Goal: Navigation & Orientation: Find specific page/section

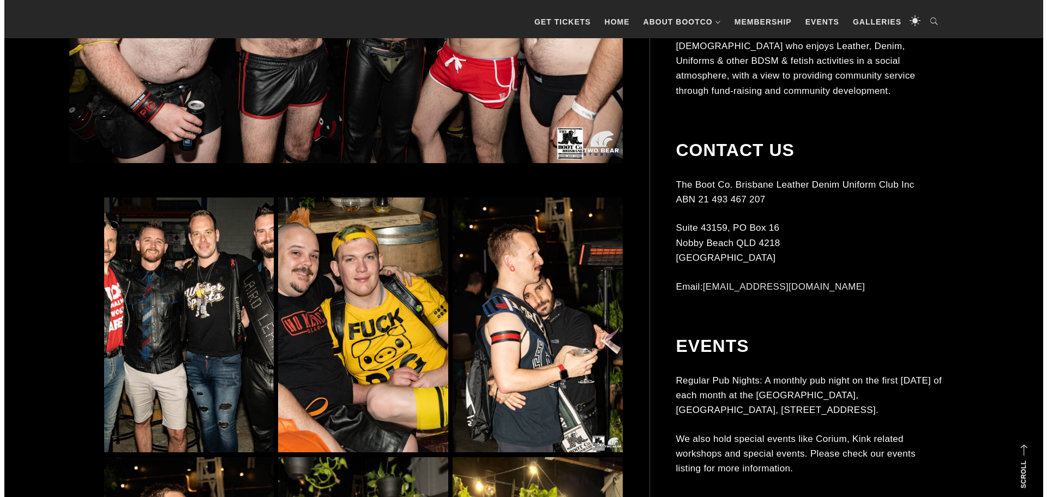
scroll to position [598, 0]
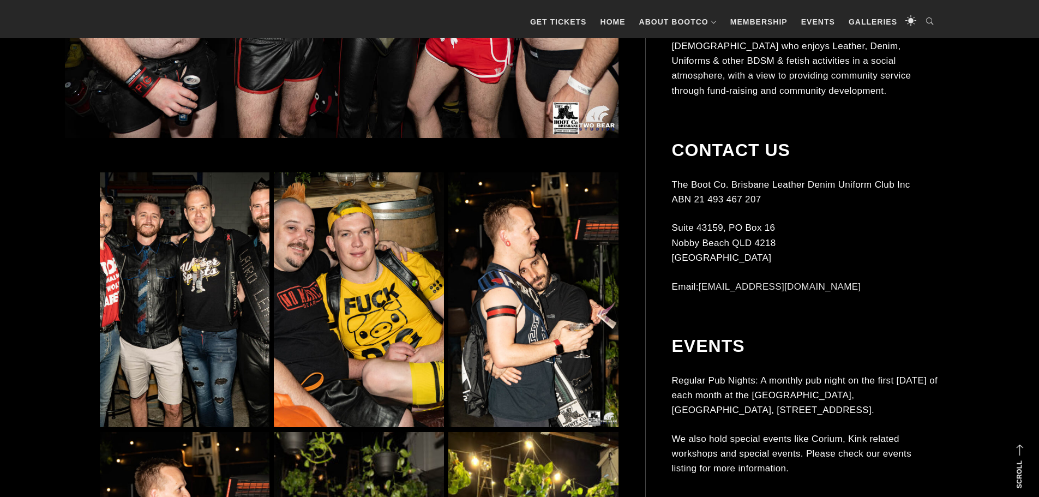
click at [167, 237] on img at bounding box center [185, 299] width 170 height 255
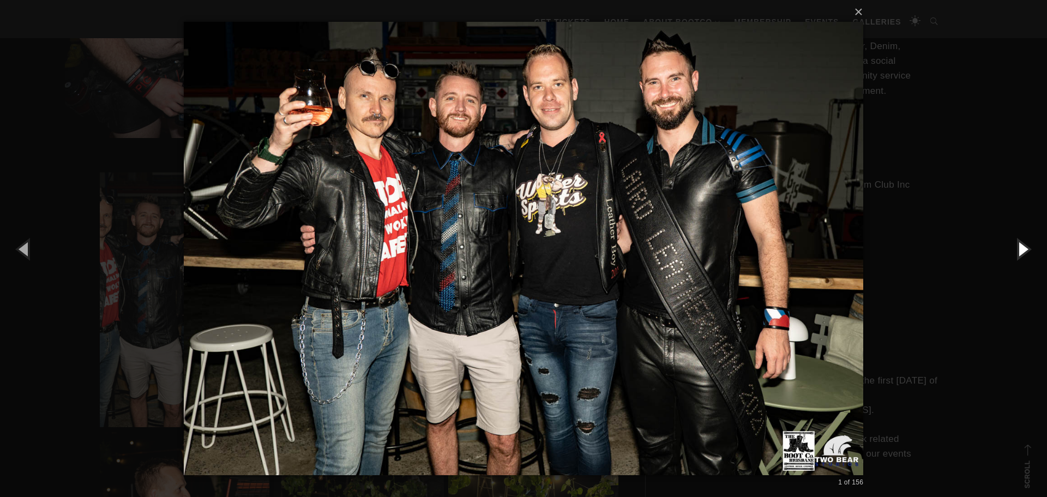
click at [1017, 247] on button "button" at bounding box center [1022, 249] width 49 height 60
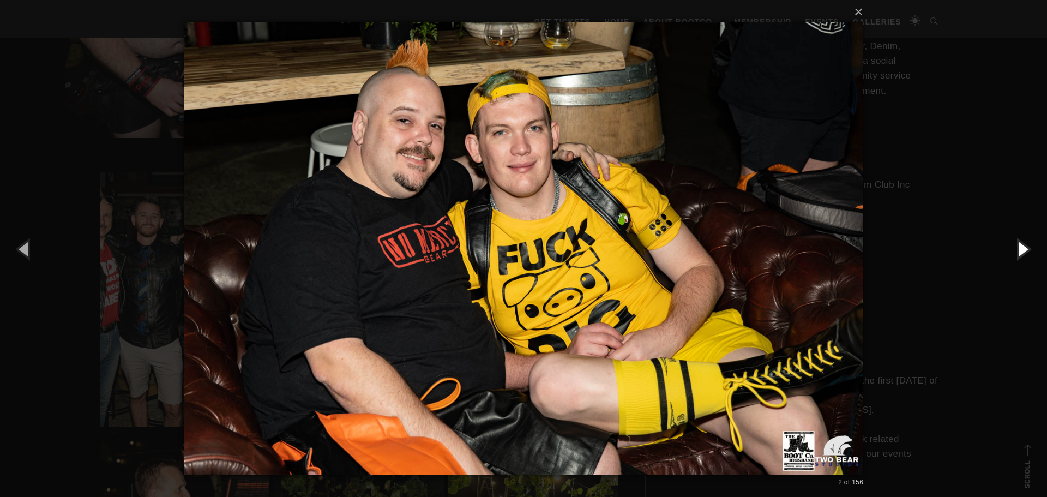
click at [1017, 247] on button "button" at bounding box center [1022, 249] width 49 height 60
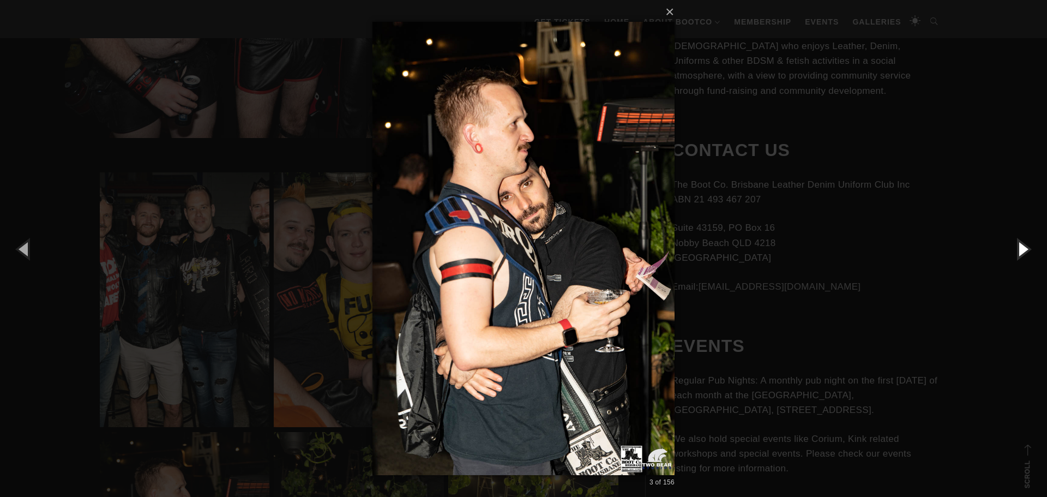
click at [1017, 247] on button "button" at bounding box center [1022, 249] width 49 height 60
click at [1022, 246] on button "button" at bounding box center [1022, 249] width 49 height 60
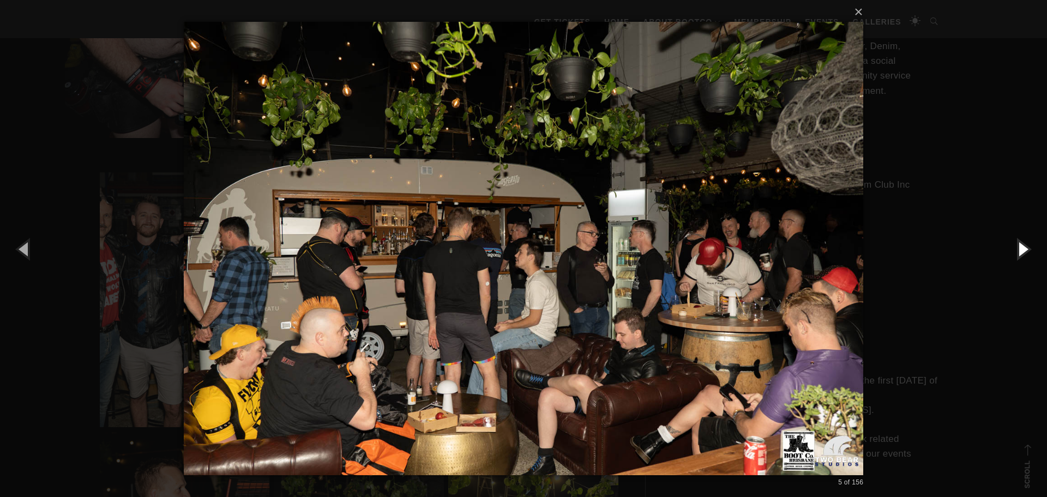
click at [1022, 246] on button "button" at bounding box center [1022, 249] width 49 height 60
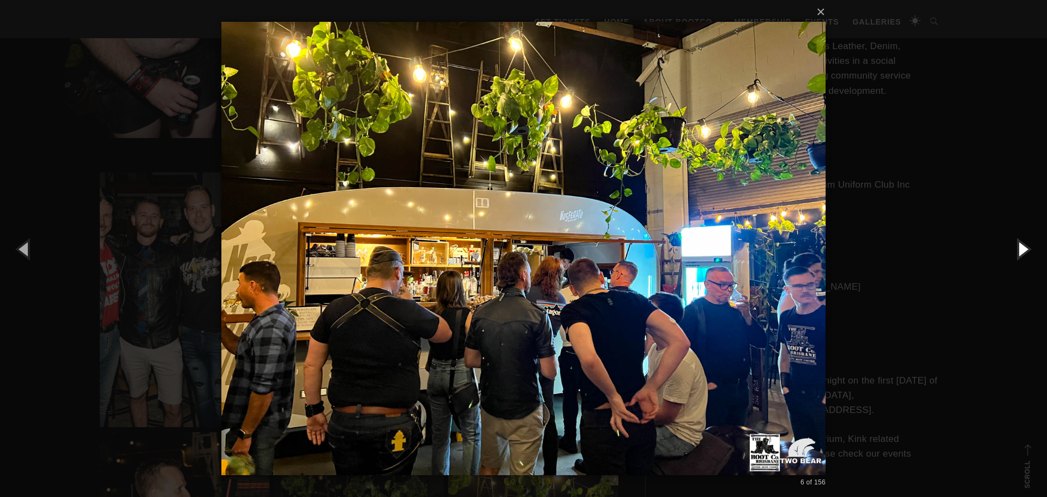
click at [1022, 246] on button "button" at bounding box center [1022, 249] width 49 height 60
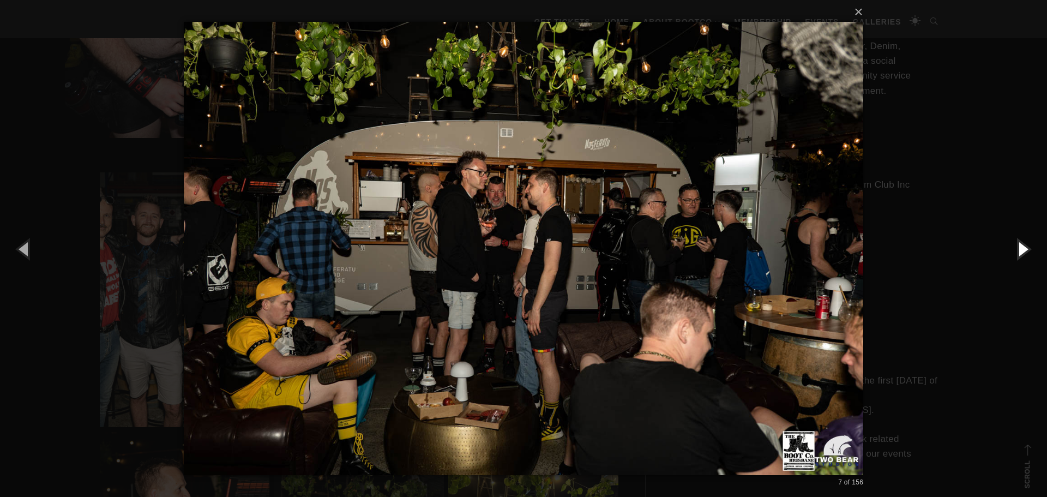
click at [1022, 246] on button "button" at bounding box center [1022, 249] width 49 height 60
click at [1017, 250] on button "button" at bounding box center [1022, 249] width 49 height 60
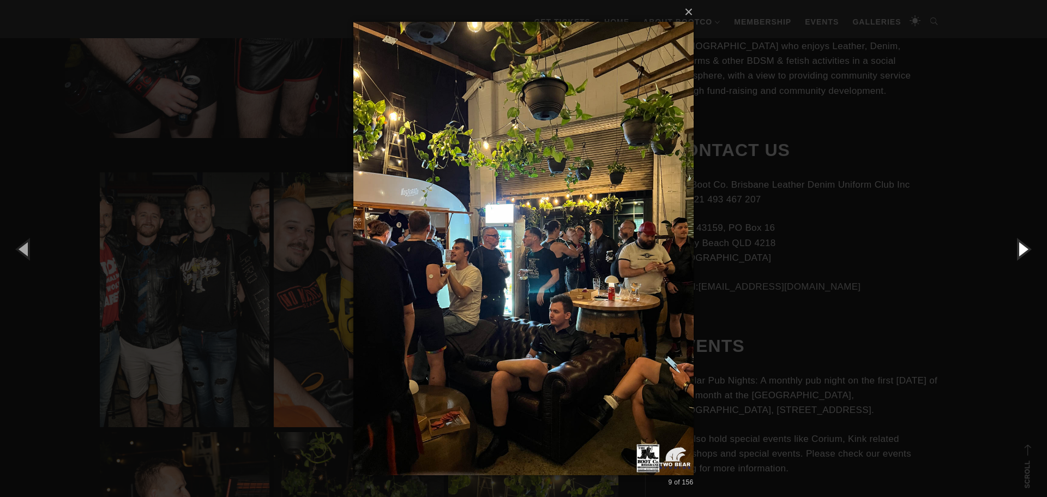
click at [1020, 249] on button "button" at bounding box center [1022, 249] width 49 height 60
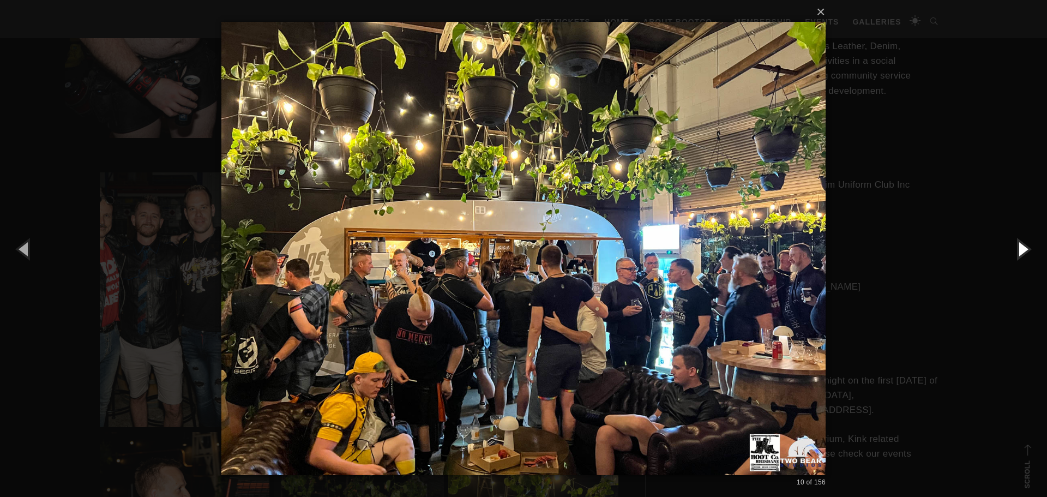
click at [1020, 249] on button "button" at bounding box center [1022, 249] width 49 height 60
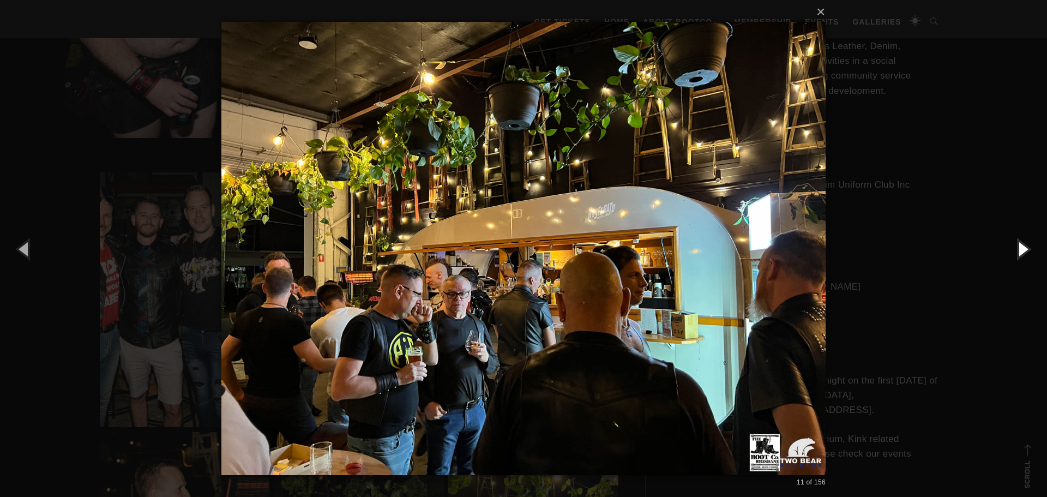
click at [1020, 249] on button "button" at bounding box center [1022, 249] width 49 height 60
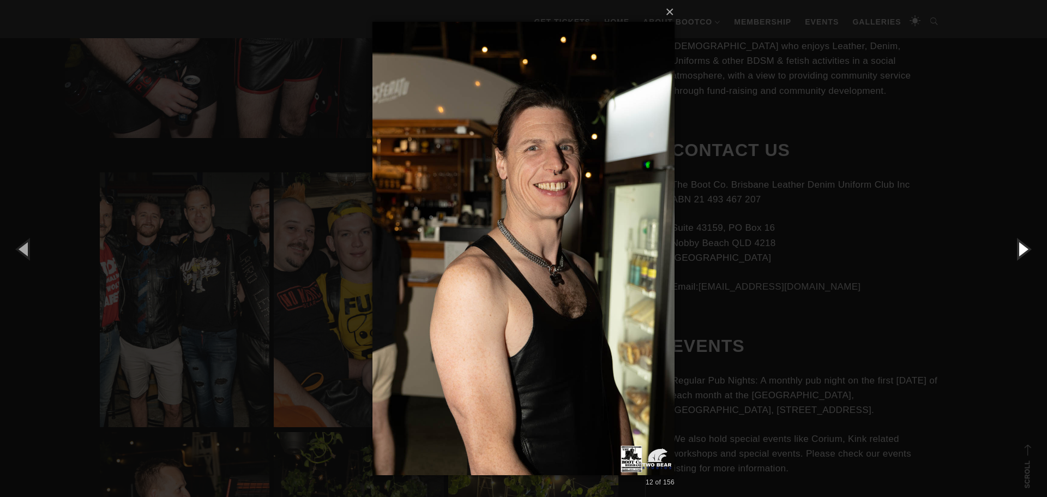
click at [1020, 249] on button "button" at bounding box center [1022, 249] width 49 height 60
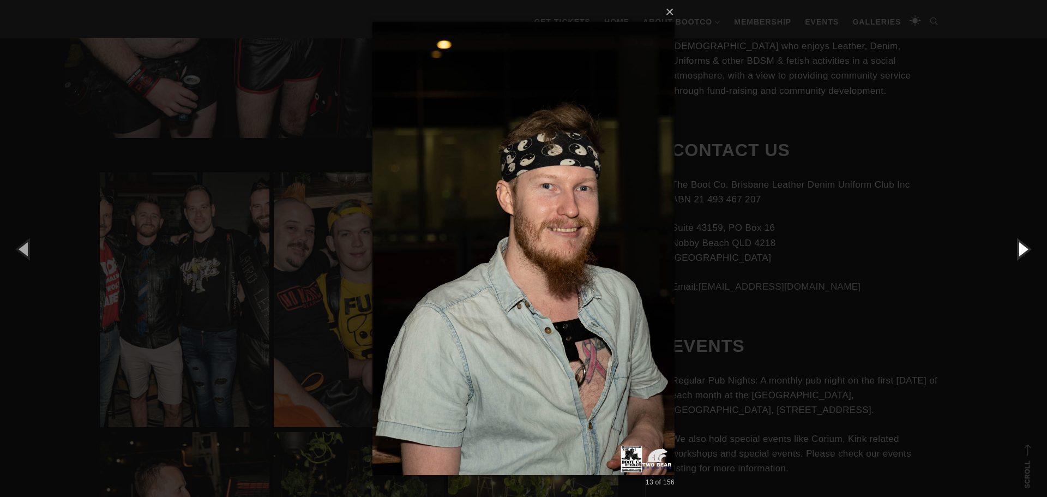
click at [1021, 249] on button "button" at bounding box center [1022, 249] width 49 height 60
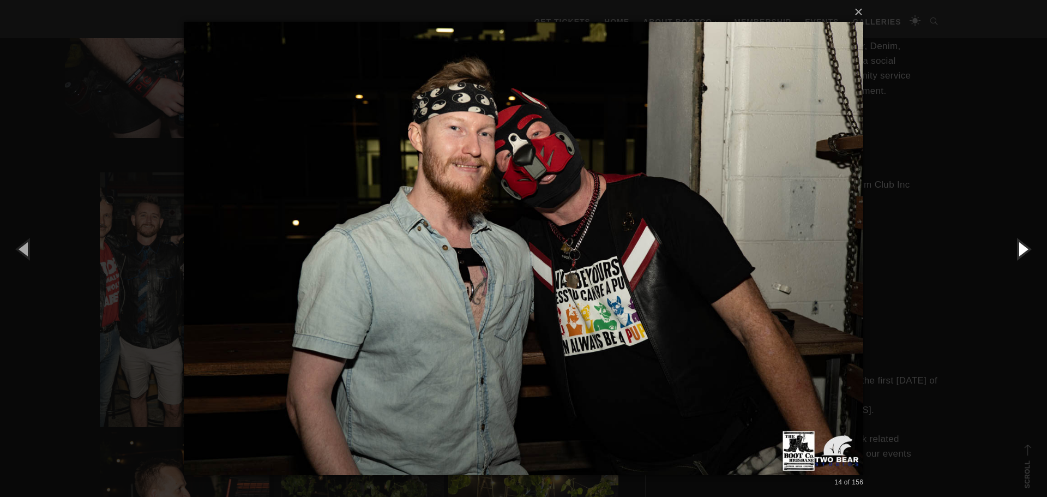
click at [1021, 249] on button "button" at bounding box center [1022, 249] width 49 height 60
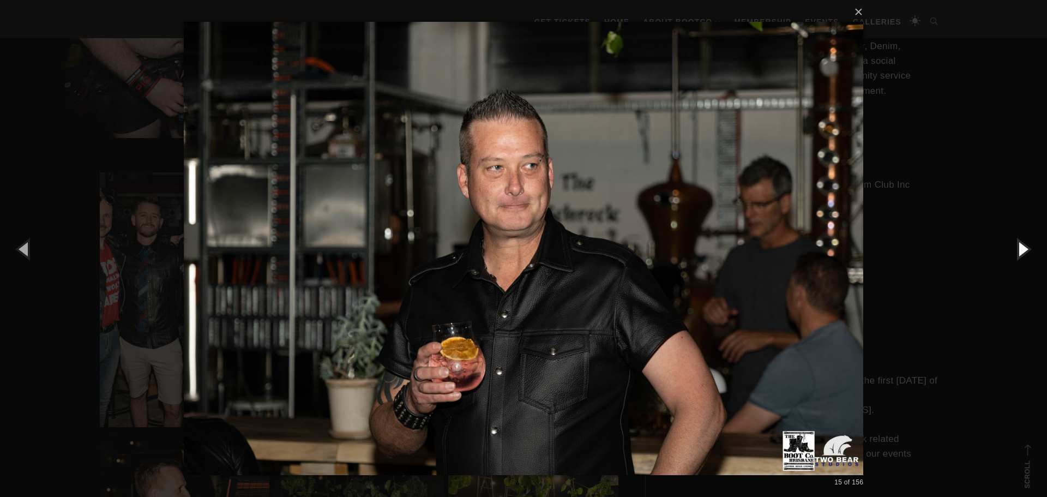
click at [1021, 249] on button "button" at bounding box center [1022, 249] width 49 height 60
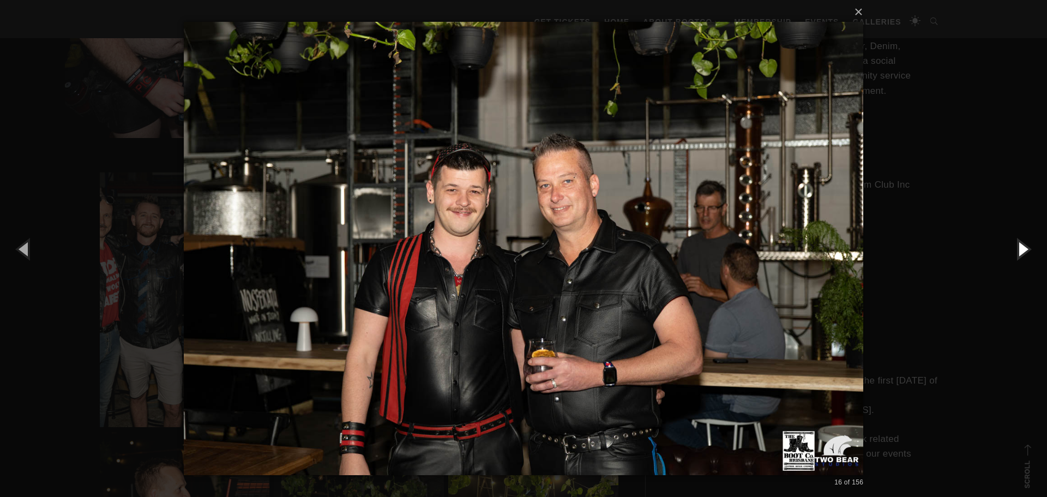
click at [1021, 249] on button "button" at bounding box center [1022, 249] width 49 height 60
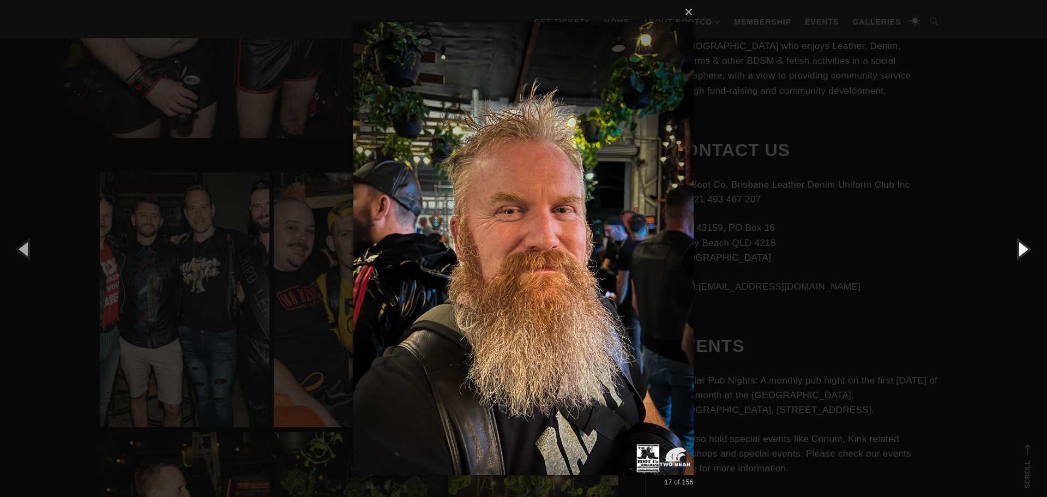
click at [1021, 249] on button "button" at bounding box center [1022, 249] width 49 height 60
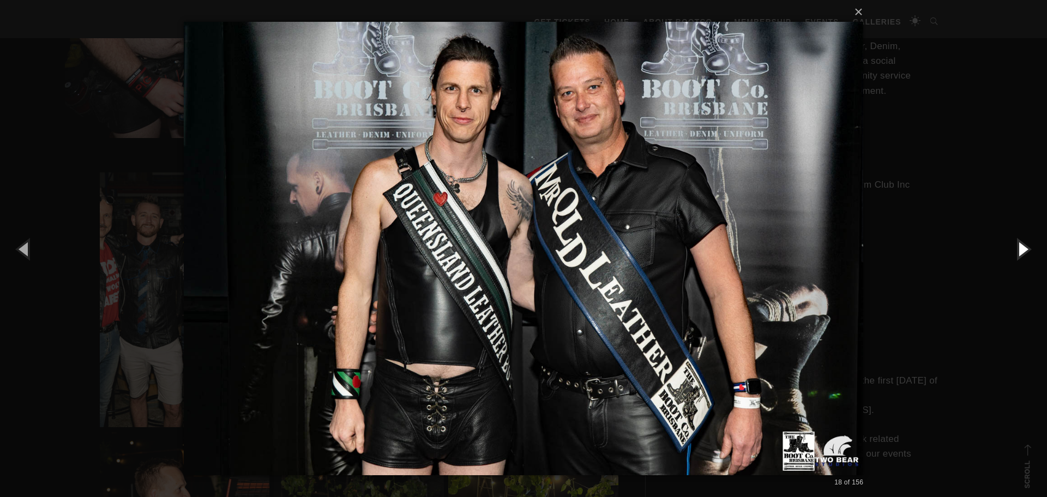
click at [1021, 249] on button "button" at bounding box center [1022, 249] width 49 height 60
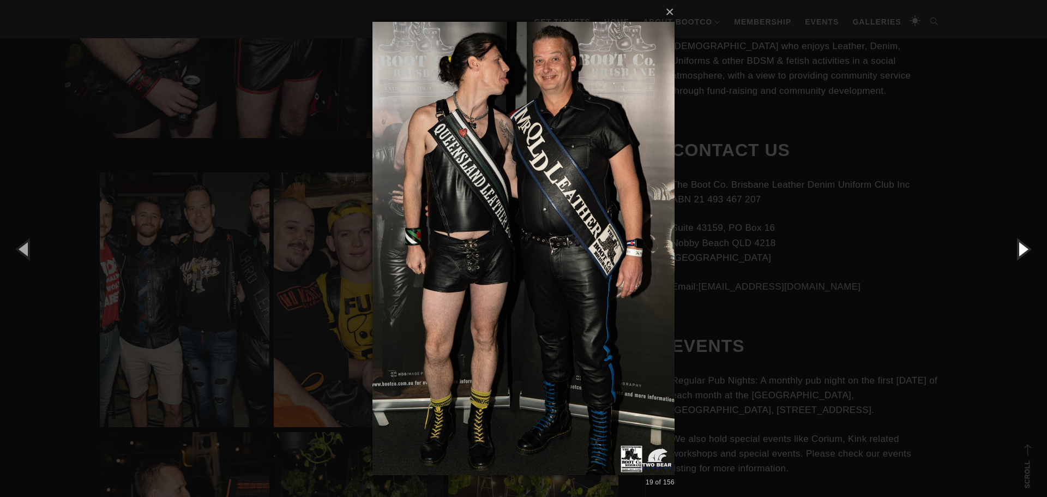
click at [1021, 249] on button "button" at bounding box center [1022, 249] width 49 height 60
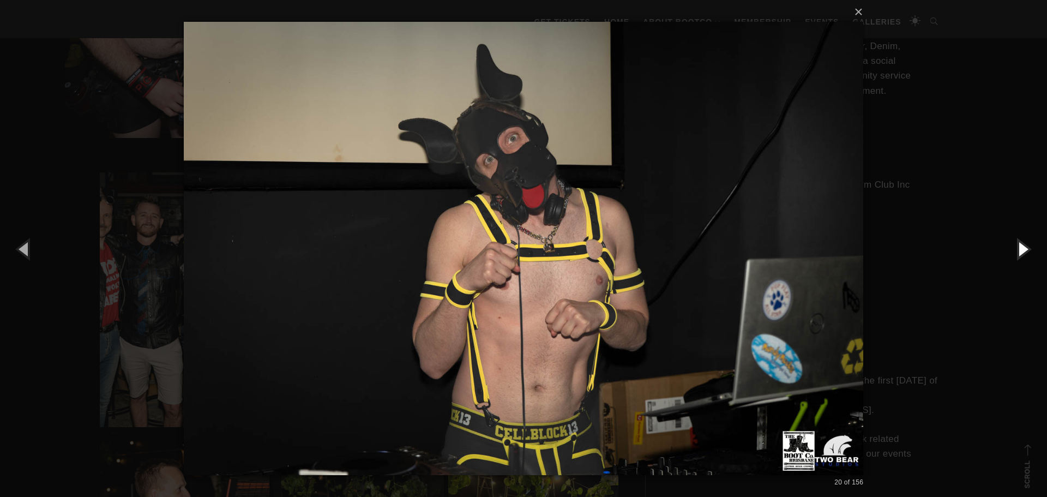
click at [1022, 249] on button "button" at bounding box center [1022, 249] width 49 height 60
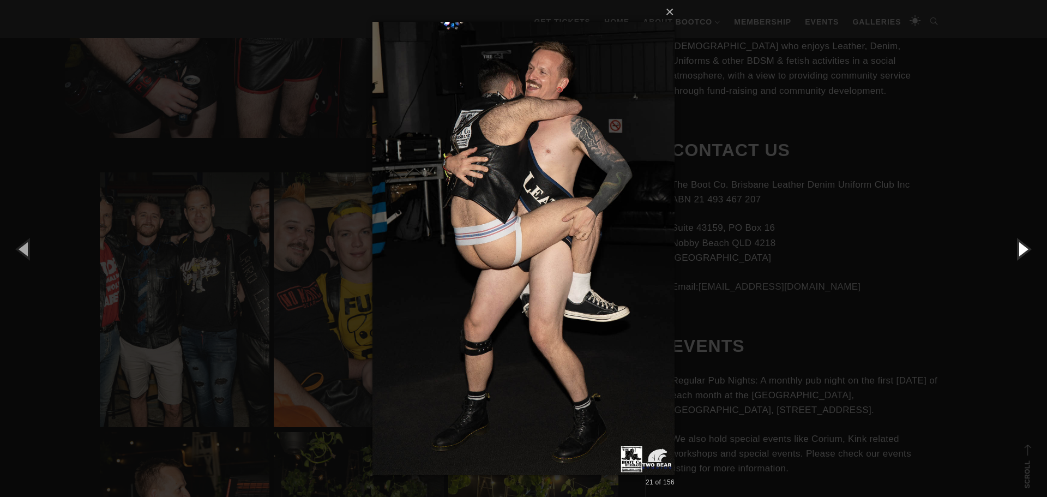
click at [1023, 248] on button "button" at bounding box center [1022, 249] width 49 height 60
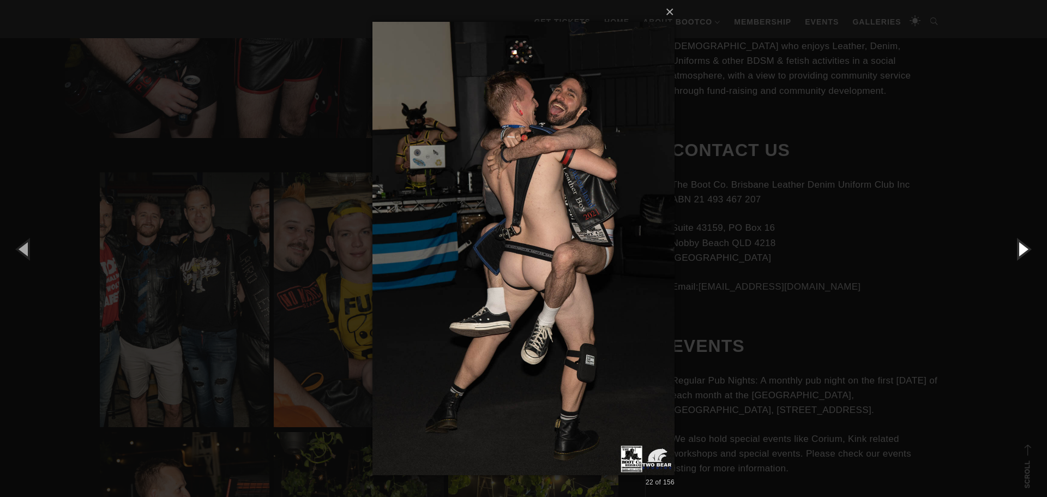
click at [1023, 248] on button "button" at bounding box center [1022, 249] width 49 height 60
click at [1022, 245] on button "button" at bounding box center [1022, 249] width 49 height 60
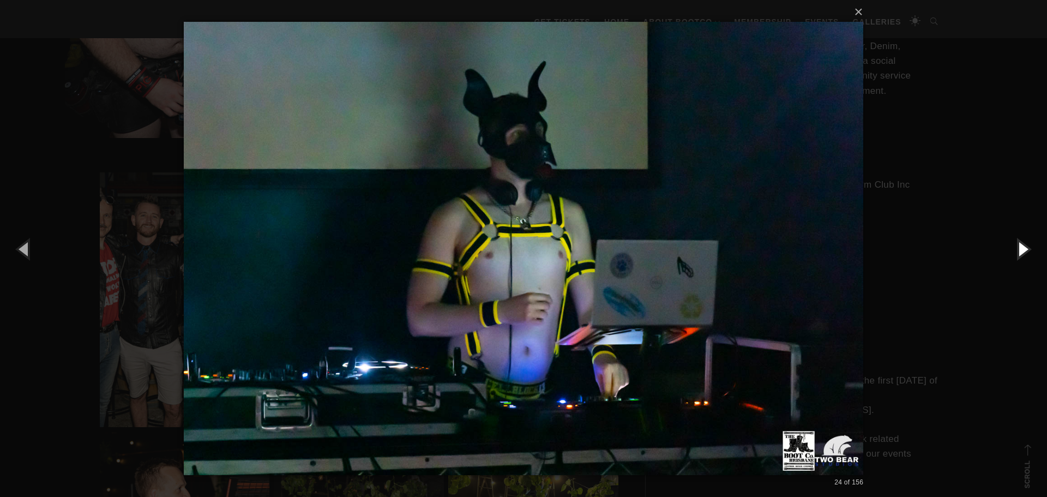
click at [1022, 245] on button "button" at bounding box center [1022, 249] width 49 height 60
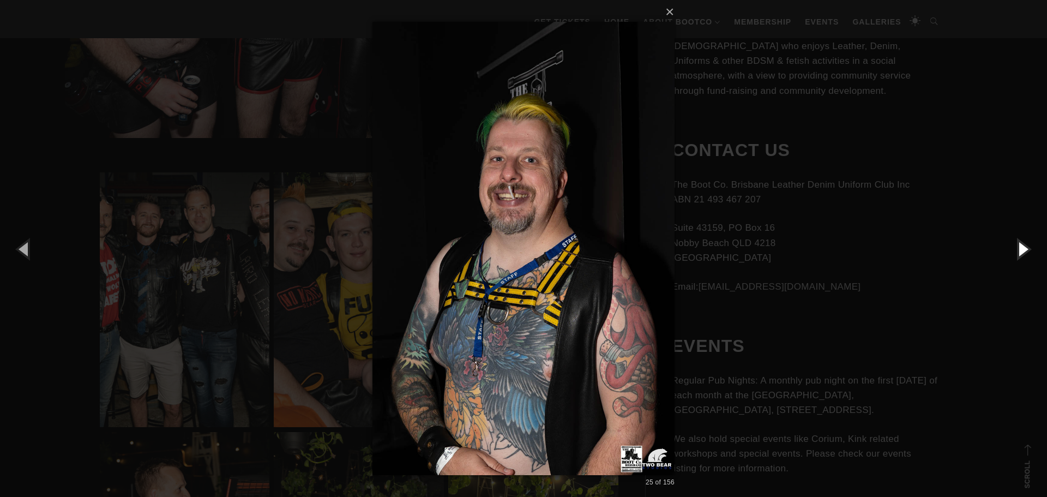
click at [1022, 246] on button "button" at bounding box center [1022, 249] width 49 height 60
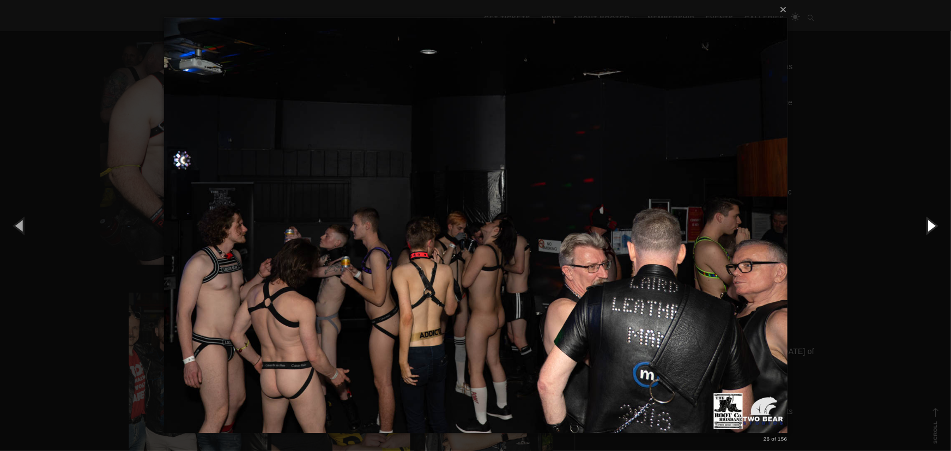
scroll to position [392, 0]
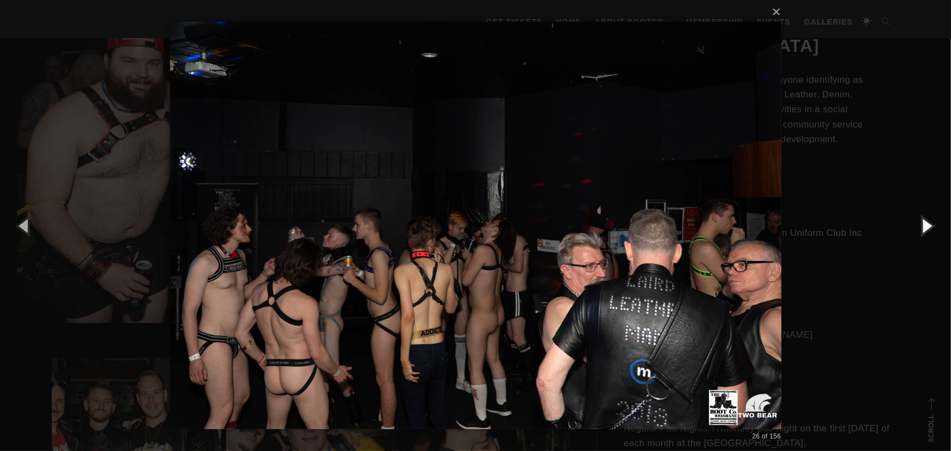
click at [927, 226] on button "button" at bounding box center [926, 226] width 49 height 60
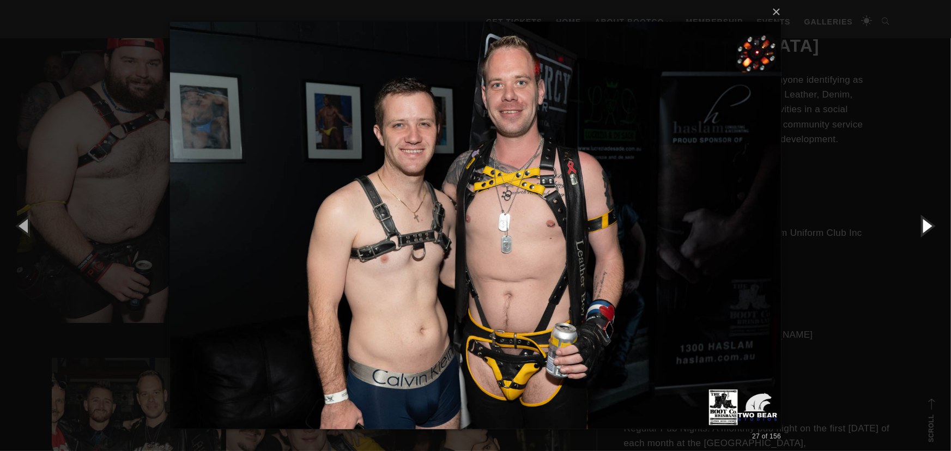
click at [931, 229] on button "button" at bounding box center [926, 226] width 49 height 60
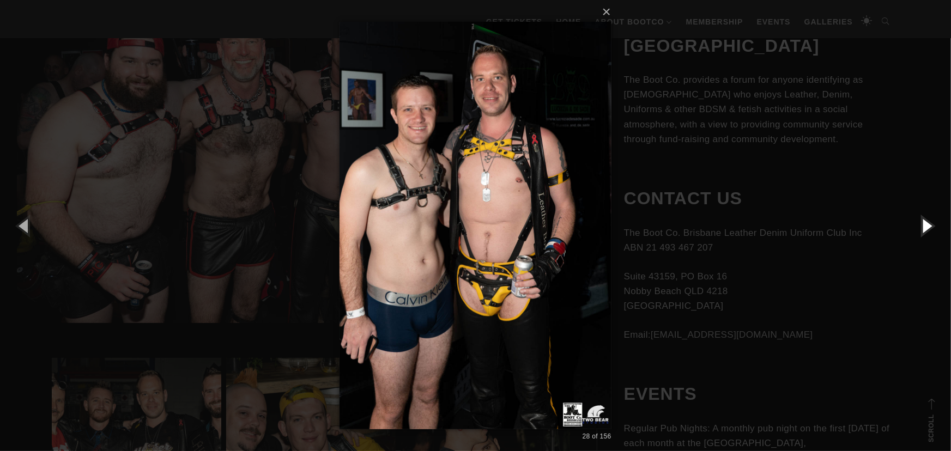
click at [931, 229] on button "button" at bounding box center [926, 226] width 49 height 60
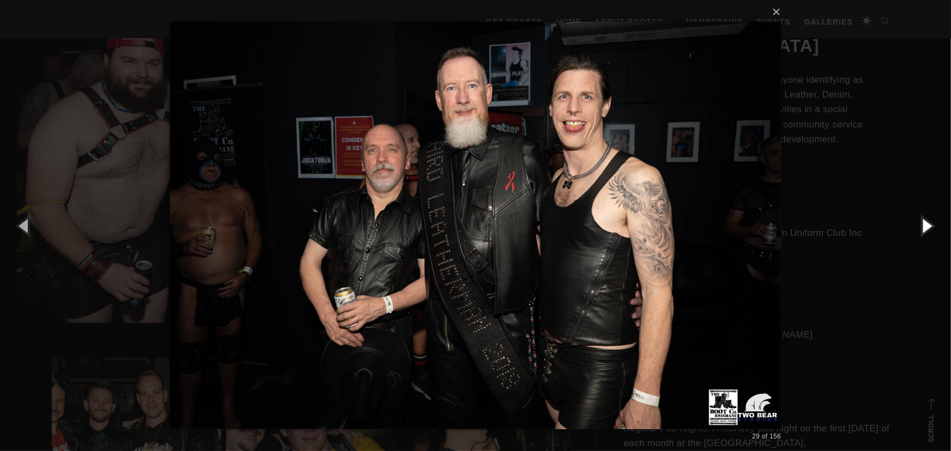
click at [932, 229] on button "button" at bounding box center [926, 226] width 49 height 60
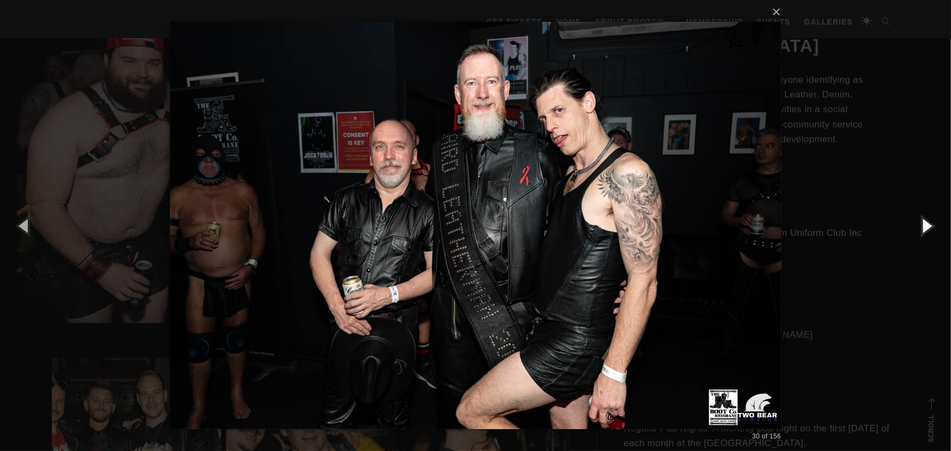
click at [932, 229] on button "button" at bounding box center [926, 226] width 49 height 60
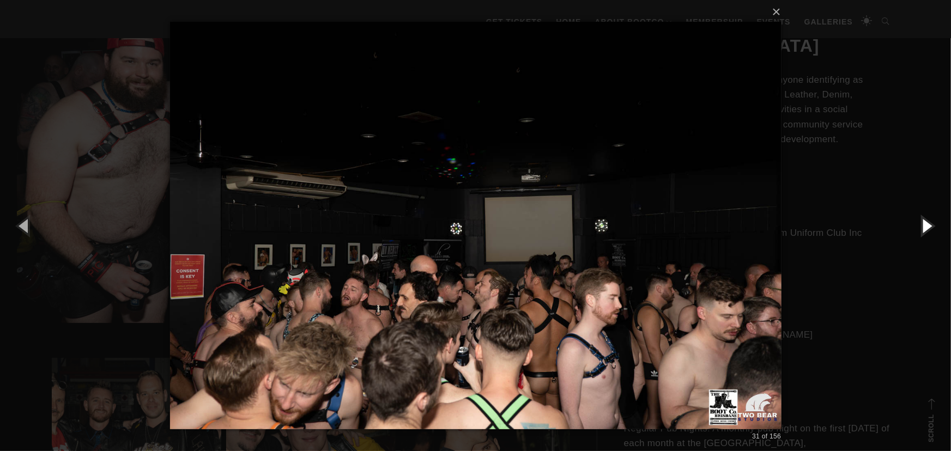
click at [932, 231] on button "button" at bounding box center [926, 226] width 49 height 60
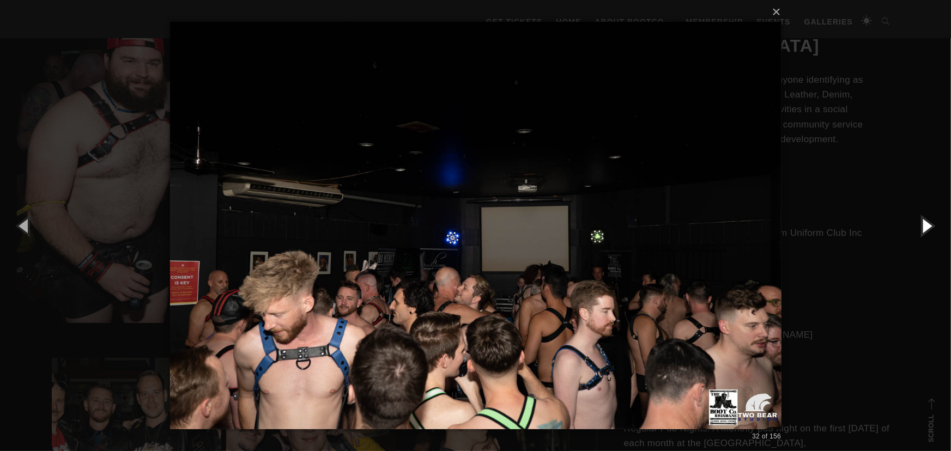
click at [932, 231] on button "button" at bounding box center [926, 226] width 49 height 60
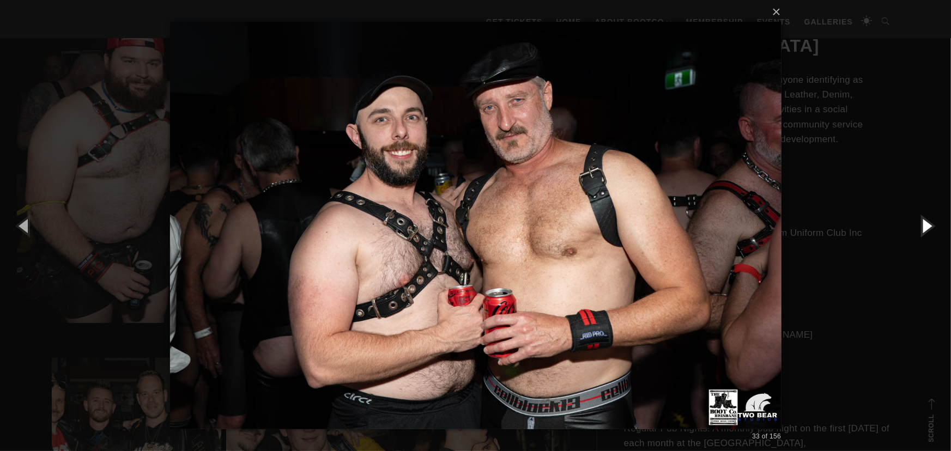
click at [932, 231] on button "button" at bounding box center [926, 226] width 49 height 60
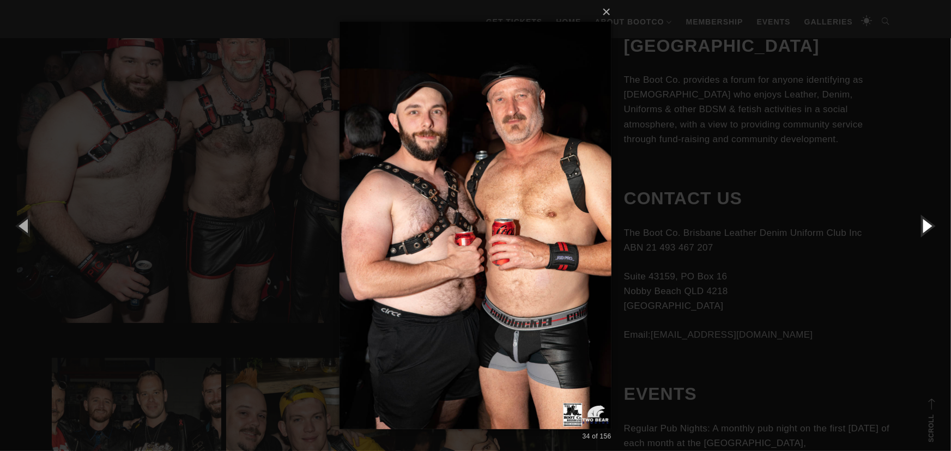
click at [932, 231] on button "button" at bounding box center [926, 226] width 49 height 60
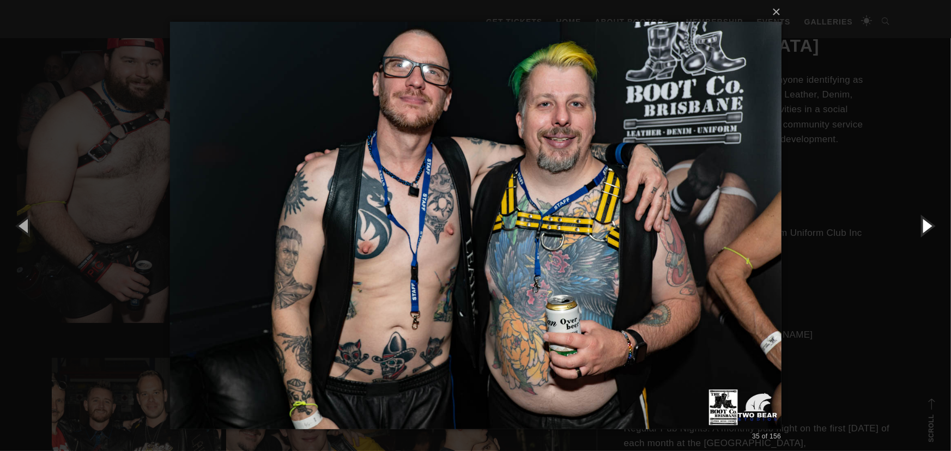
click at [932, 231] on button "button" at bounding box center [926, 226] width 49 height 60
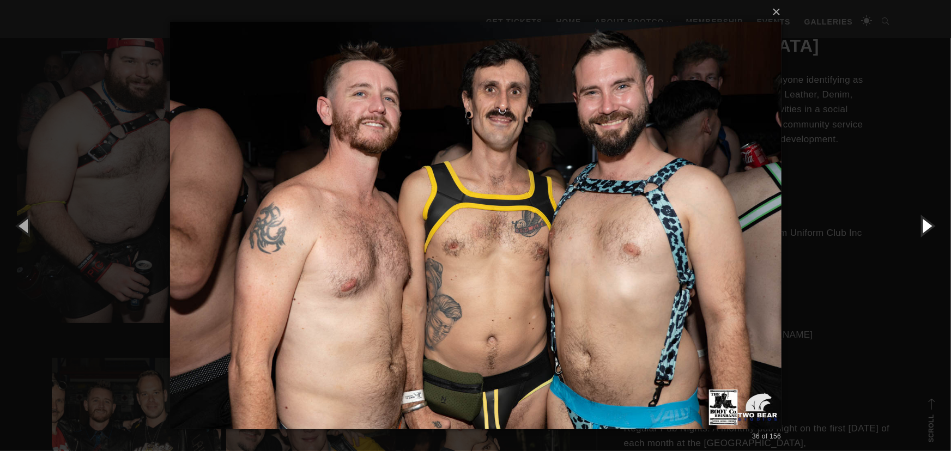
click at [932, 231] on button "button" at bounding box center [926, 226] width 49 height 60
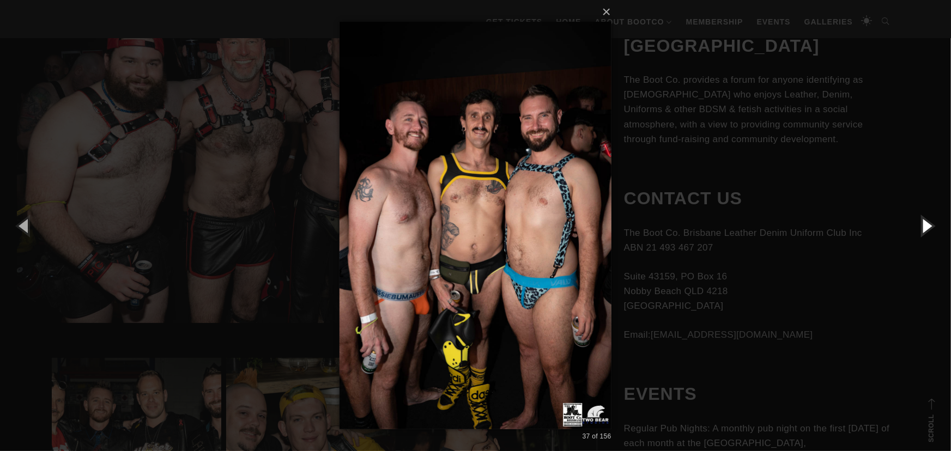
click at [931, 231] on button "button" at bounding box center [926, 226] width 49 height 60
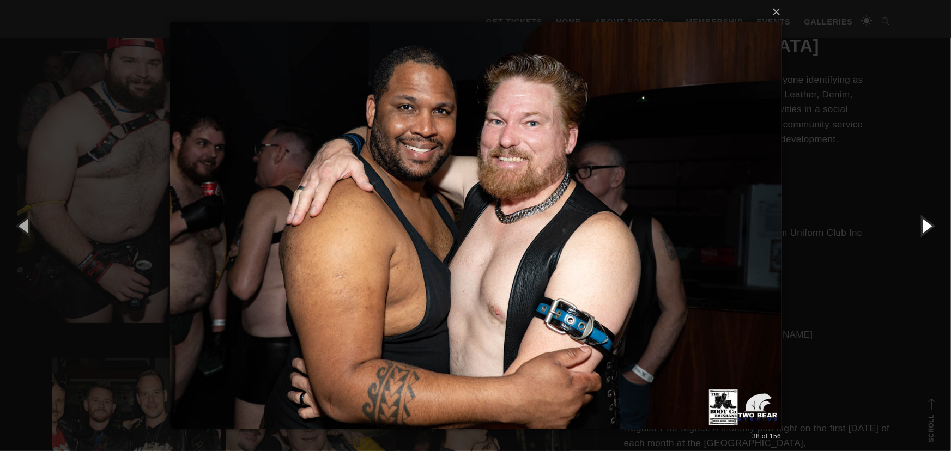
click at [931, 231] on button "button" at bounding box center [926, 226] width 49 height 60
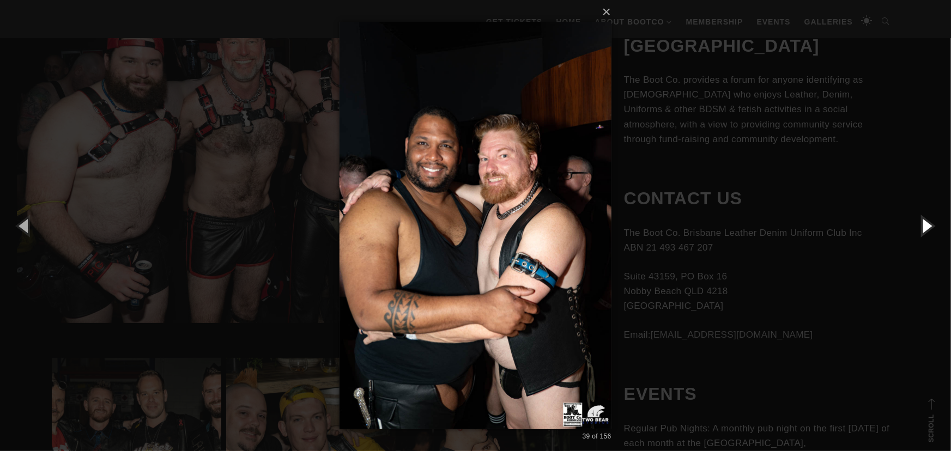
click at [931, 231] on button "button" at bounding box center [926, 226] width 49 height 60
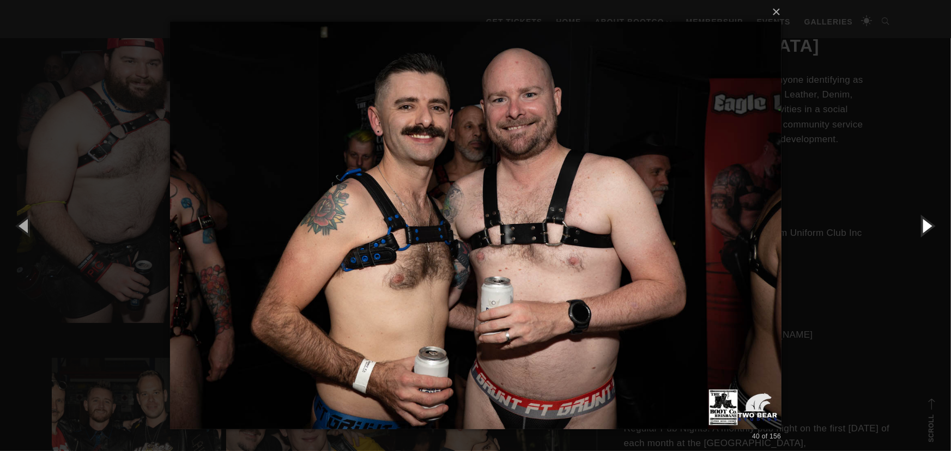
click at [931, 231] on button "button" at bounding box center [926, 226] width 49 height 60
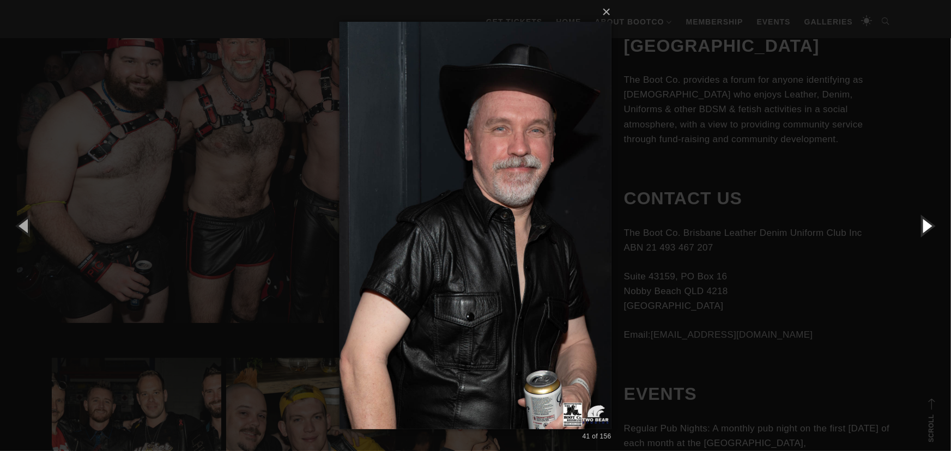
click at [931, 231] on button "button" at bounding box center [926, 226] width 49 height 60
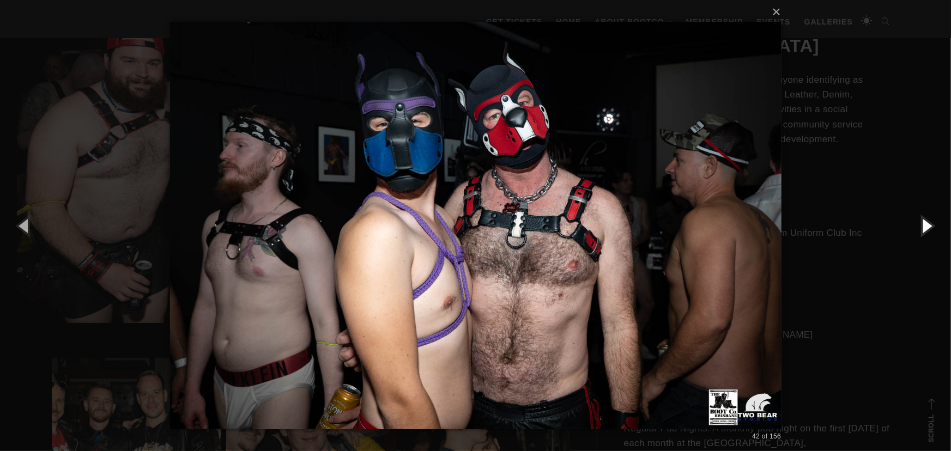
click at [931, 231] on button "button" at bounding box center [926, 226] width 49 height 60
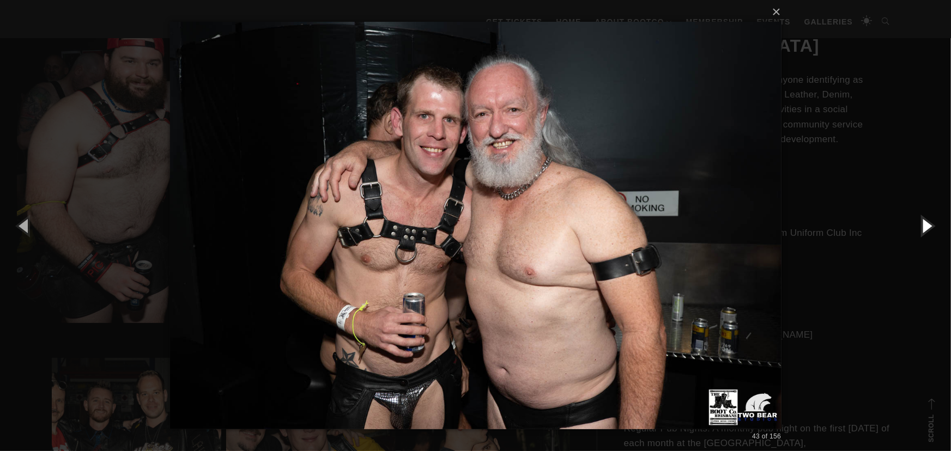
click at [931, 231] on button "button" at bounding box center [926, 226] width 49 height 60
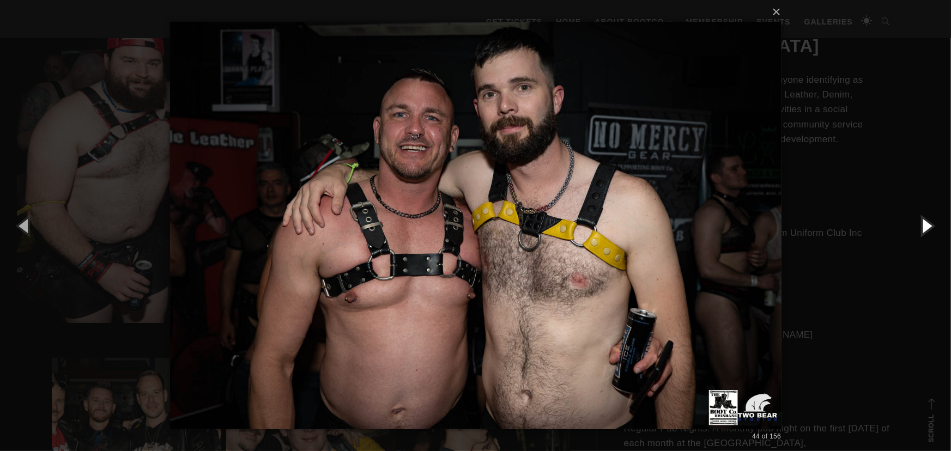
click at [931, 231] on button "button" at bounding box center [926, 226] width 49 height 60
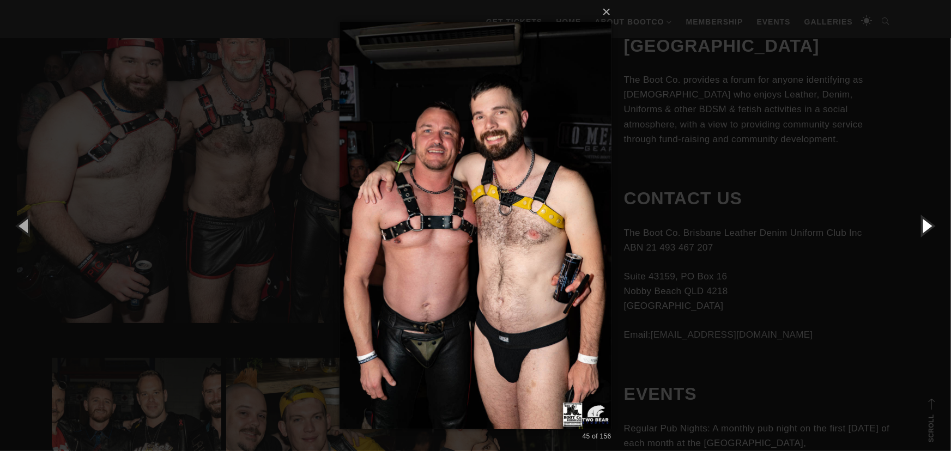
click at [931, 231] on button "button" at bounding box center [926, 226] width 49 height 60
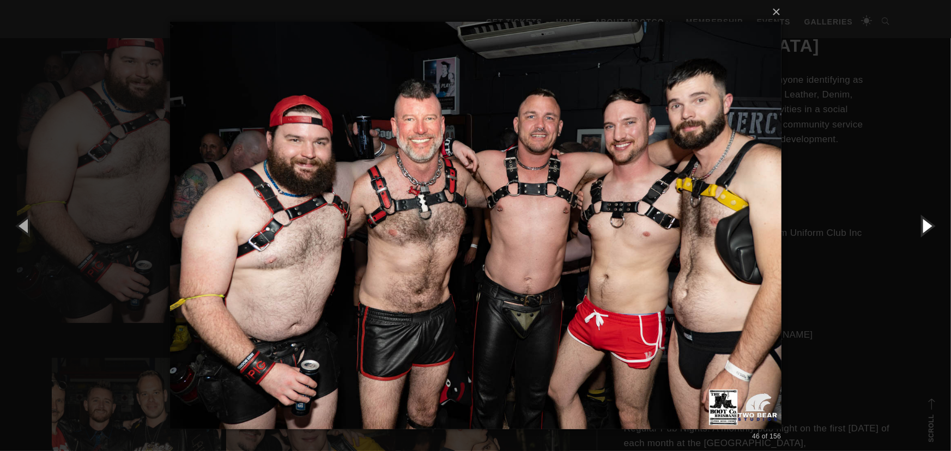
click at [931, 231] on button "button" at bounding box center [926, 226] width 49 height 60
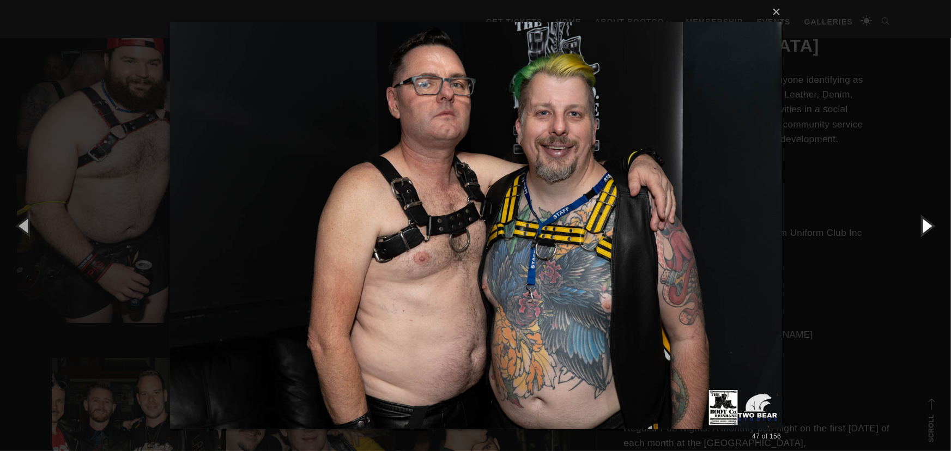
click at [931, 231] on button "button" at bounding box center [926, 226] width 49 height 60
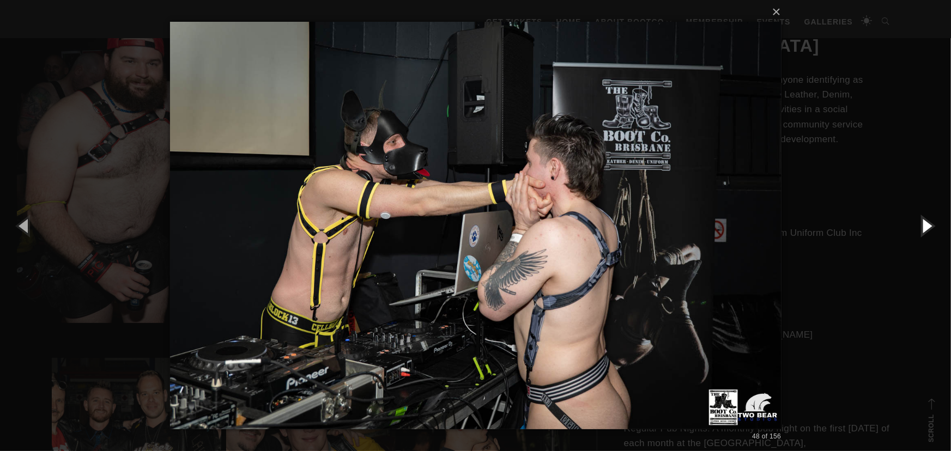
click at [931, 232] on button "button" at bounding box center [926, 226] width 49 height 60
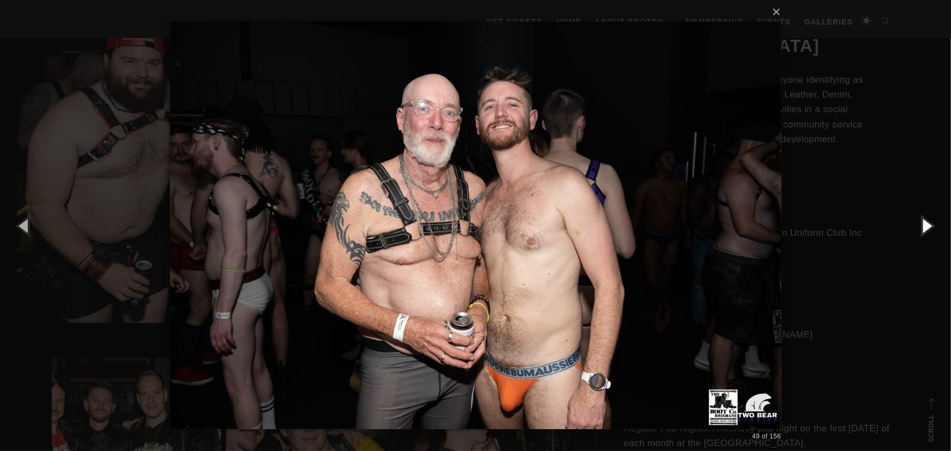
click at [931, 232] on button "button" at bounding box center [926, 226] width 49 height 60
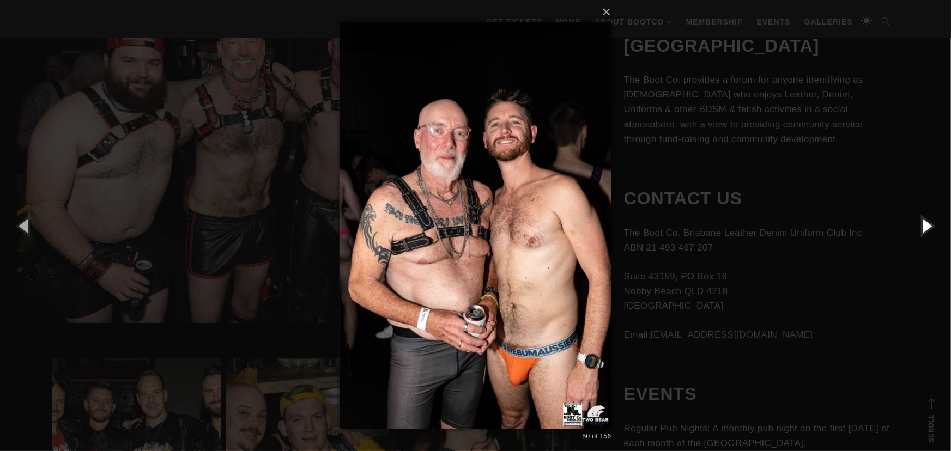
click at [931, 232] on button "button" at bounding box center [926, 226] width 49 height 60
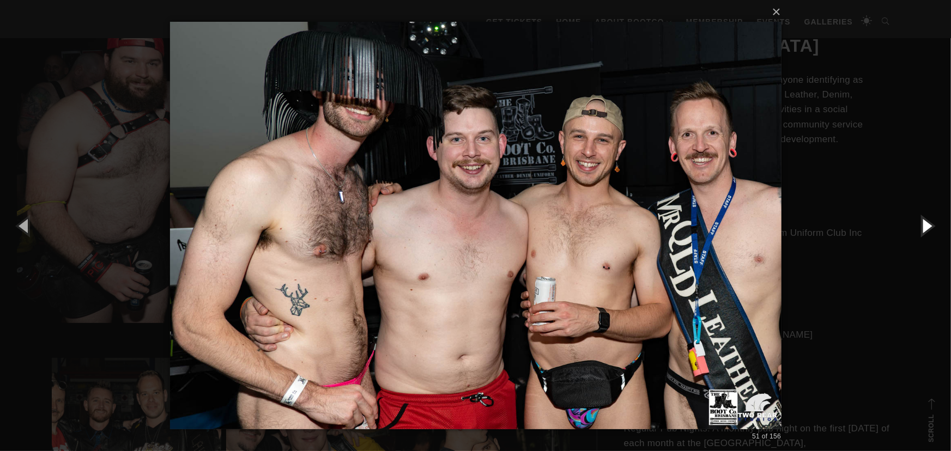
click at [931, 232] on button "button" at bounding box center [926, 226] width 49 height 60
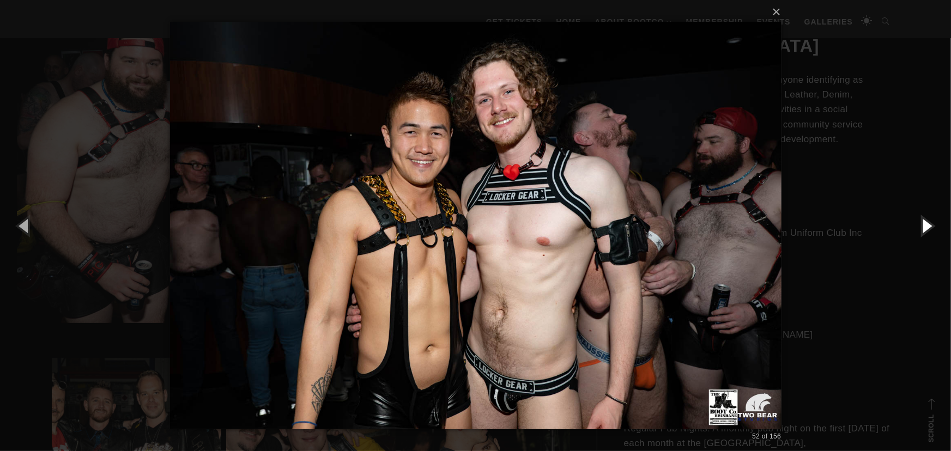
click at [931, 230] on button "button" at bounding box center [926, 226] width 49 height 60
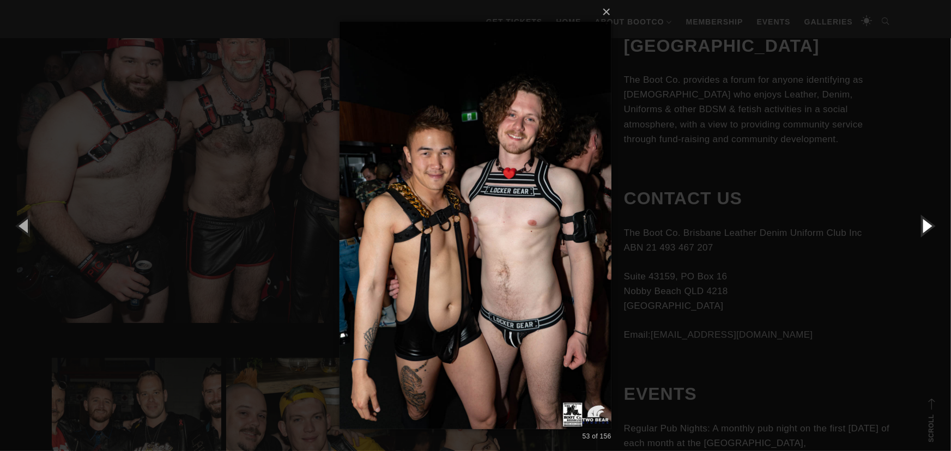
click at [931, 230] on button "button" at bounding box center [926, 226] width 49 height 60
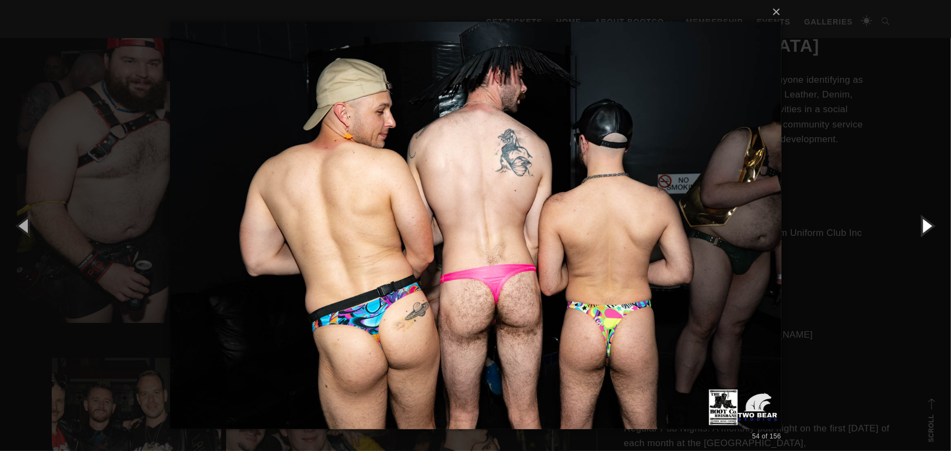
click at [931, 230] on button "button" at bounding box center [926, 226] width 49 height 60
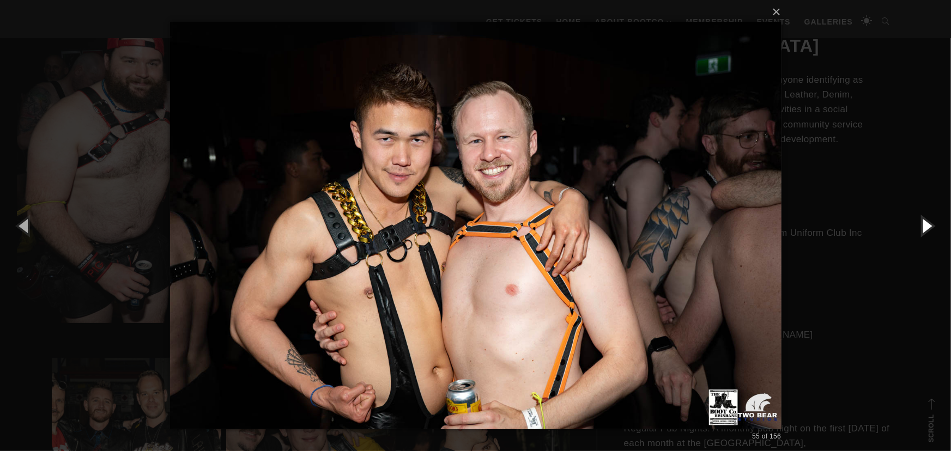
click at [931, 230] on button "button" at bounding box center [926, 226] width 49 height 60
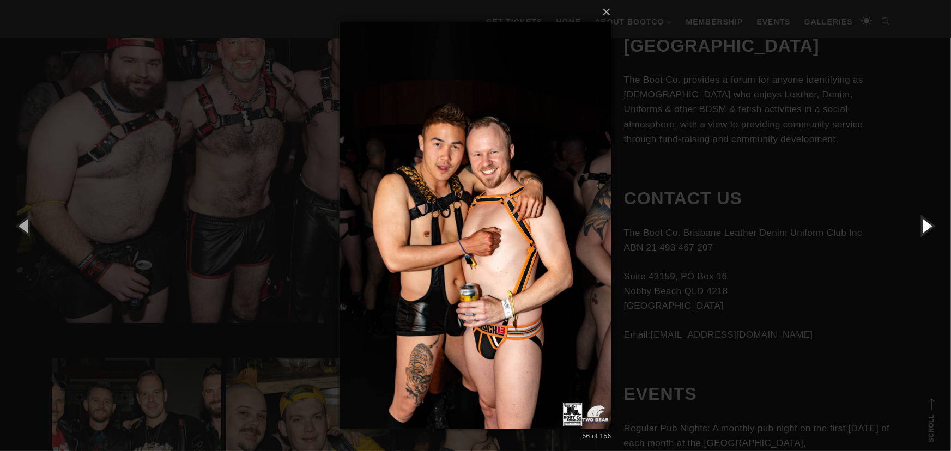
click at [931, 230] on button "button" at bounding box center [926, 226] width 49 height 60
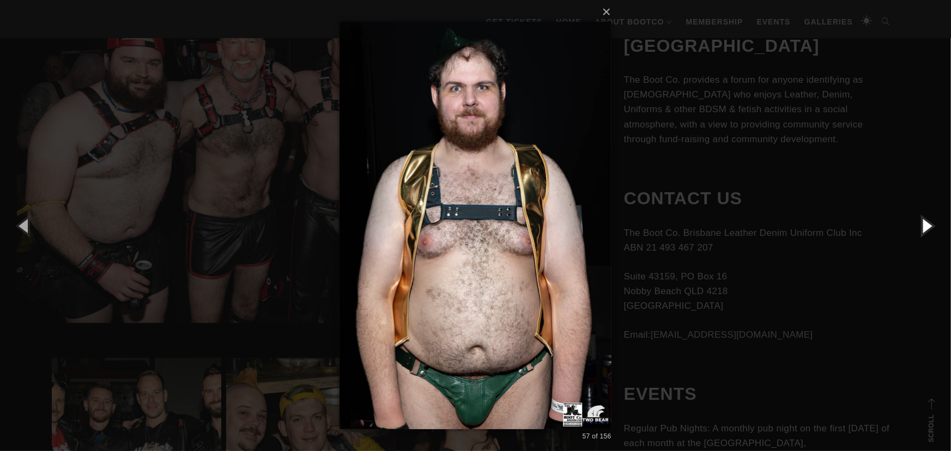
click at [931, 230] on button "button" at bounding box center [926, 226] width 49 height 60
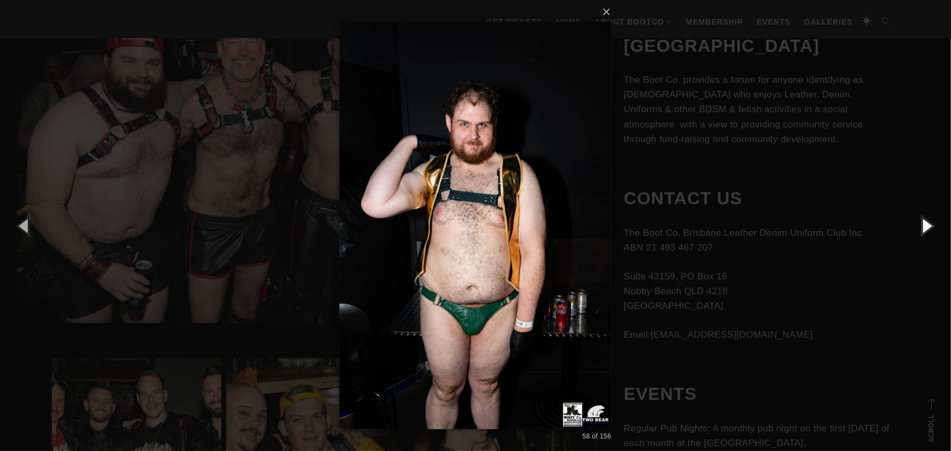
click at [931, 230] on button "button" at bounding box center [926, 226] width 49 height 60
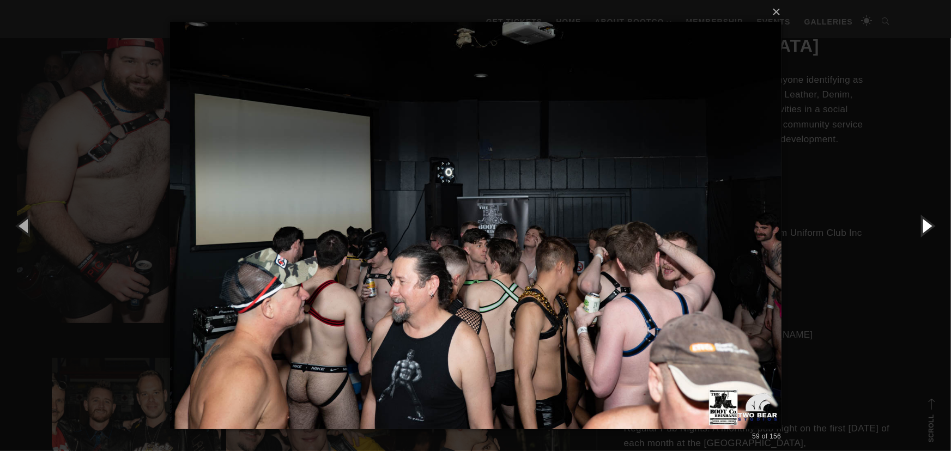
click at [931, 231] on button "button" at bounding box center [926, 226] width 49 height 60
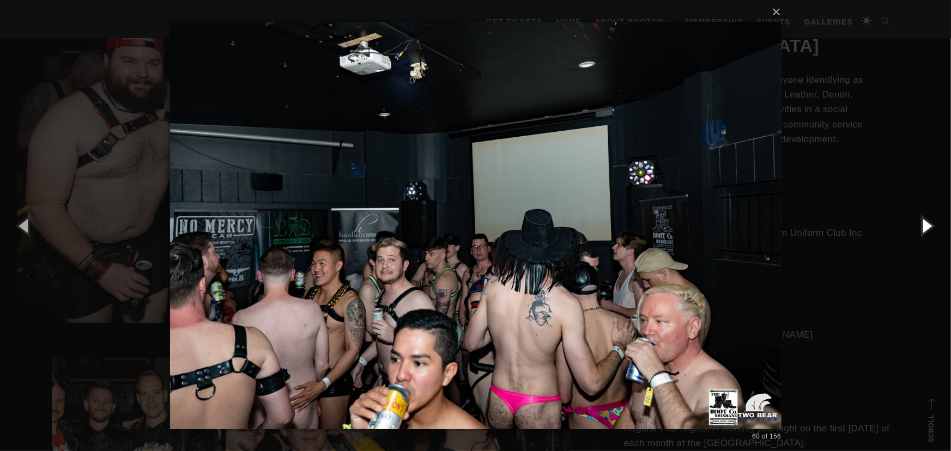
click at [931, 231] on button "button" at bounding box center [926, 226] width 49 height 60
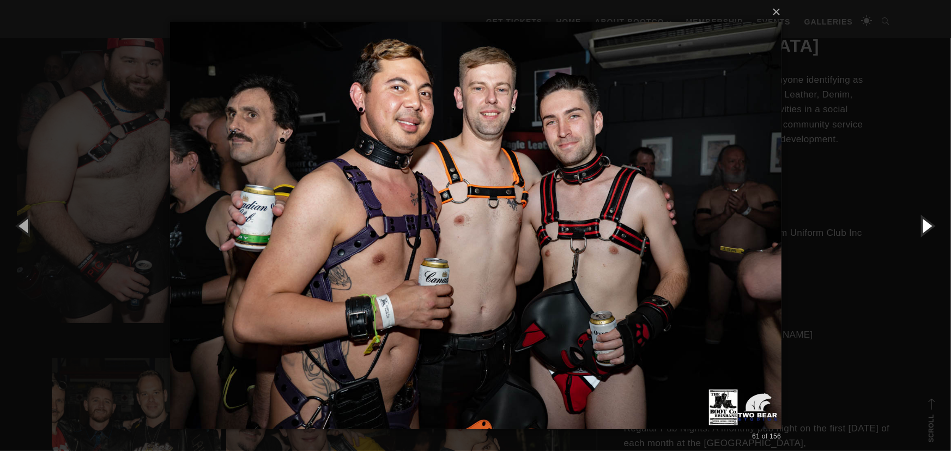
click at [930, 231] on button "button" at bounding box center [926, 226] width 49 height 60
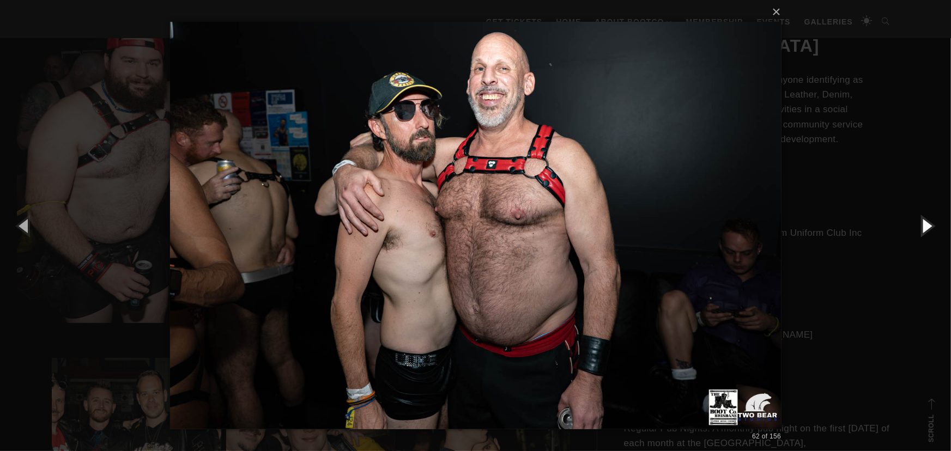
click at [930, 231] on button "button" at bounding box center [926, 226] width 49 height 60
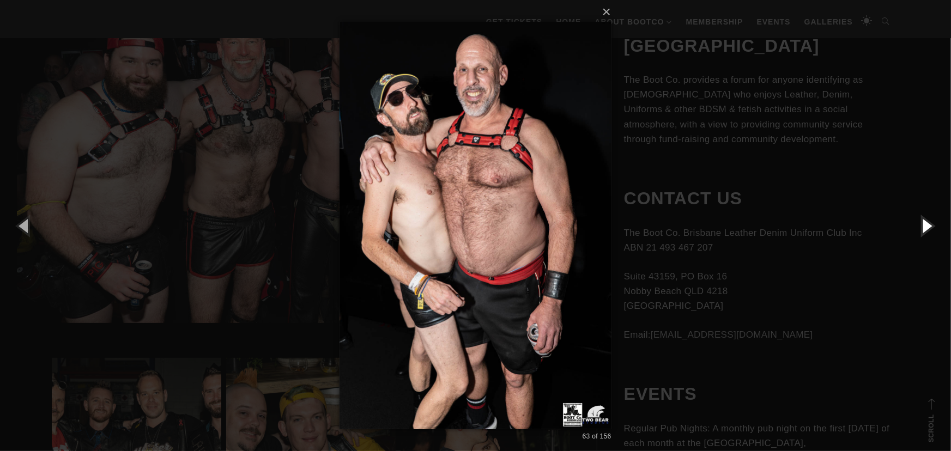
click at [930, 231] on button "button" at bounding box center [926, 226] width 49 height 60
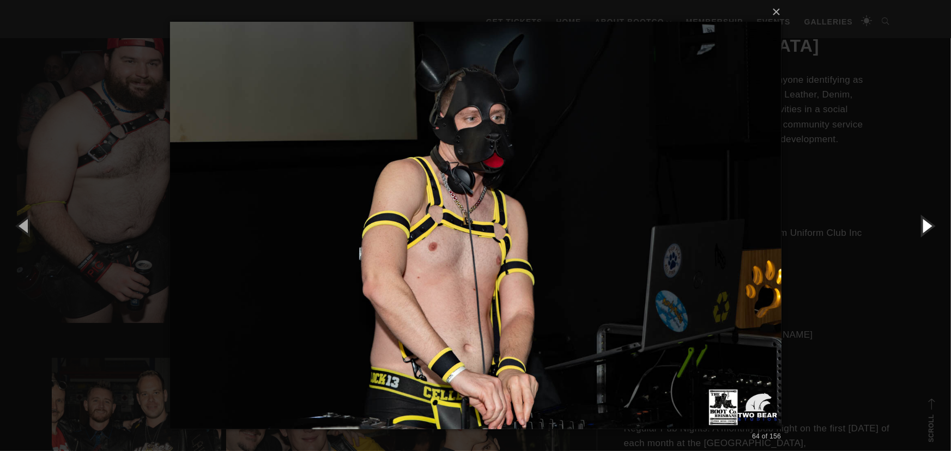
click at [930, 231] on button "button" at bounding box center [926, 226] width 49 height 60
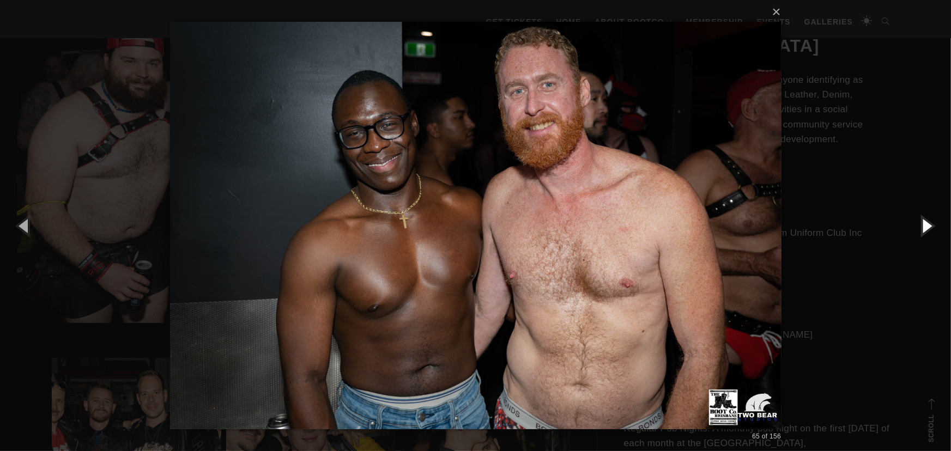
click at [930, 231] on button "button" at bounding box center [926, 226] width 49 height 60
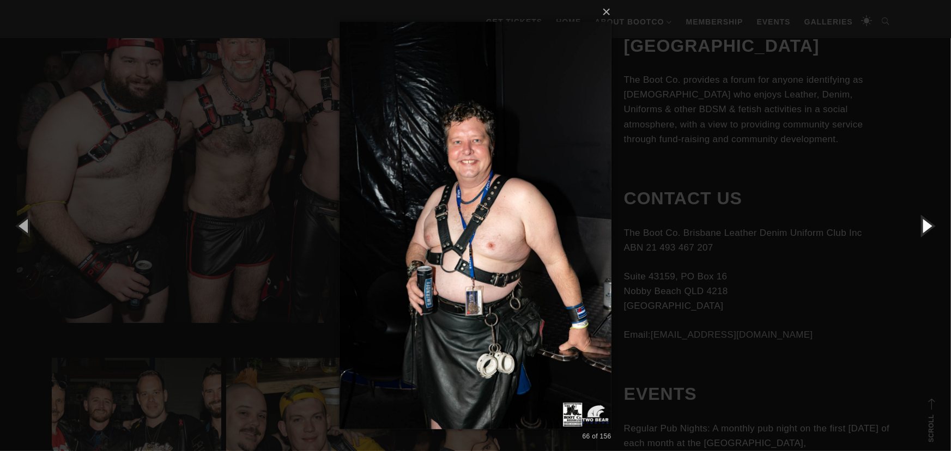
click at [928, 231] on button "button" at bounding box center [926, 226] width 49 height 60
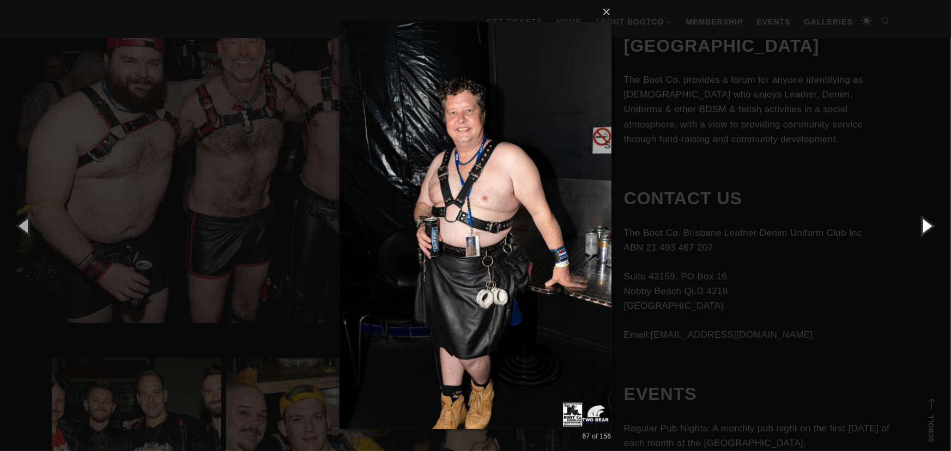
click at [928, 231] on button "button" at bounding box center [926, 226] width 49 height 60
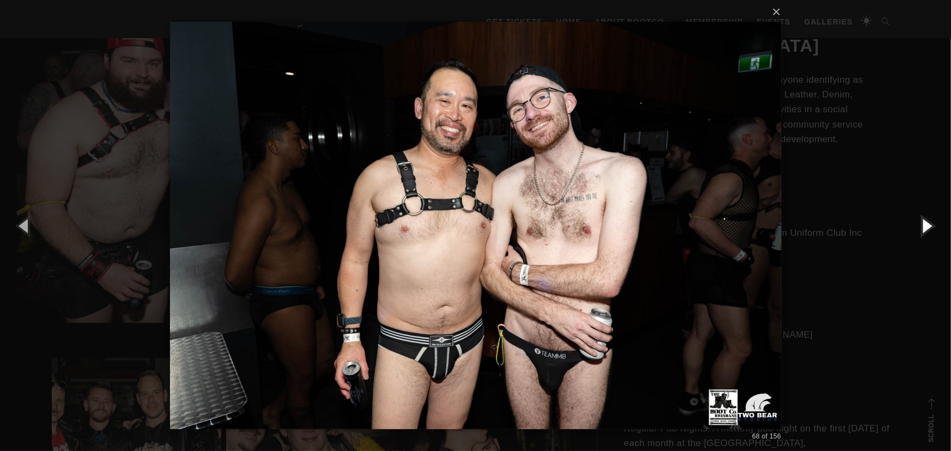
click at [928, 231] on button "button" at bounding box center [926, 226] width 49 height 60
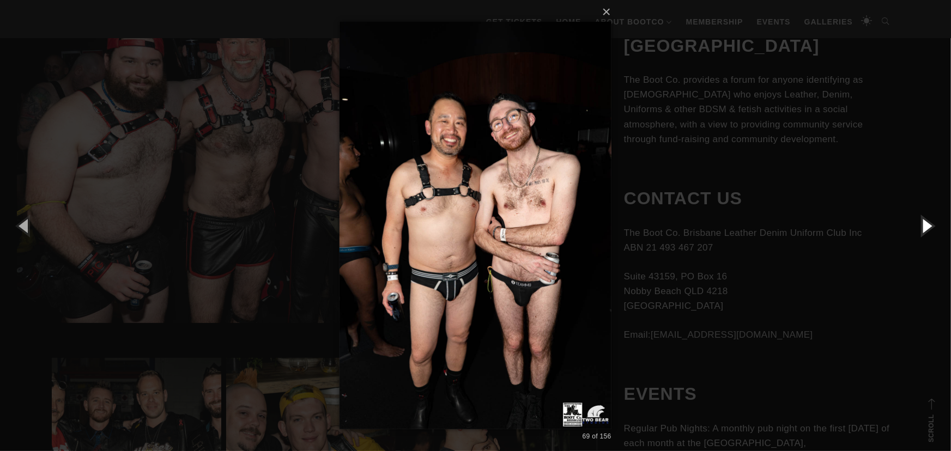
click at [928, 231] on button "button" at bounding box center [926, 226] width 49 height 60
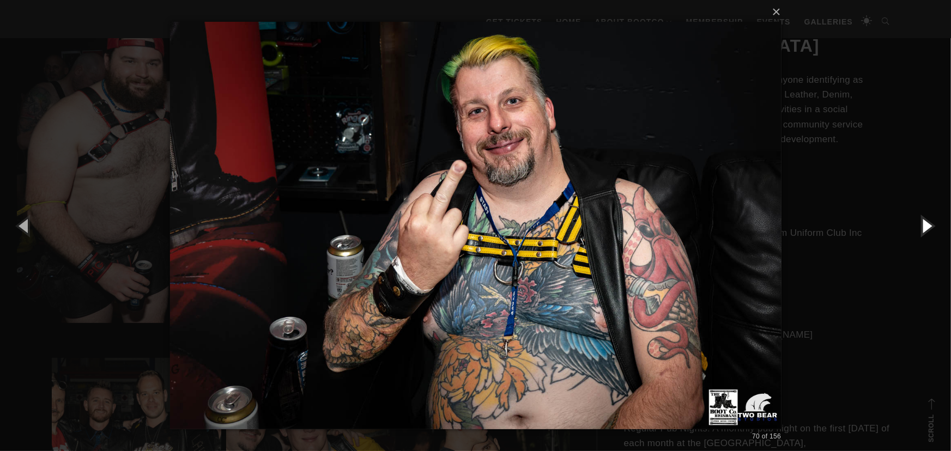
click at [928, 231] on button "button" at bounding box center [926, 226] width 49 height 60
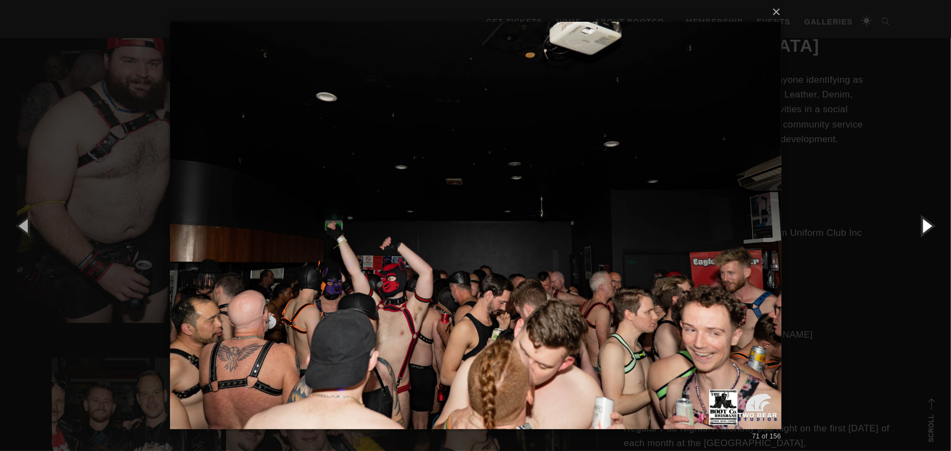
click at [928, 231] on button "button" at bounding box center [926, 226] width 49 height 60
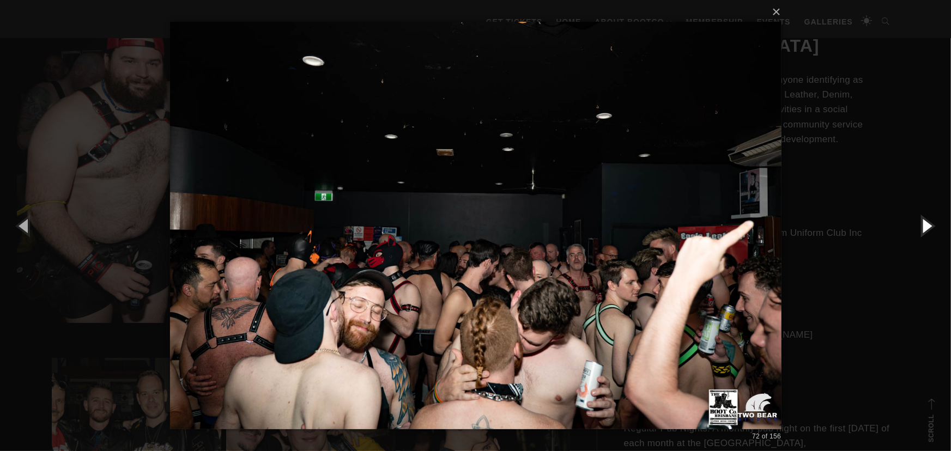
click at [928, 231] on button "button" at bounding box center [926, 226] width 49 height 60
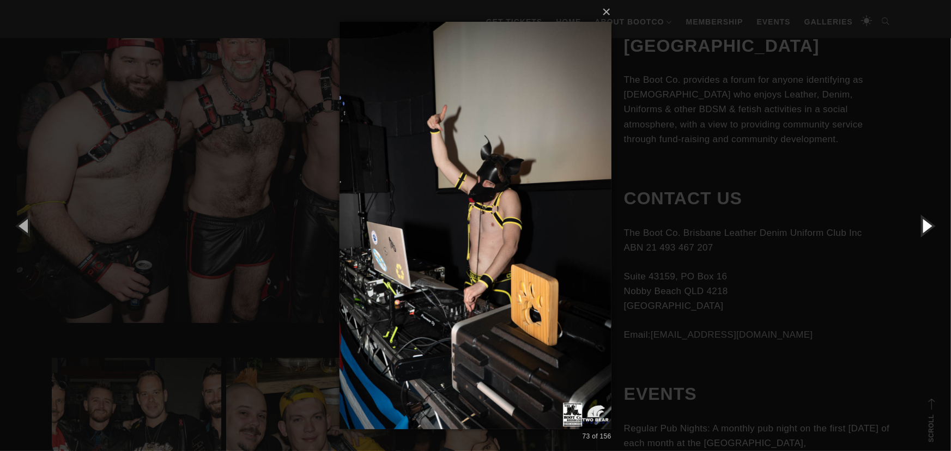
click at [928, 231] on button "button" at bounding box center [926, 226] width 49 height 60
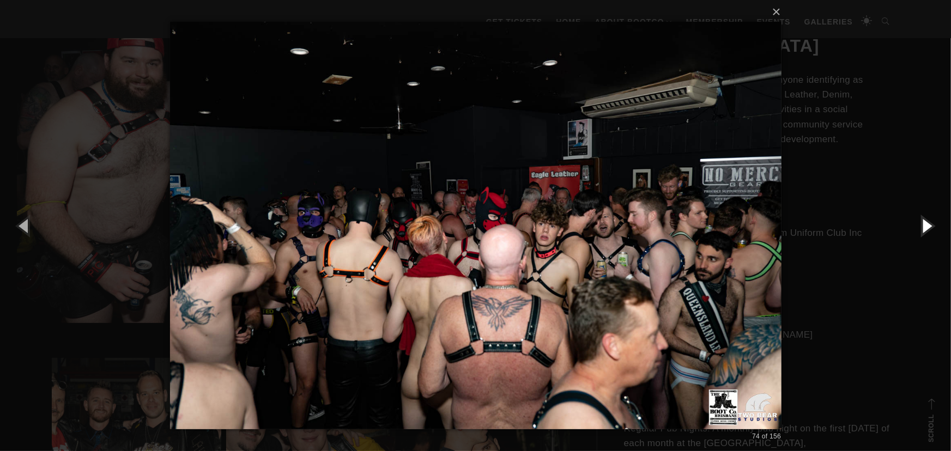
click at [926, 227] on button "button" at bounding box center [926, 226] width 49 height 60
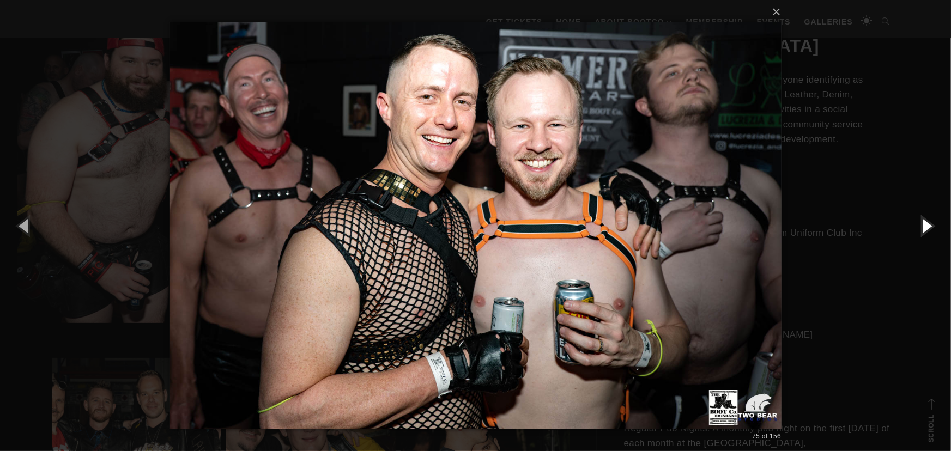
click at [926, 227] on button "button" at bounding box center [926, 226] width 49 height 60
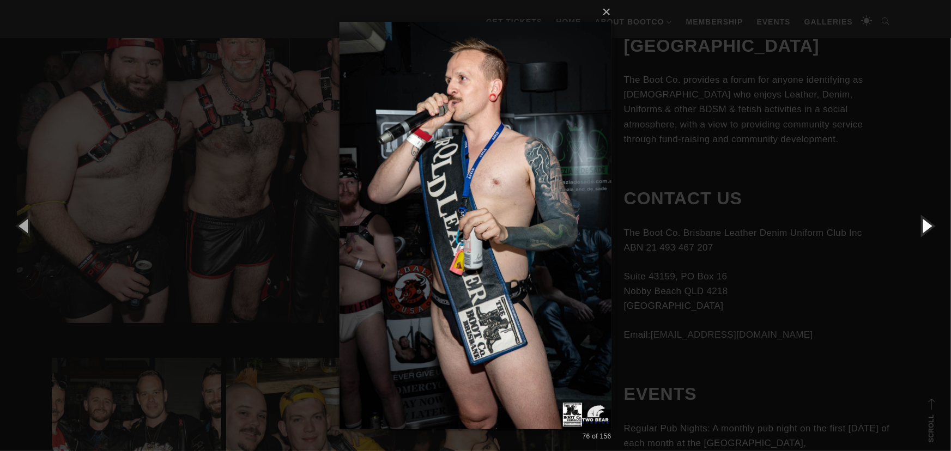
click at [926, 227] on button "button" at bounding box center [926, 226] width 49 height 60
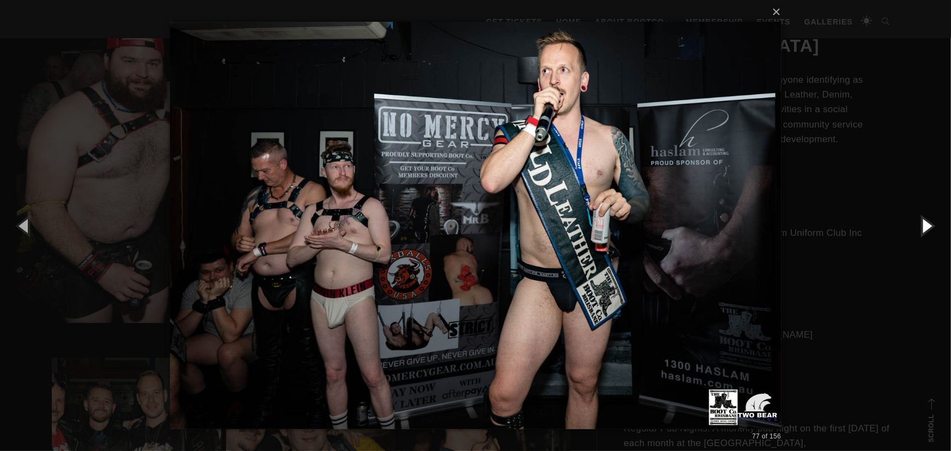
click at [926, 227] on button "button" at bounding box center [926, 226] width 49 height 60
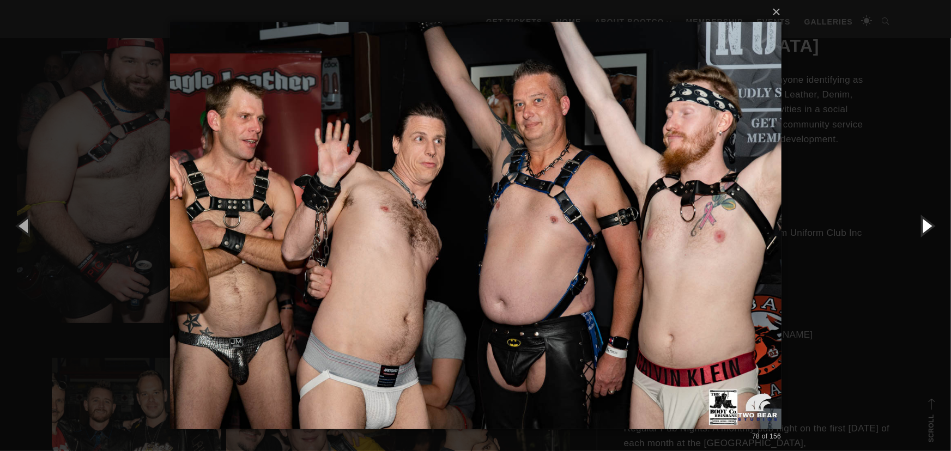
click at [926, 227] on button "button" at bounding box center [926, 226] width 49 height 60
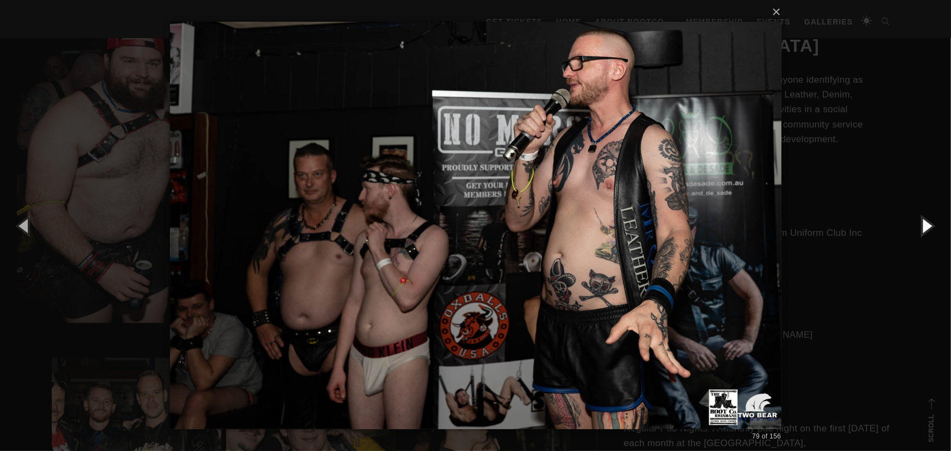
click at [926, 227] on button "button" at bounding box center [926, 226] width 49 height 60
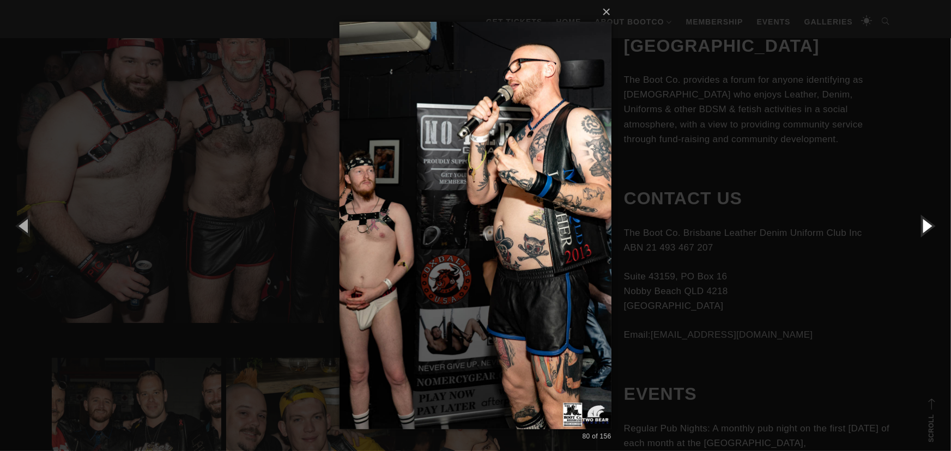
click at [926, 227] on button "button" at bounding box center [926, 226] width 49 height 60
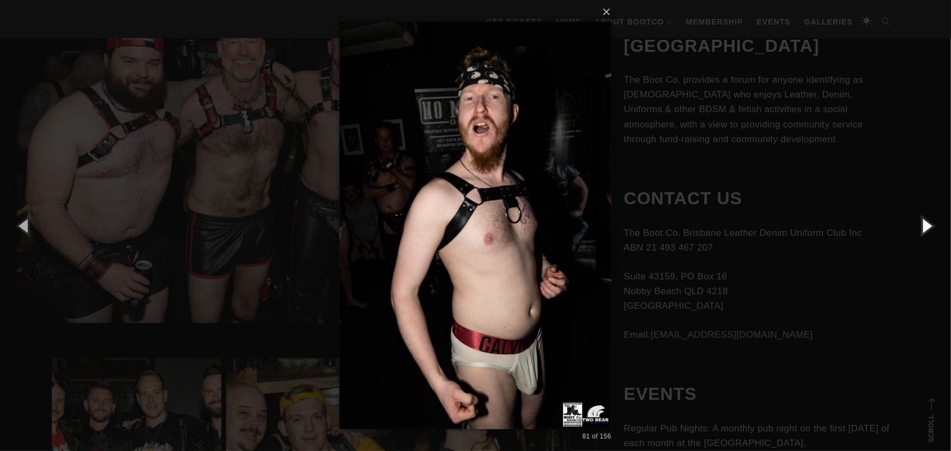
click at [925, 227] on button "button" at bounding box center [926, 226] width 49 height 60
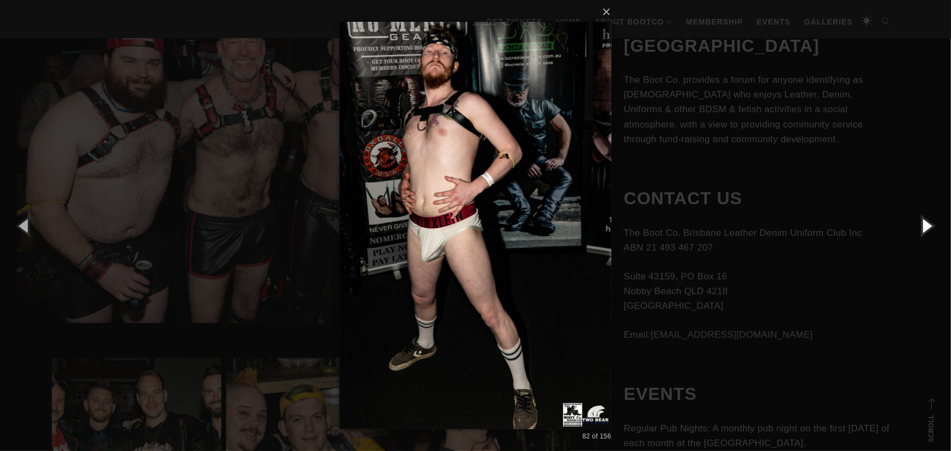
click at [924, 227] on button "button" at bounding box center [926, 226] width 49 height 60
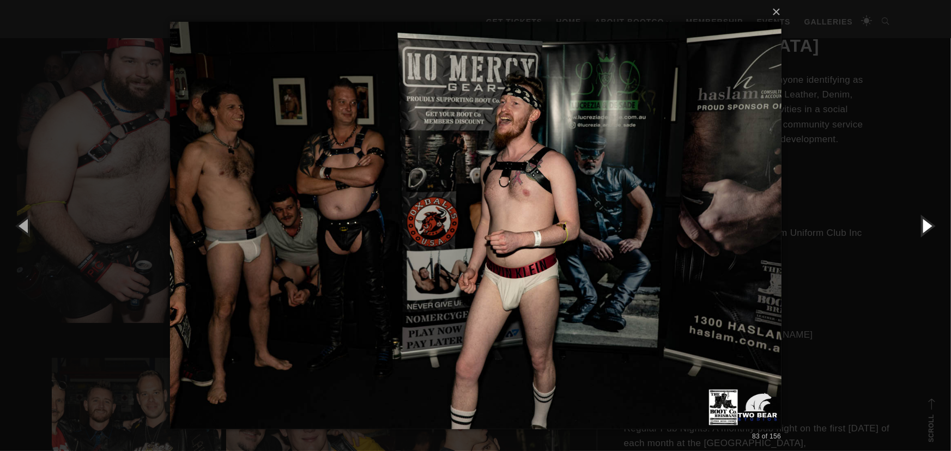
click at [924, 227] on button "button" at bounding box center [926, 226] width 49 height 60
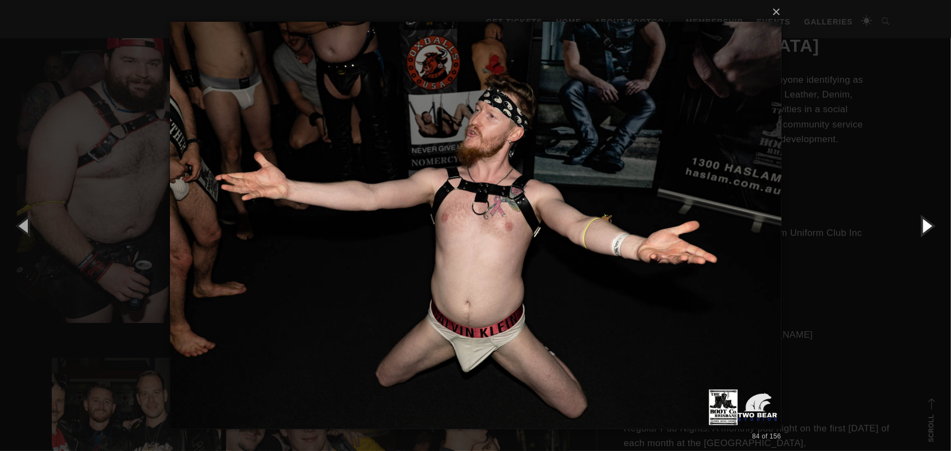
click at [924, 227] on button "button" at bounding box center [926, 226] width 49 height 60
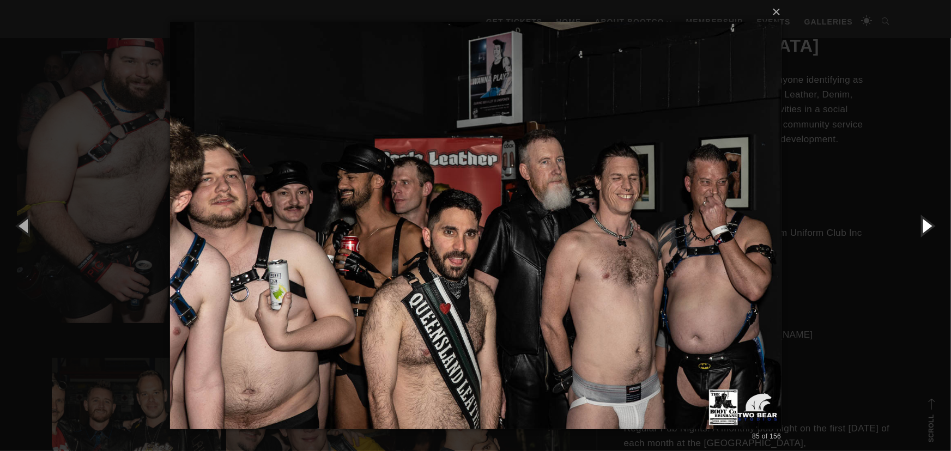
click at [923, 227] on button "button" at bounding box center [926, 226] width 49 height 60
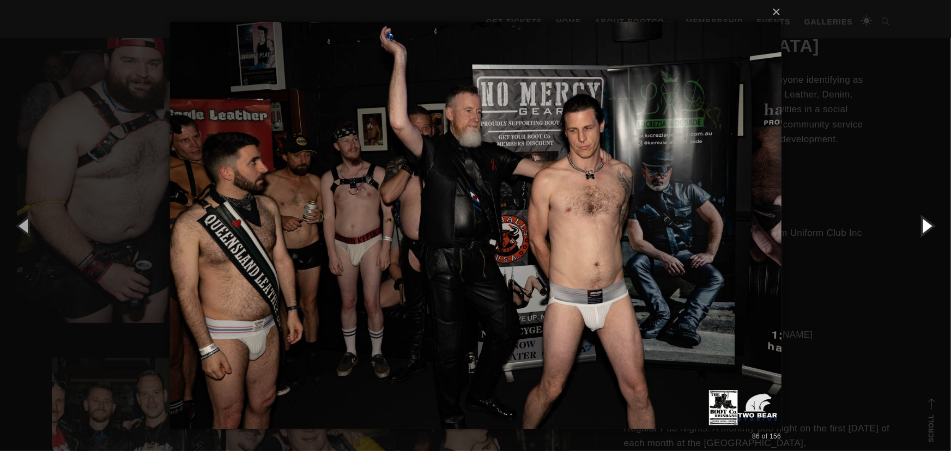
click at [923, 227] on button "button" at bounding box center [926, 226] width 49 height 60
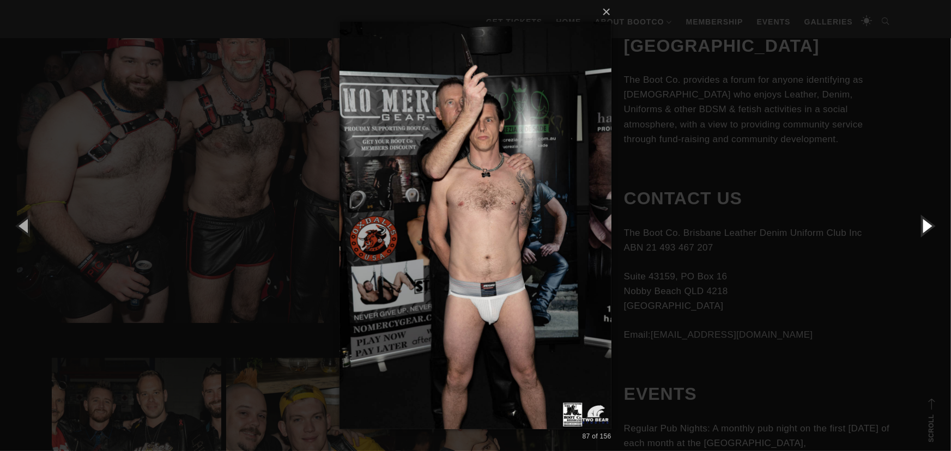
click at [923, 227] on button "button" at bounding box center [926, 226] width 49 height 60
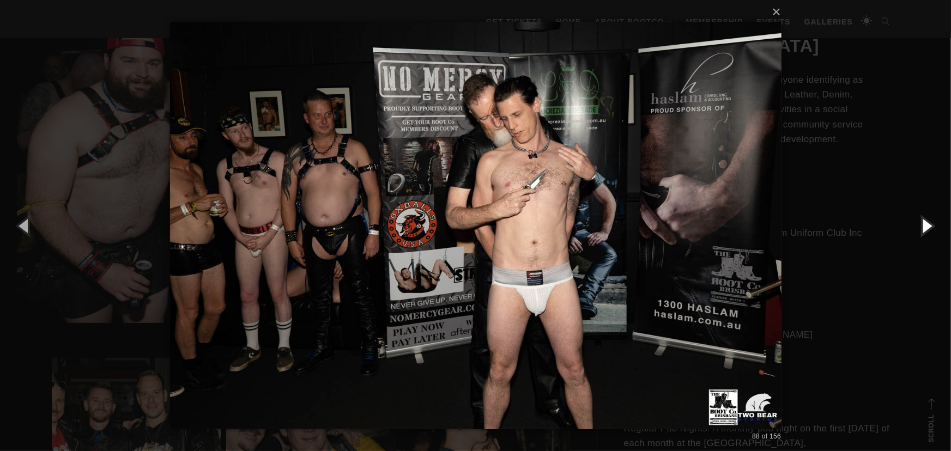
click at [923, 227] on button "button" at bounding box center [926, 226] width 49 height 60
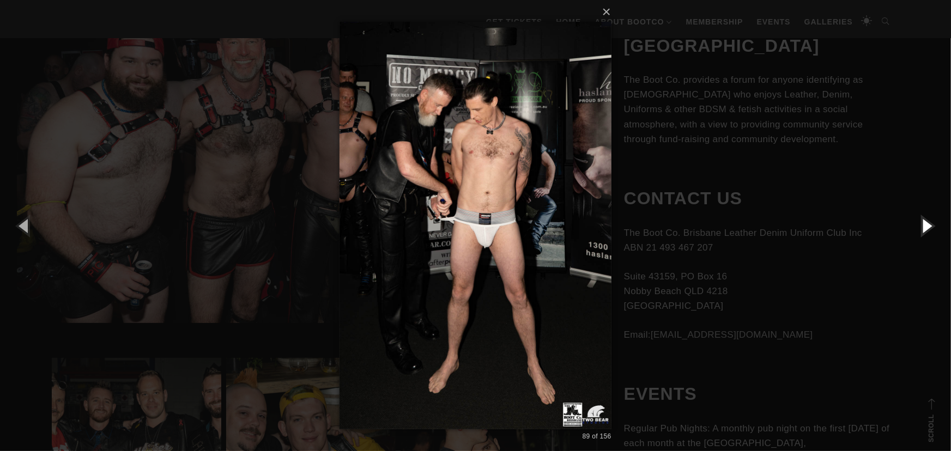
click at [923, 227] on button "button" at bounding box center [926, 226] width 49 height 60
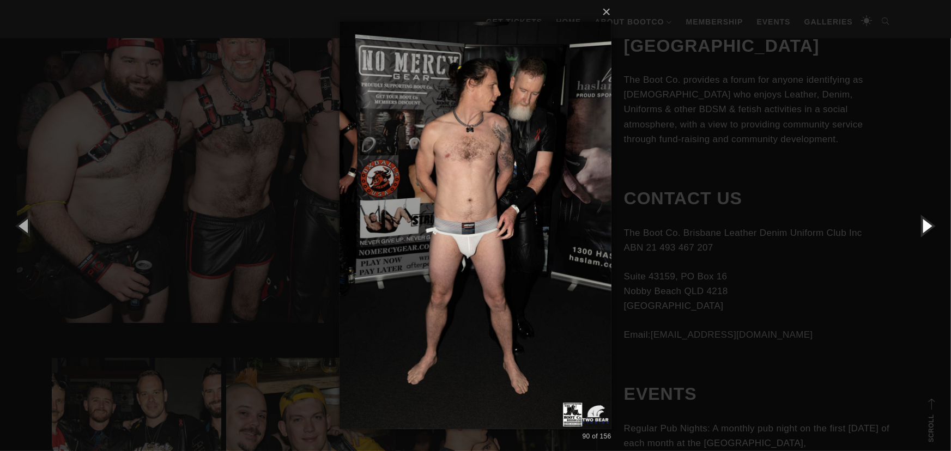
click at [923, 227] on button "button" at bounding box center [926, 226] width 49 height 60
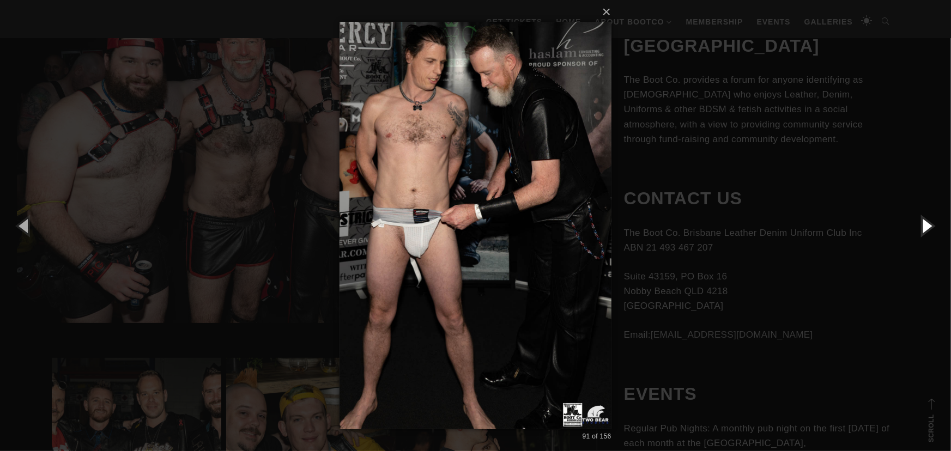
click at [923, 227] on button "button" at bounding box center [926, 226] width 49 height 60
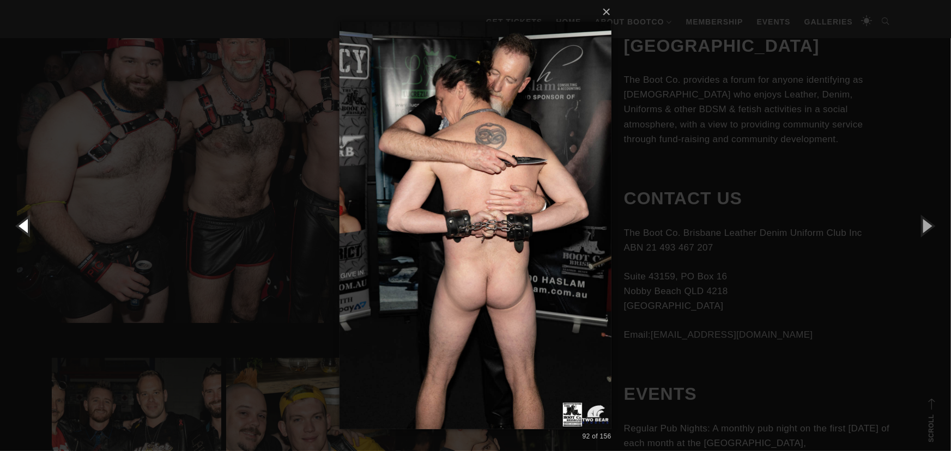
click at [25, 223] on button "button" at bounding box center [24, 226] width 49 height 60
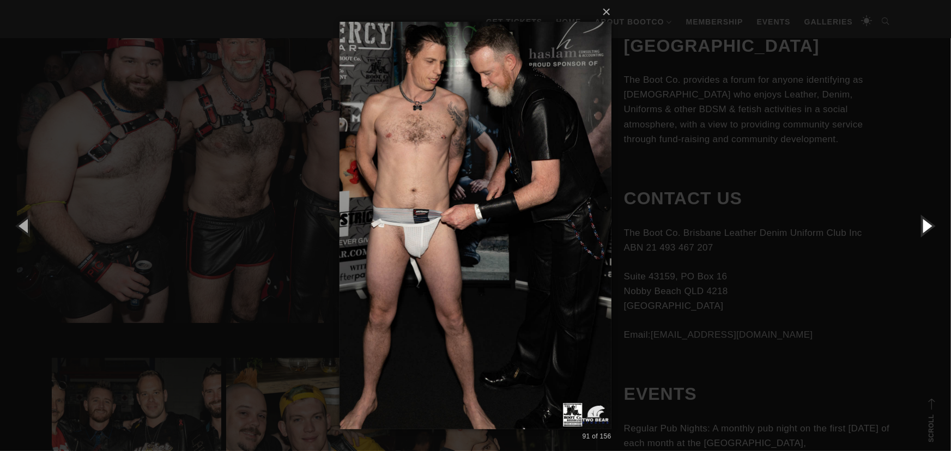
click at [928, 221] on button "button" at bounding box center [926, 226] width 49 height 60
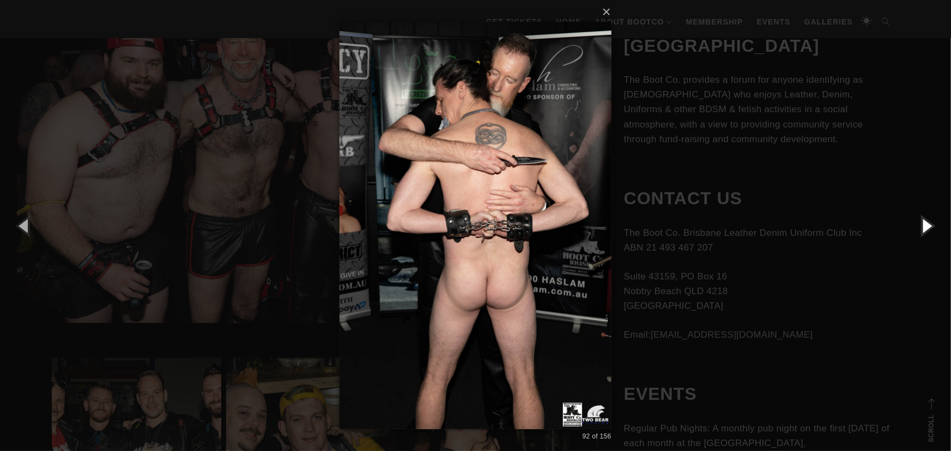
click at [929, 221] on button "button" at bounding box center [926, 226] width 49 height 60
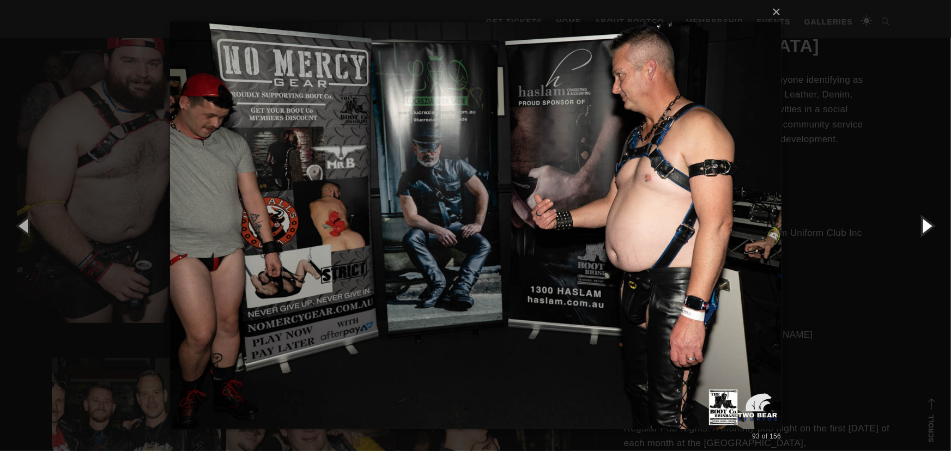
click at [929, 221] on button "button" at bounding box center [926, 226] width 49 height 60
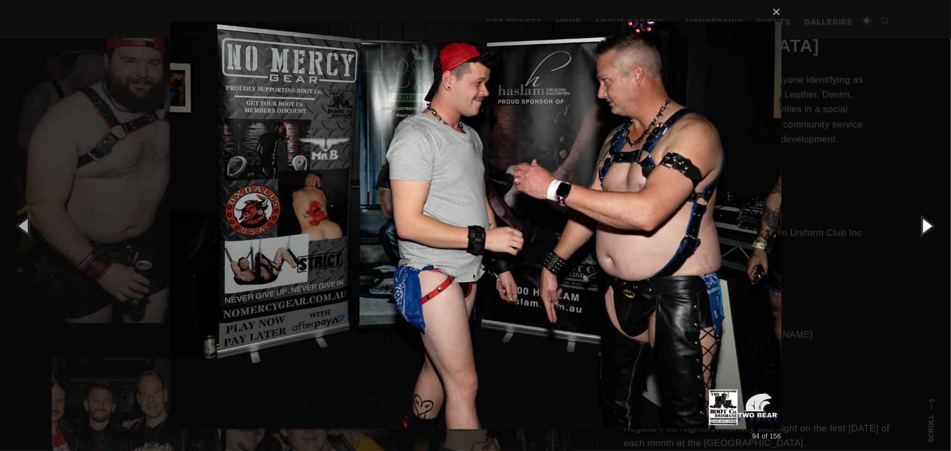
click at [929, 221] on button "button" at bounding box center [926, 226] width 49 height 60
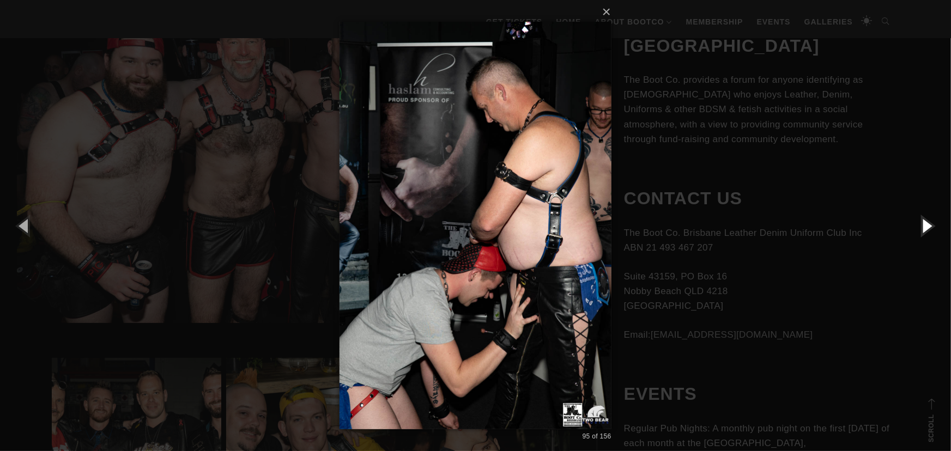
click at [929, 221] on button "button" at bounding box center [926, 226] width 49 height 60
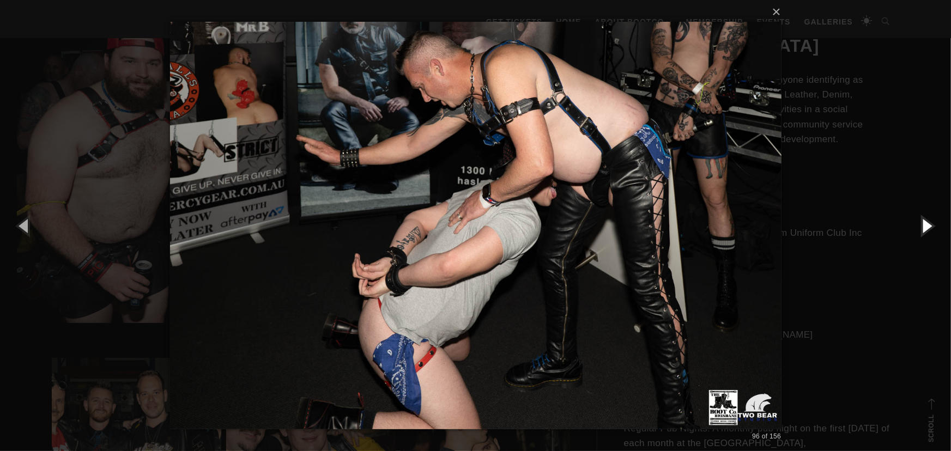
click at [929, 221] on button "button" at bounding box center [926, 226] width 49 height 60
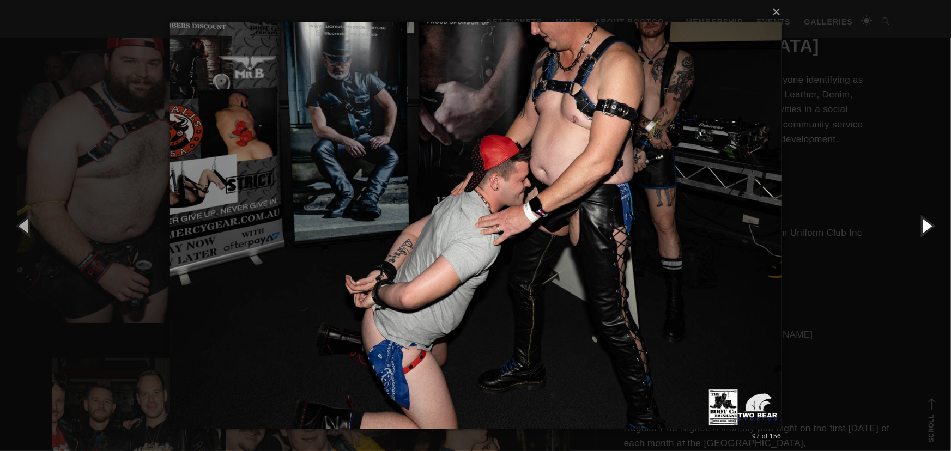
click at [929, 221] on button "button" at bounding box center [926, 226] width 49 height 60
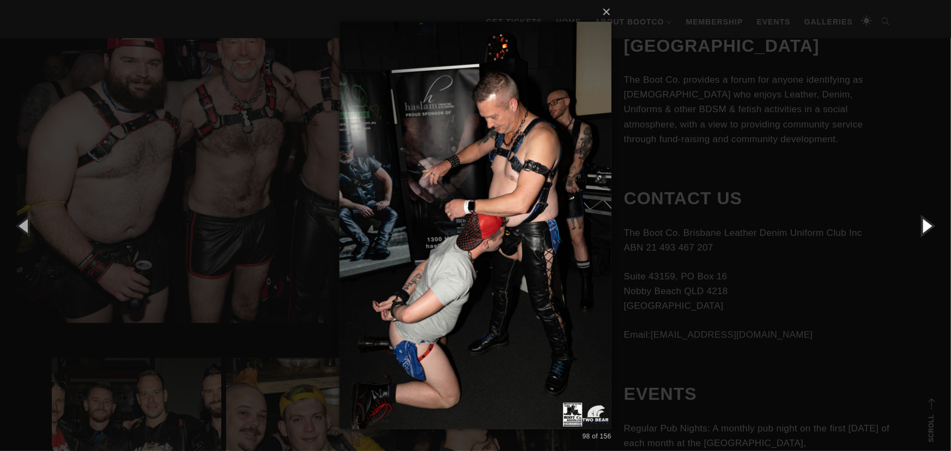
click at [929, 221] on button "button" at bounding box center [926, 226] width 49 height 60
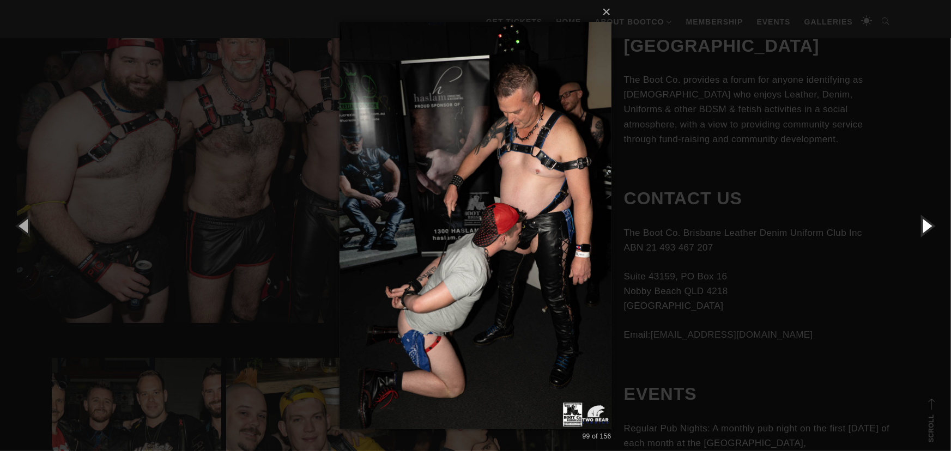
click at [929, 221] on button "button" at bounding box center [926, 226] width 49 height 60
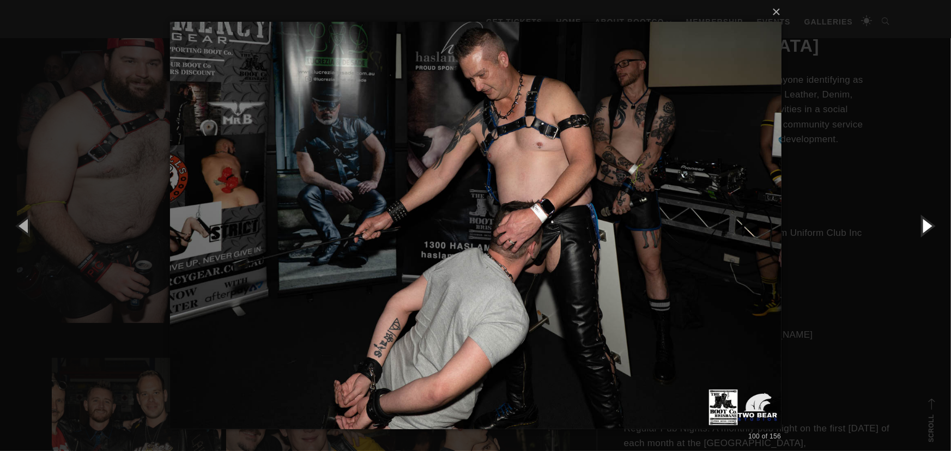
click at [929, 221] on button "button" at bounding box center [926, 226] width 49 height 60
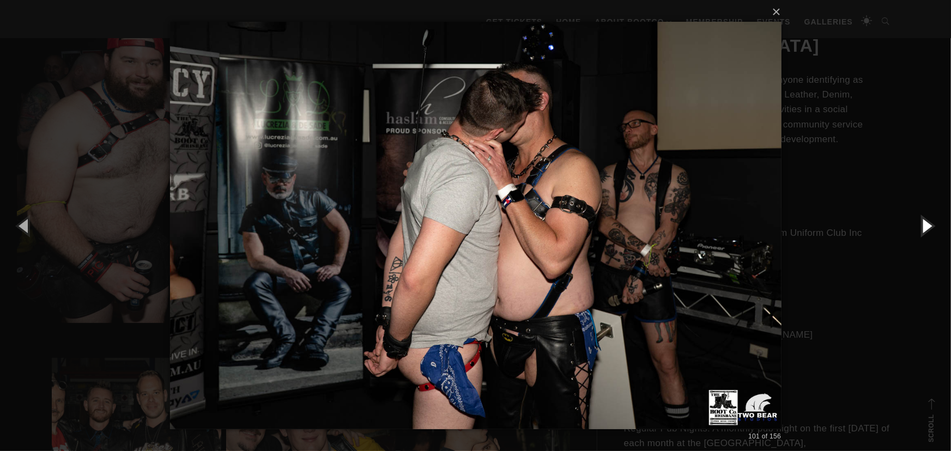
click at [929, 221] on button "button" at bounding box center [926, 226] width 49 height 60
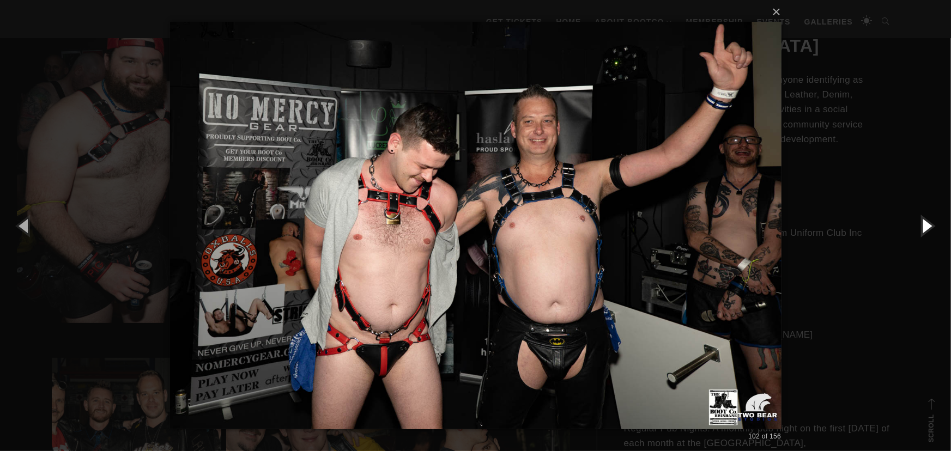
click at [929, 221] on button "button" at bounding box center [926, 226] width 49 height 60
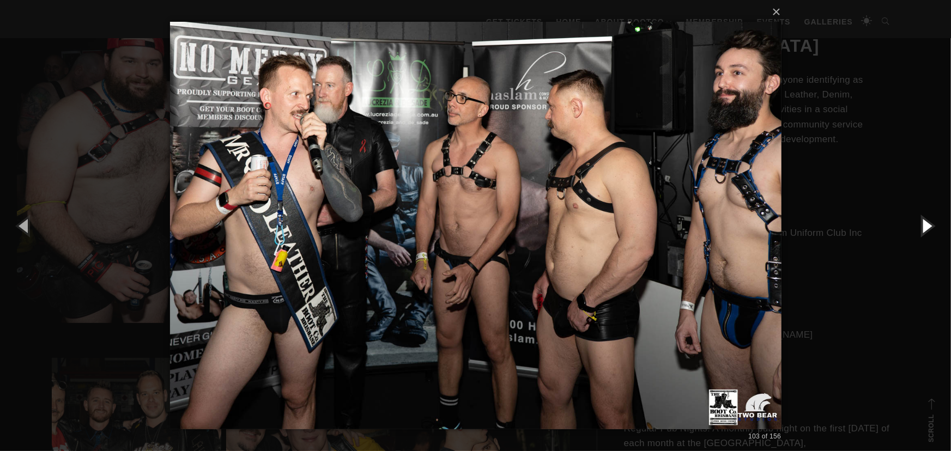
click at [929, 221] on button "button" at bounding box center [926, 226] width 49 height 60
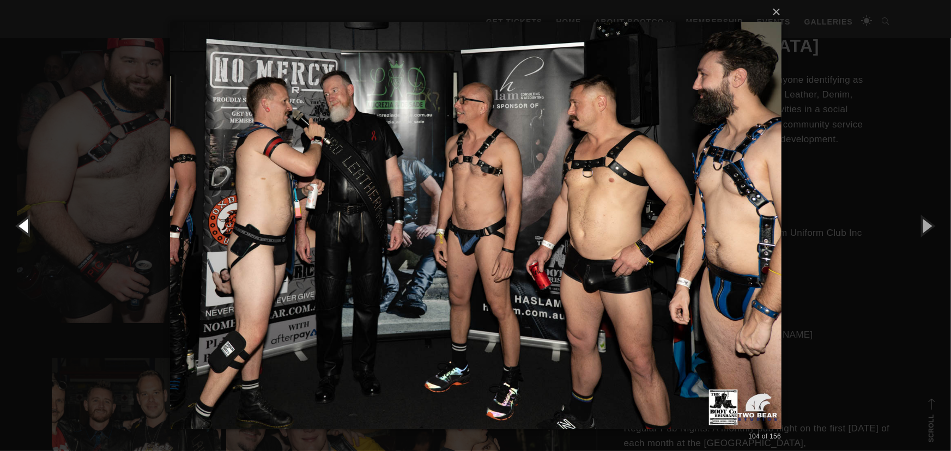
click at [24, 227] on button "button" at bounding box center [24, 226] width 49 height 60
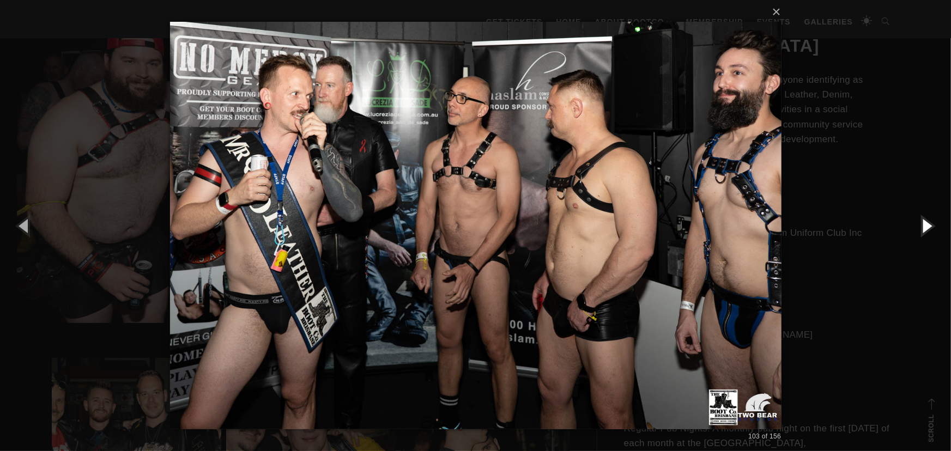
click at [931, 225] on button "button" at bounding box center [926, 226] width 49 height 60
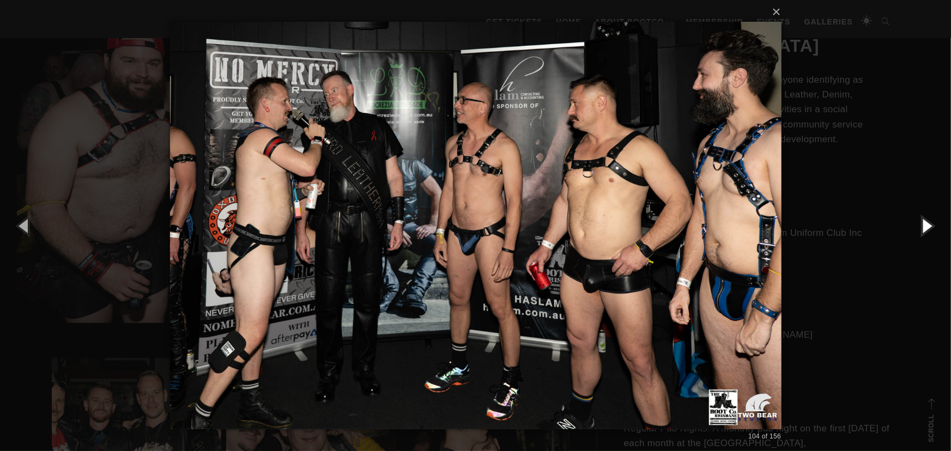
click at [931, 225] on button "button" at bounding box center [926, 226] width 49 height 60
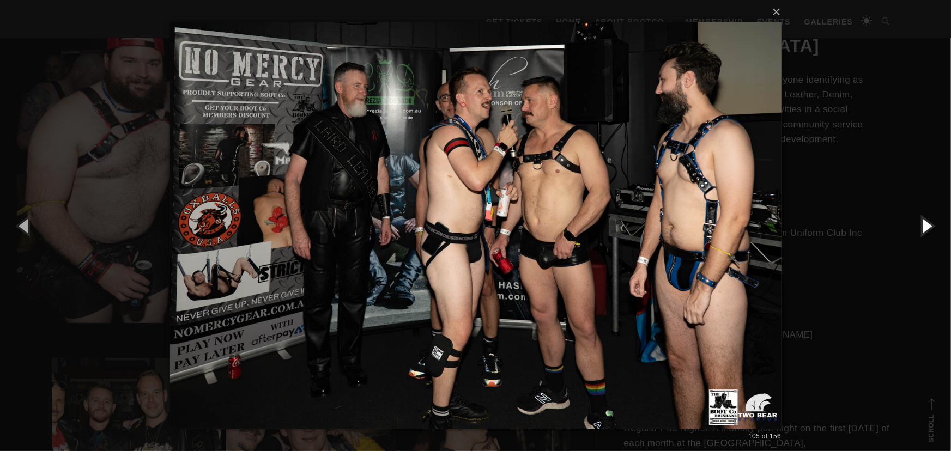
click at [932, 225] on button "button" at bounding box center [926, 226] width 49 height 60
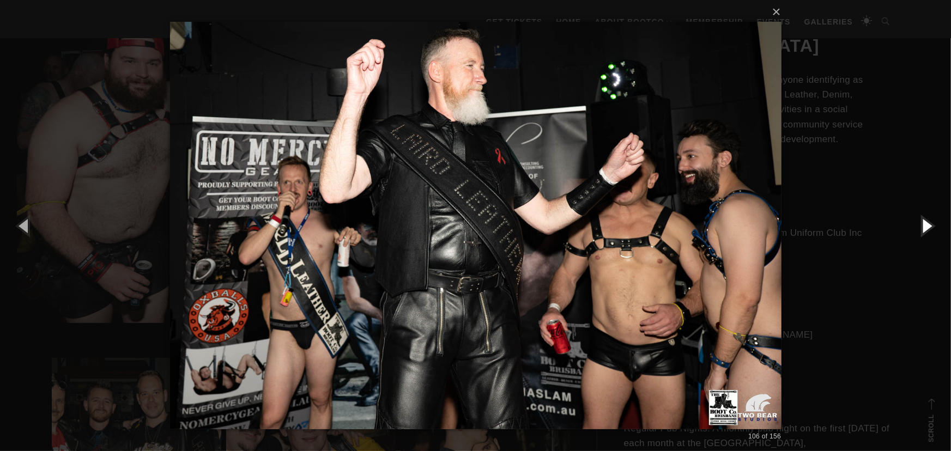
click at [932, 225] on button "button" at bounding box center [926, 226] width 49 height 60
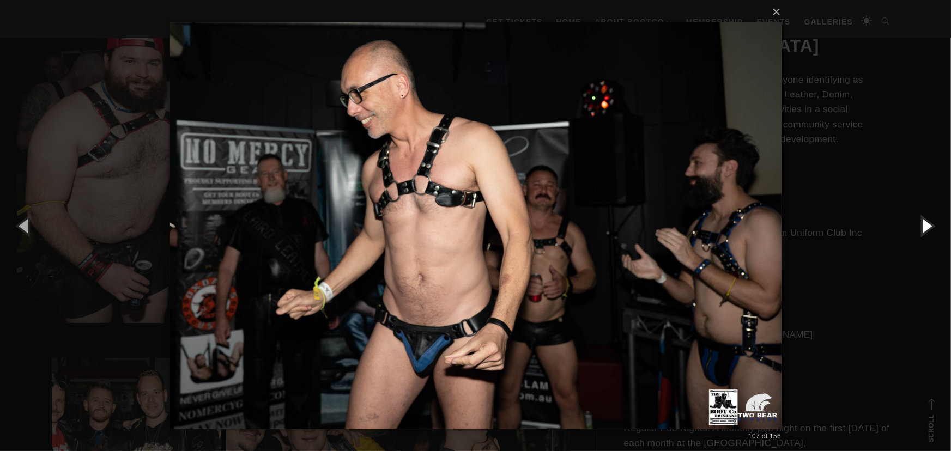
click at [932, 225] on button "button" at bounding box center [926, 226] width 49 height 60
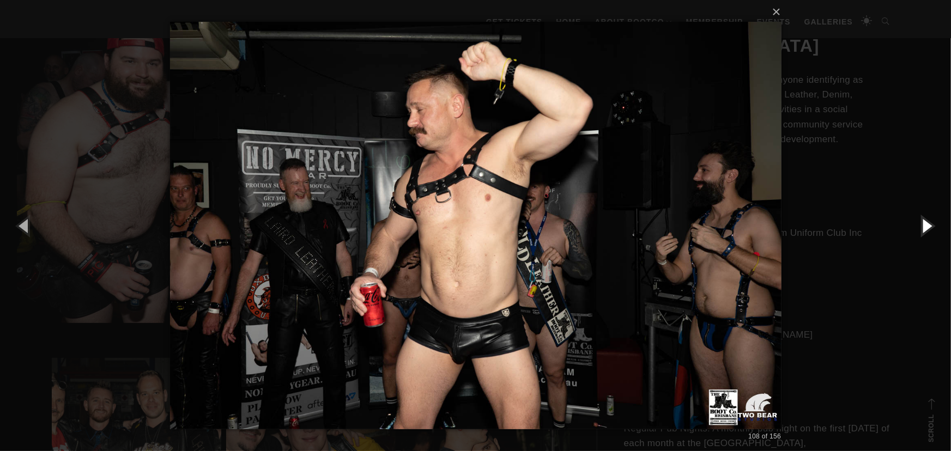
click at [932, 225] on button "button" at bounding box center [926, 226] width 49 height 60
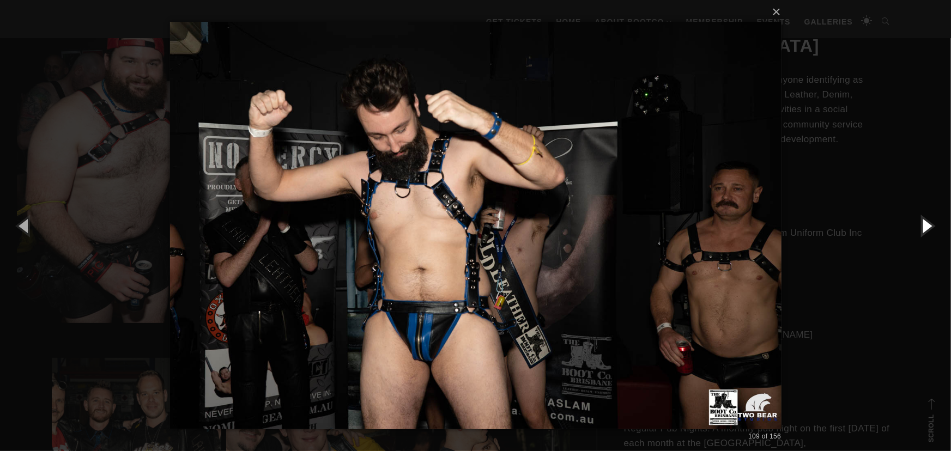
click at [931, 226] on button "button" at bounding box center [926, 226] width 49 height 60
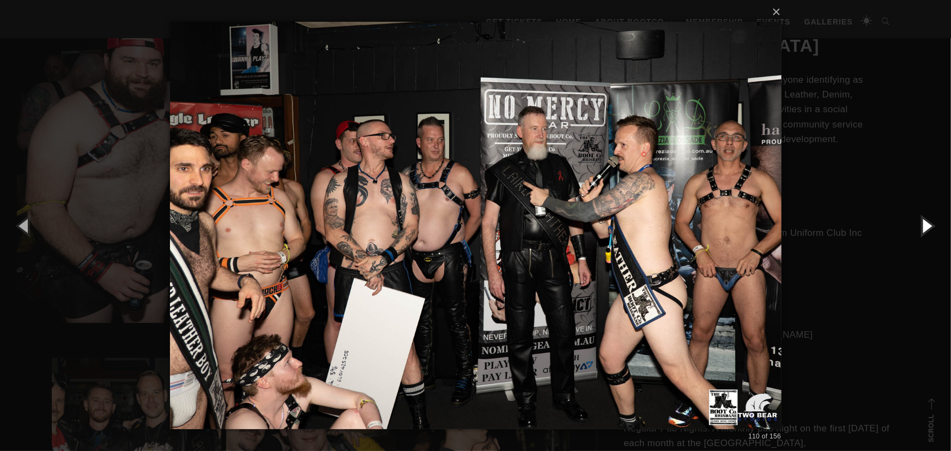
click at [931, 226] on button "button" at bounding box center [926, 226] width 49 height 60
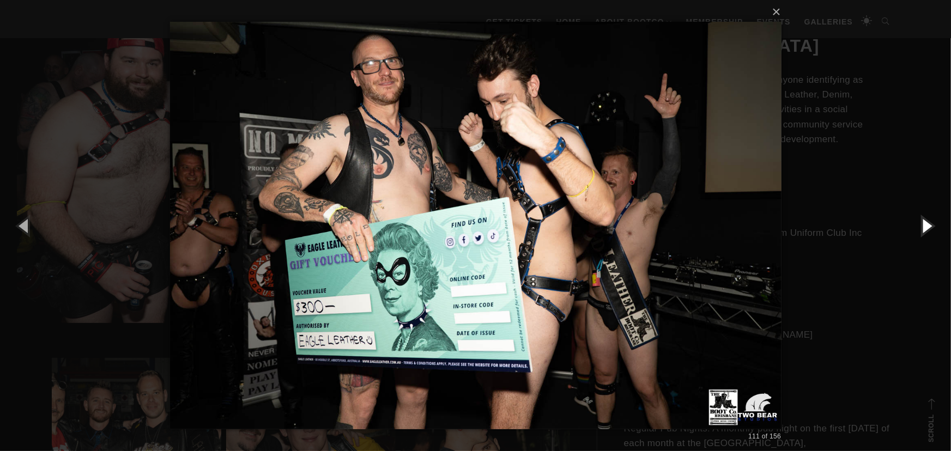
click at [931, 226] on button "button" at bounding box center [926, 226] width 49 height 60
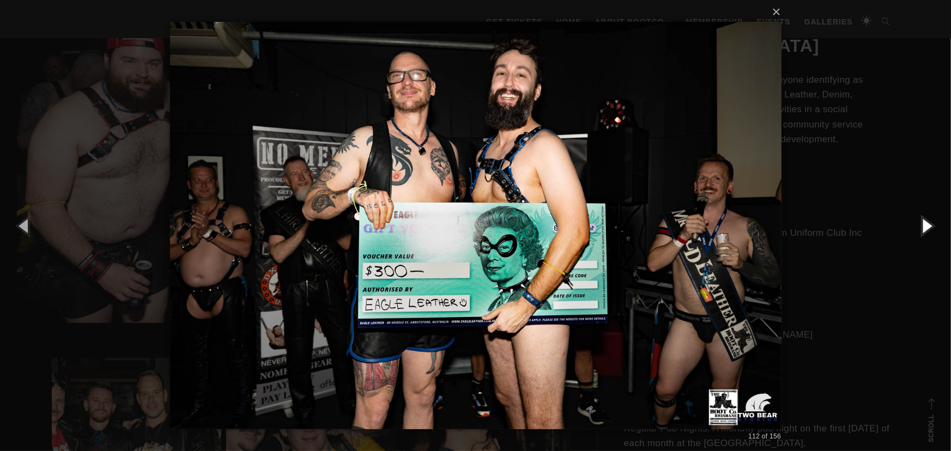
click at [929, 227] on button "button" at bounding box center [926, 226] width 49 height 60
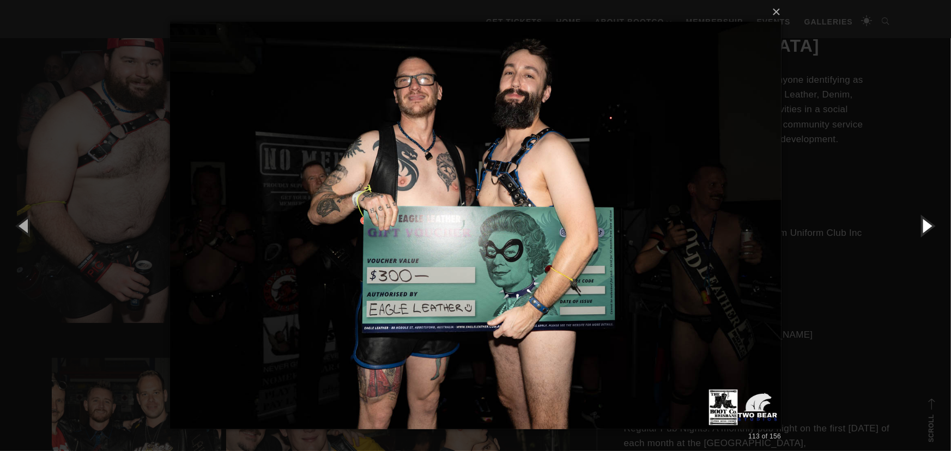
click at [929, 228] on button "button" at bounding box center [926, 226] width 49 height 60
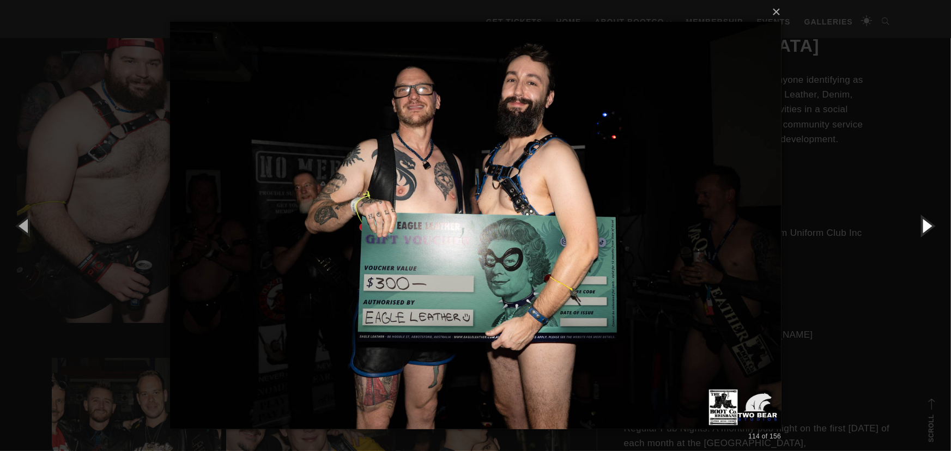
click at [929, 228] on button "button" at bounding box center [926, 226] width 49 height 60
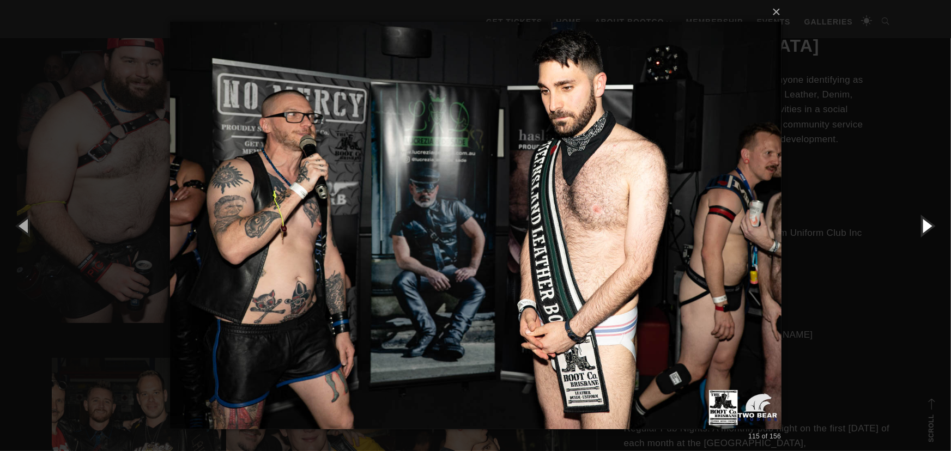
click at [929, 228] on button "button" at bounding box center [926, 226] width 49 height 60
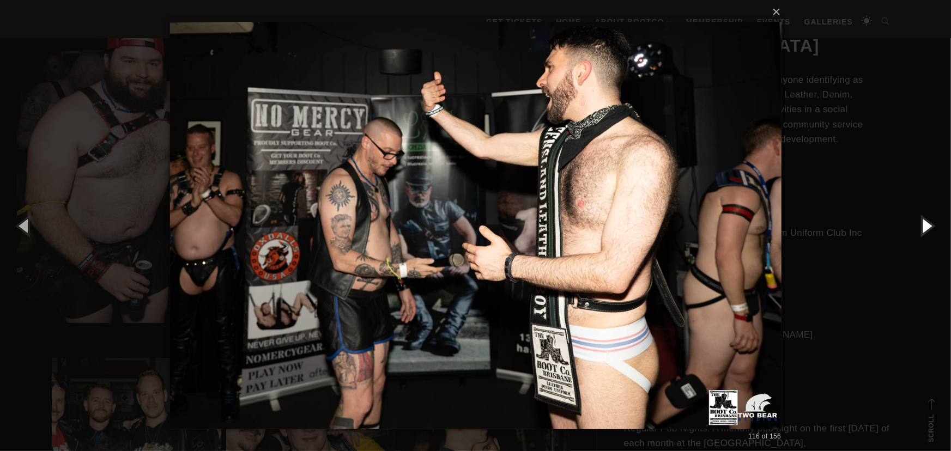
click at [929, 228] on button "button" at bounding box center [926, 226] width 49 height 60
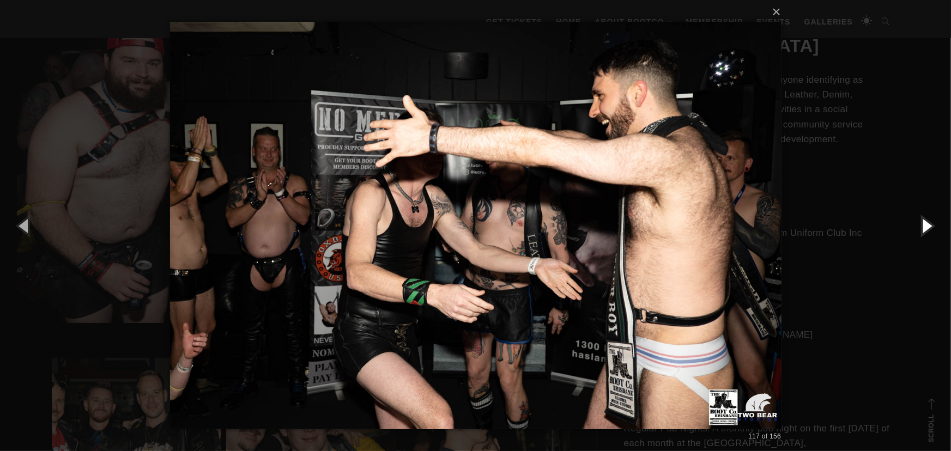
click at [929, 228] on button "button" at bounding box center [926, 226] width 49 height 60
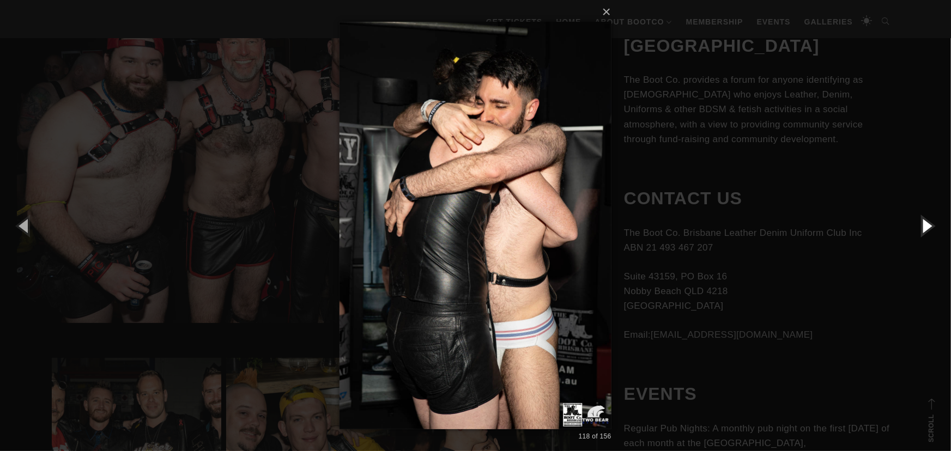
click at [929, 228] on button "button" at bounding box center [926, 226] width 49 height 60
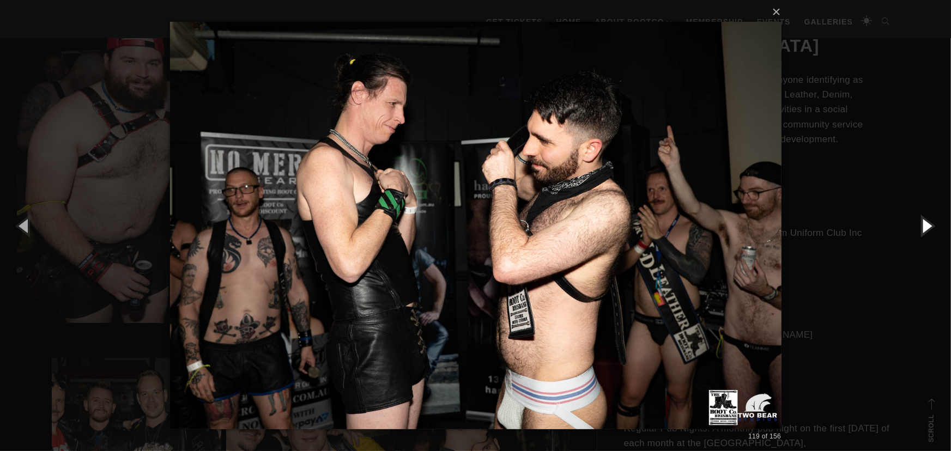
click at [929, 228] on button "button" at bounding box center [926, 226] width 49 height 60
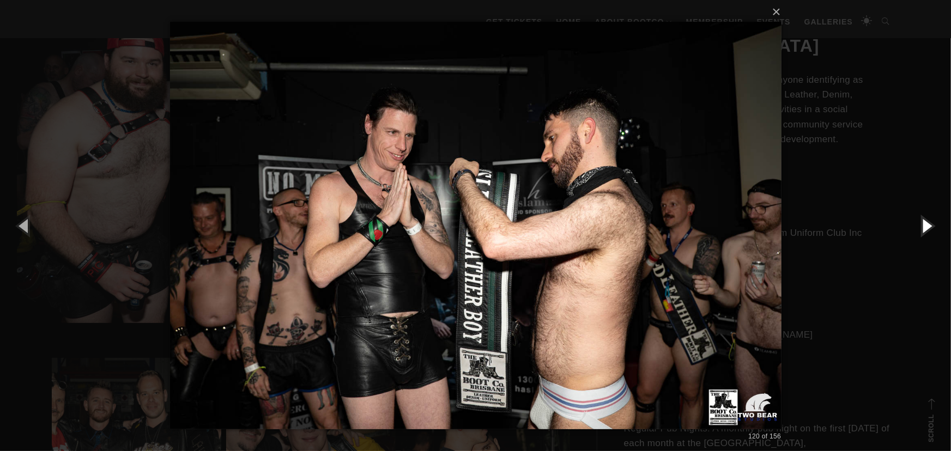
click at [929, 228] on button "button" at bounding box center [926, 226] width 49 height 60
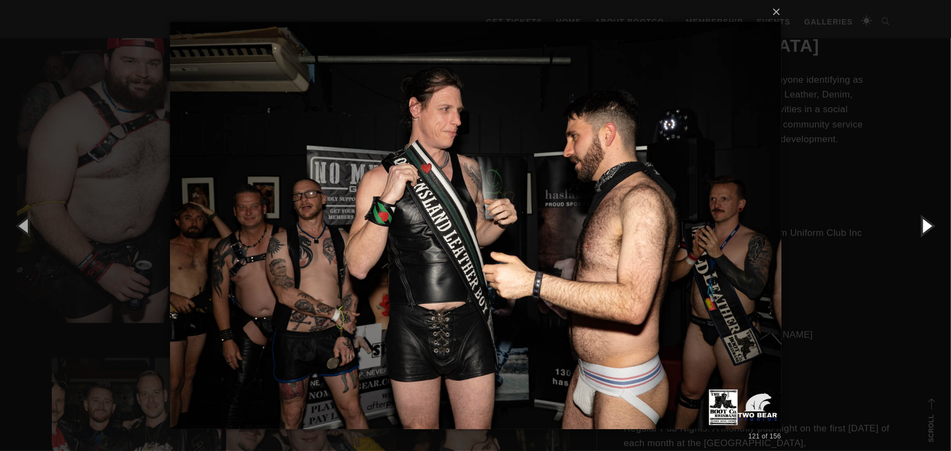
click at [929, 228] on button "button" at bounding box center [926, 226] width 49 height 60
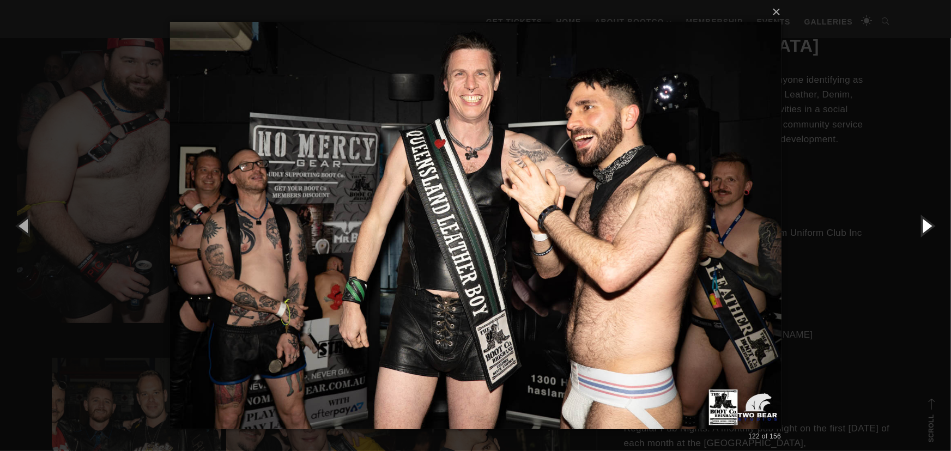
click at [929, 228] on button "button" at bounding box center [926, 226] width 49 height 60
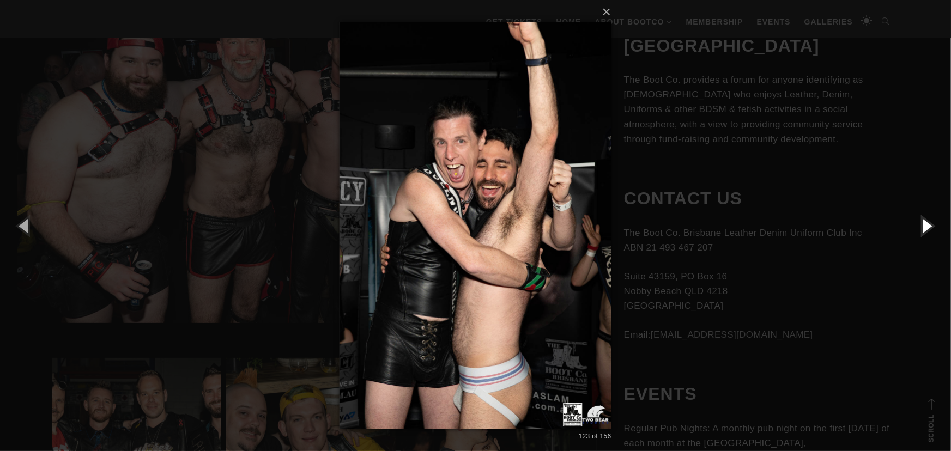
click at [929, 228] on button "button" at bounding box center [926, 226] width 49 height 60
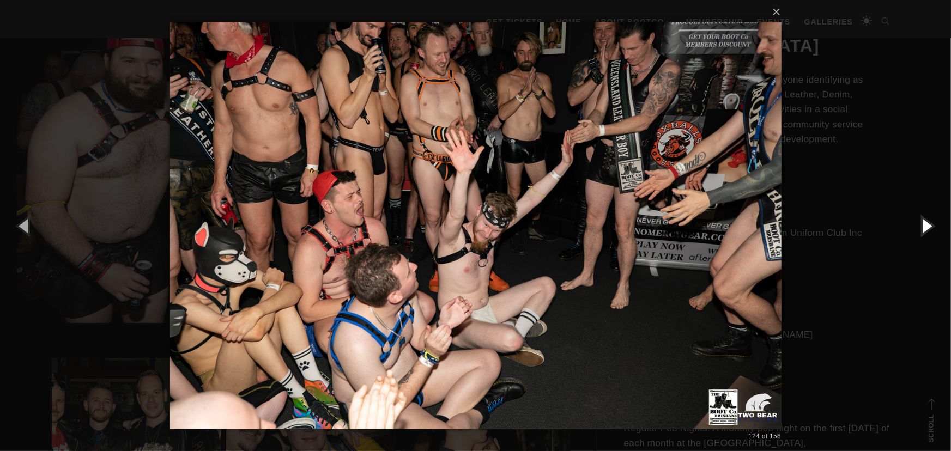
click at [929, 228] on button "button" at bounding box center [926, 226] width 49 height 60
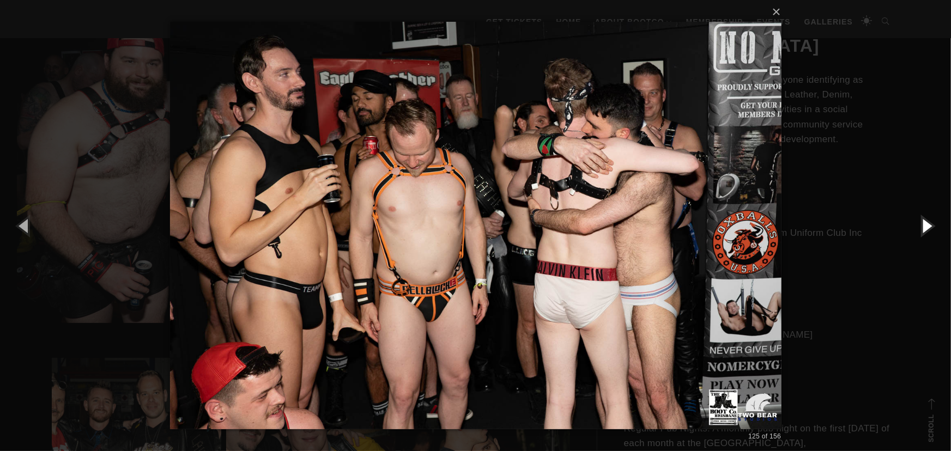
click at [929, 228] on button "button" at bounding box center [926, 226] width 49 height 60
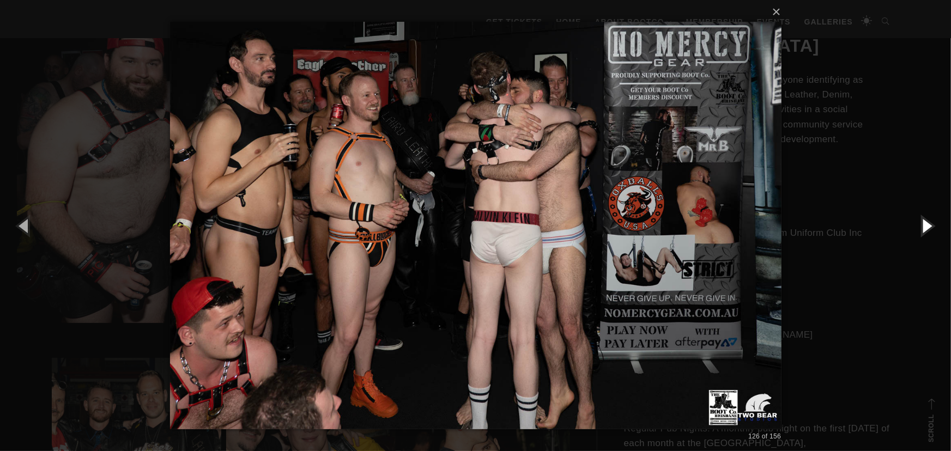
click at [929, 228] on button "button" at bounding box center [926, 226] width 49 height 60
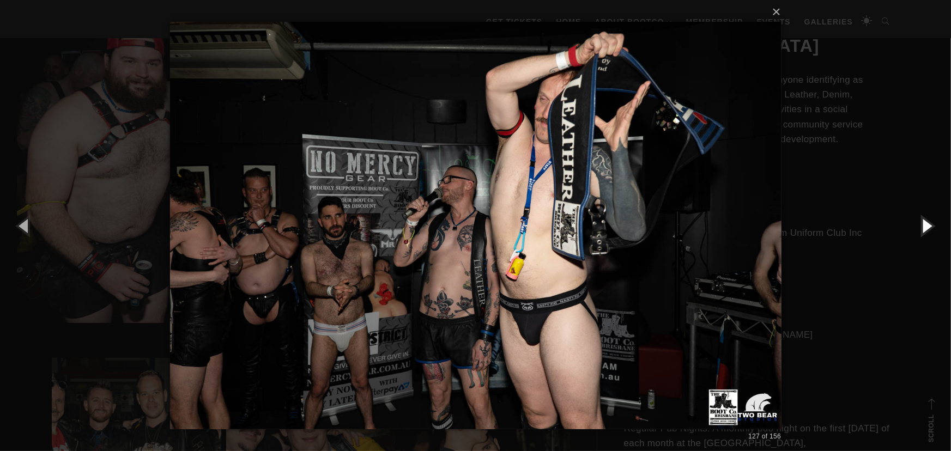
click at [929, 228] on button "button" at bounding box center [926, 226] width 49 height 60
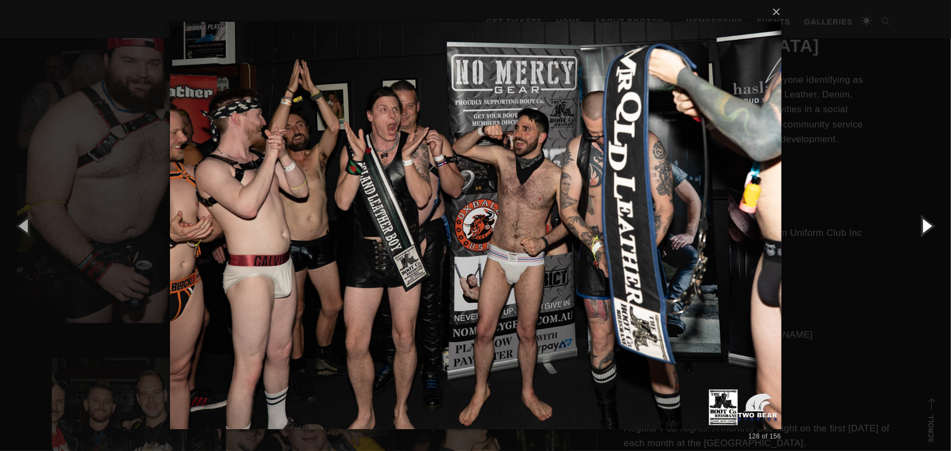
click at [929, 228] on button "button" at bounding box center [926, 226] width 49 height 60
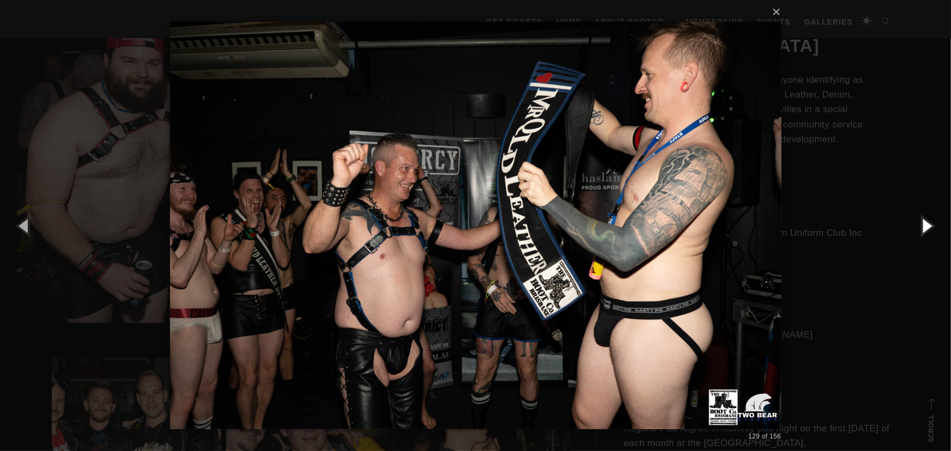
click at [928, 228] on button "button" at bounding box center [926, 226] width 49 height 60
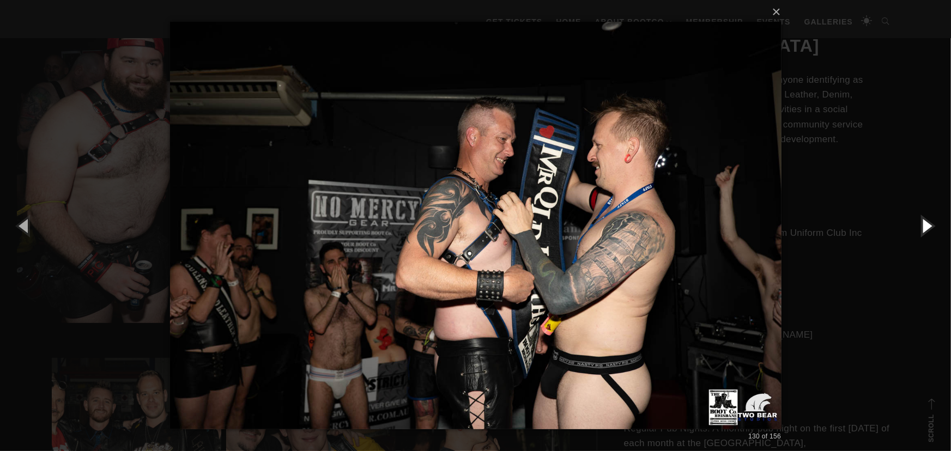
click at [928, 228] on button "button" at bounding box center [926, 226] width 49 height 60
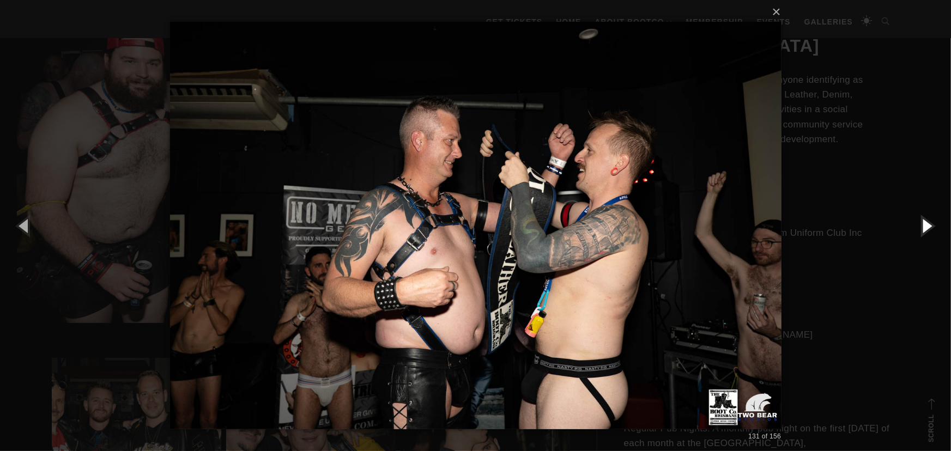
click at [928, 228] on button "button" at bounding box center [926, 226] width 49 height 60
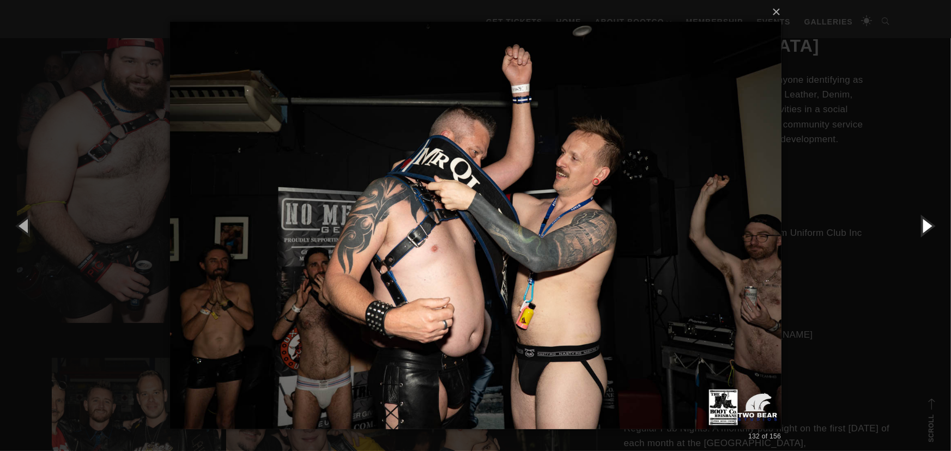
click at [928, 228] on button "button" at bounding box center [926, 226] width 49 height 60
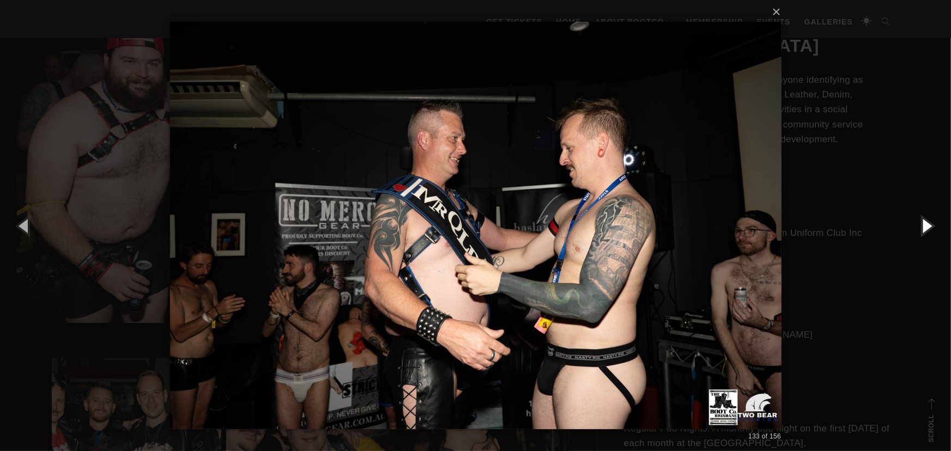
click at [928, 228] on button "button" at bounding box center [926, 226] width 49 height 60
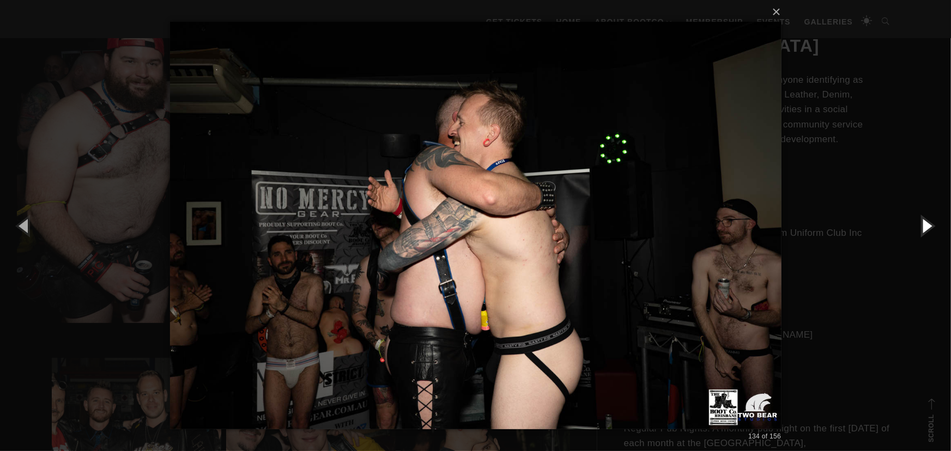
click at [928, 228] on button "button" at bounding box center [926, 226] width 49 height 60
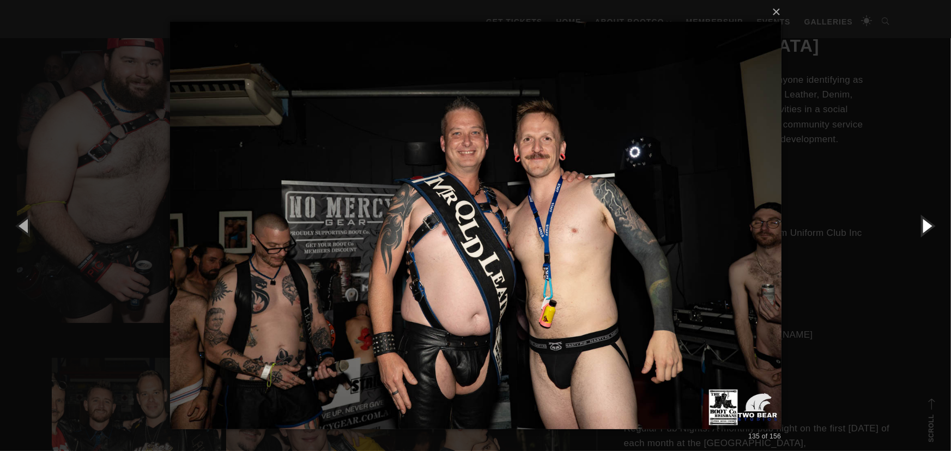
click at [928, 228] on button "button" at bounding box center [926, 226] width 49 height 60
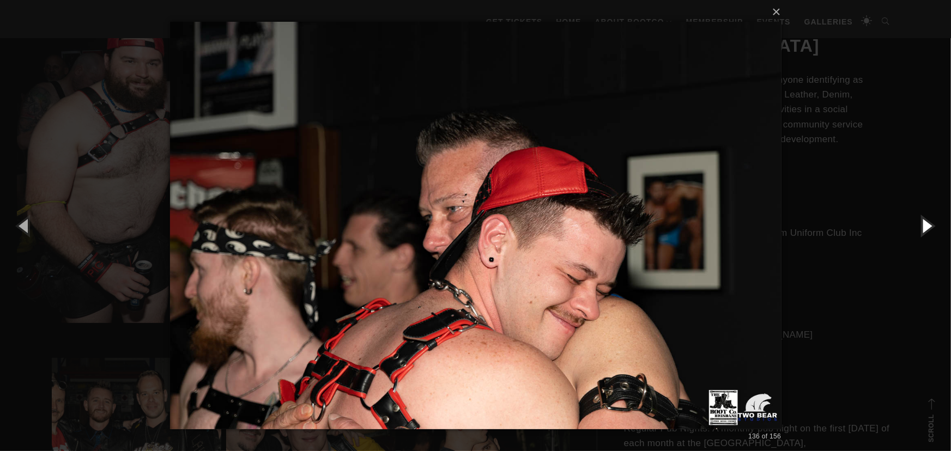
click at [928, 228] on button "button" at bounding box center [926, 226] width 49 height 60
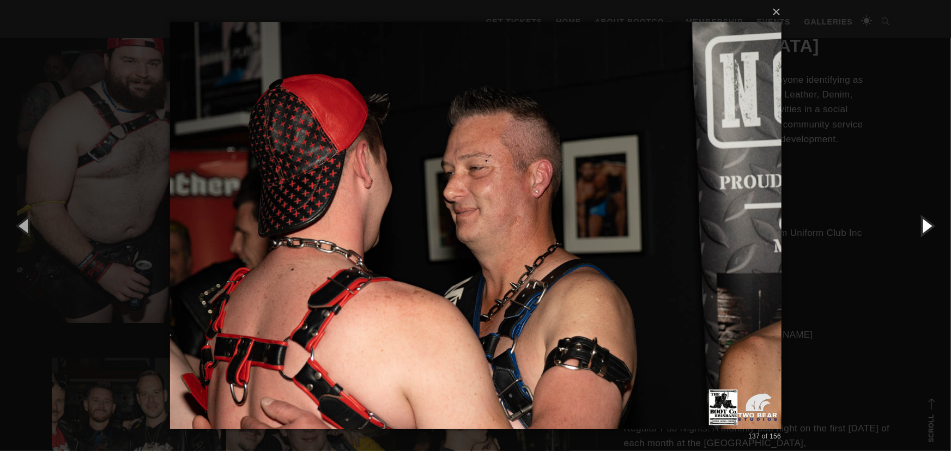
click at [928, 228] on button "button" at bounding box center [926, 226] width 49 height 60
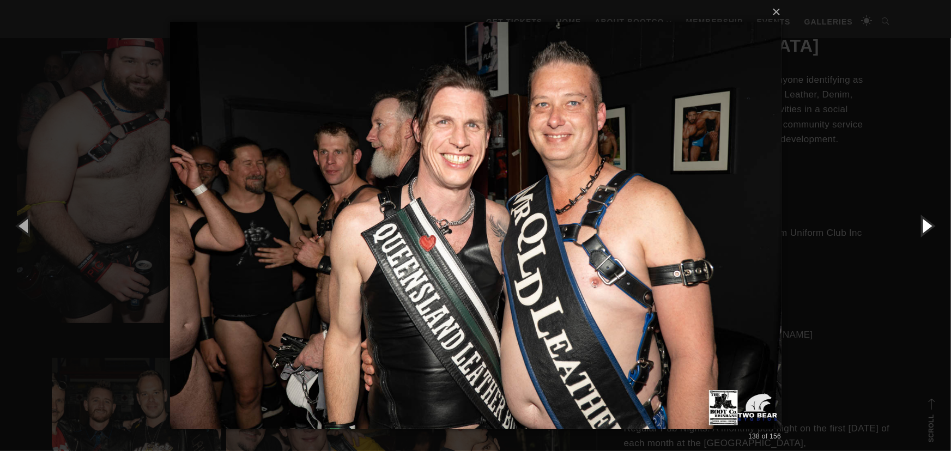
click at [927, 228] on button "button" at bounding box center [926, 226] width 49 height 60
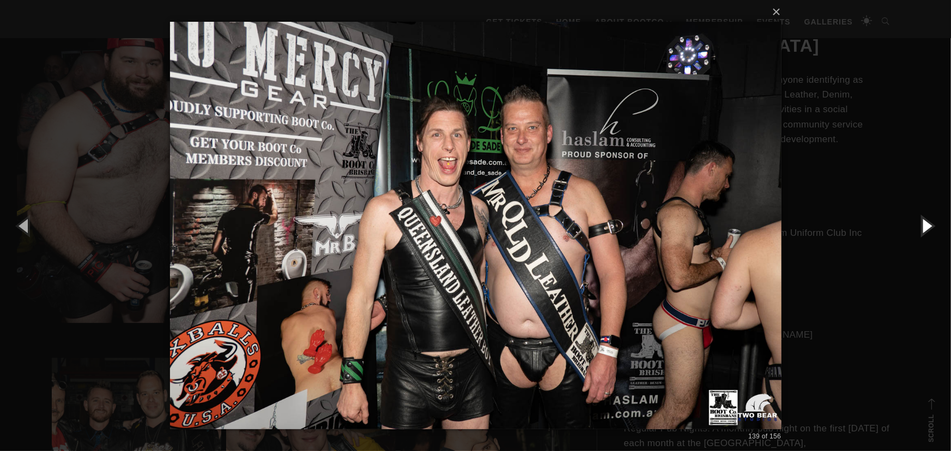
click at [927, 228] on button "button" at bounding box center [926, 226] width 49 height 60
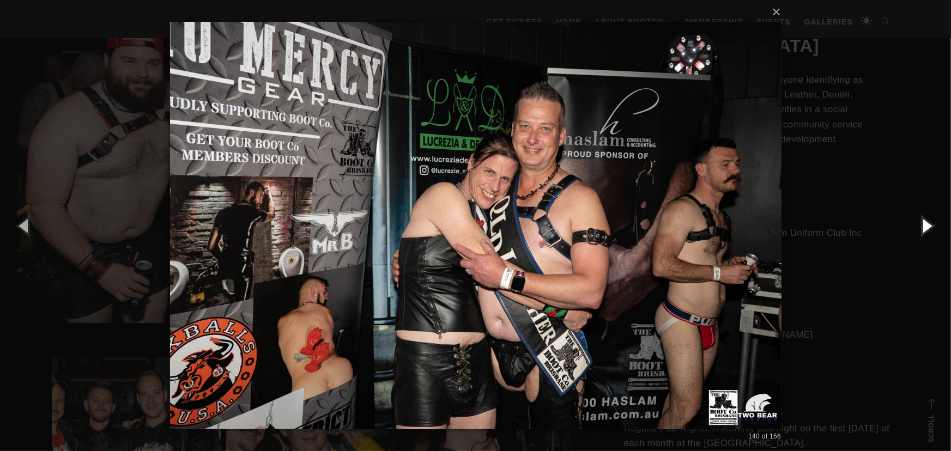
click at [927, 228] on button "button" at bounding box center [926, 226] width 49 height 60
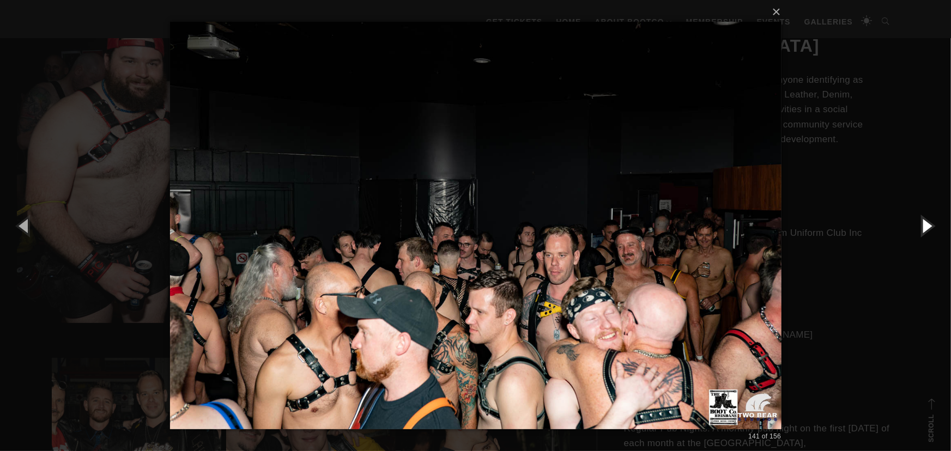
click at [927, 228] on button "button" at bounding box center [926, 226] width 49 height 60
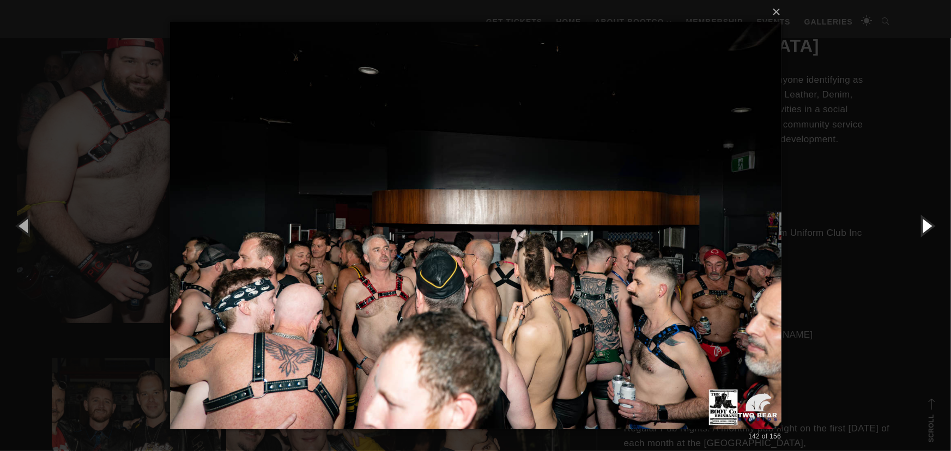
click at [926, 228] on button "button" at bounding box center [926, 226] width 49 height 60
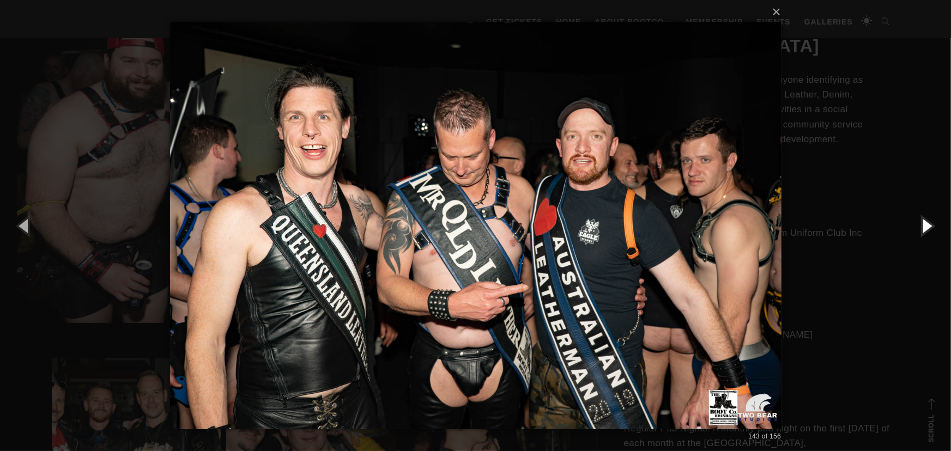
click at [921, 228] on button "button" at bounding box center [926, 226] width 49 height 60
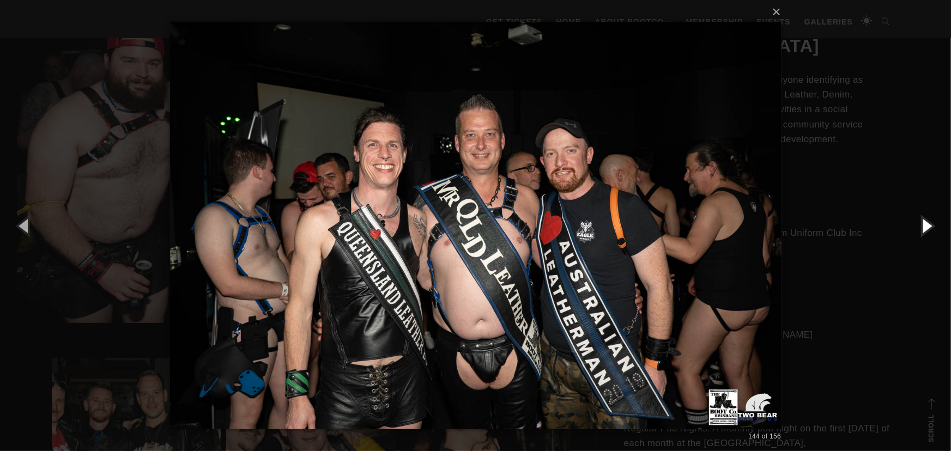
click at [925, 223] on button "button" at bounding box center [926, 226] width 49 height 60
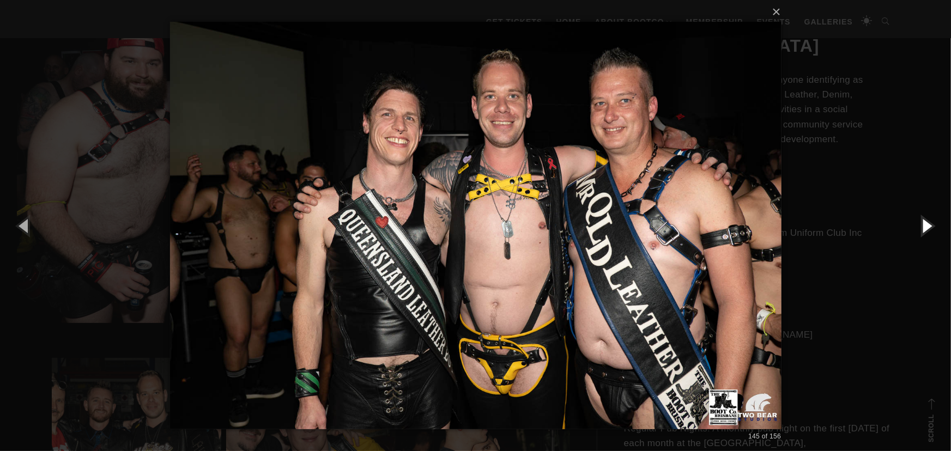
click at [926, 223] on button "button" at bounding box center [926, 226] width 49 height 60
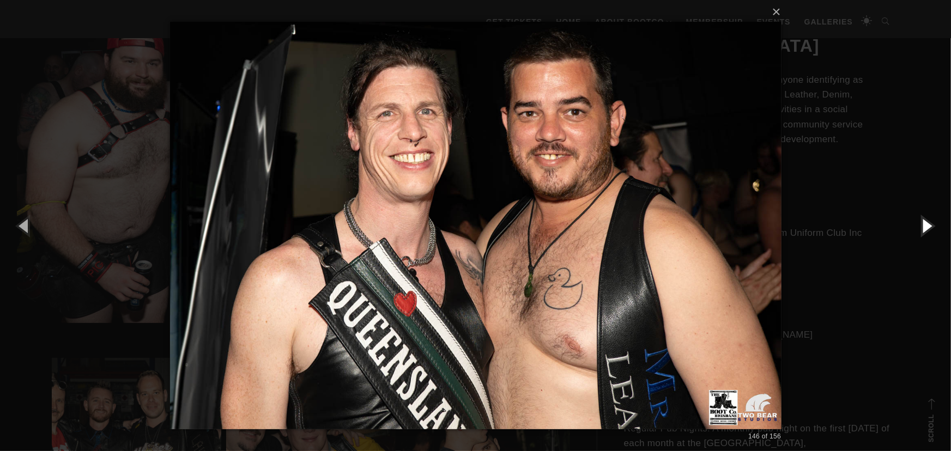
click at [926, 223] on button "button" at bounding box center [926, 226] width 49 height 60
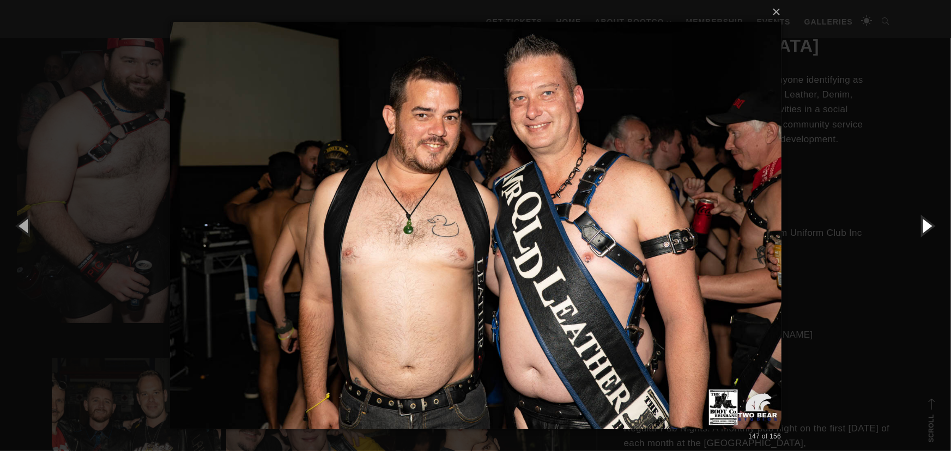
click at [926, 223] on button "button" at bounding box center [926, 226] width 49 height 60
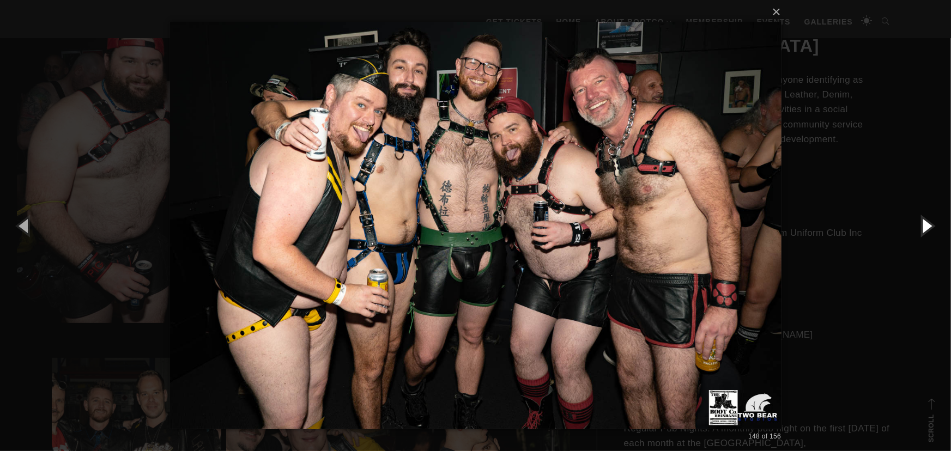
click at [926, 223] on button "button" at bounding box center [926, 226] width 49 height 60
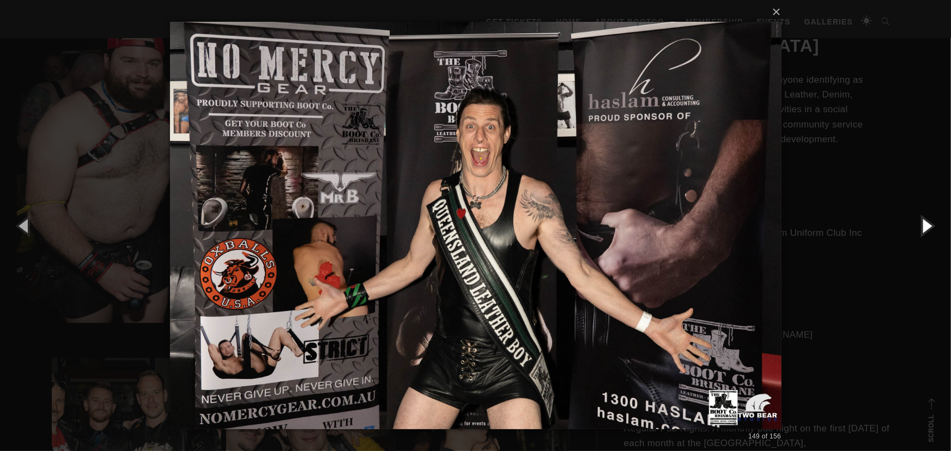
click at [926, 223] on button "button" at bounding box center [926, 226] width 49 height 60
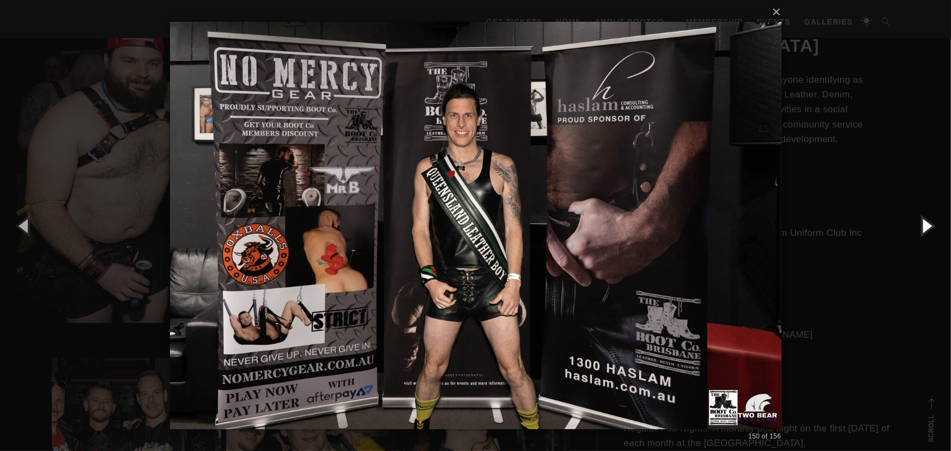
click at [927, 223] on button "button" at bounding box center [926, 226] width 49 height 60
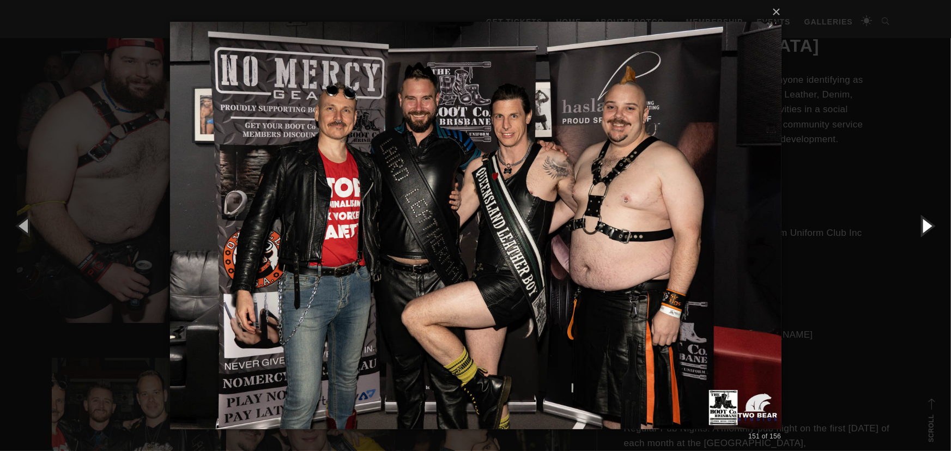
click at [927, 223] on button "button" at bounding box center [926, 226] width 49 height 60
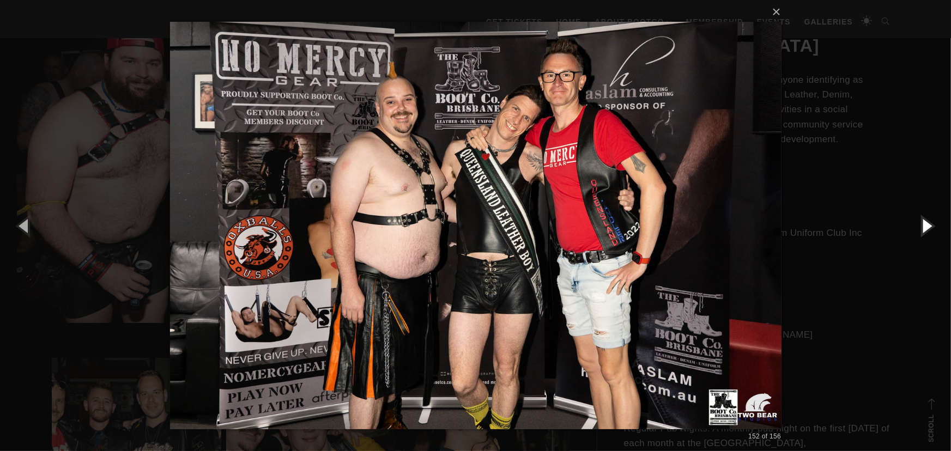
click at [927, 223] on button "button" at bounding box center [926, 226] width 49 height 60
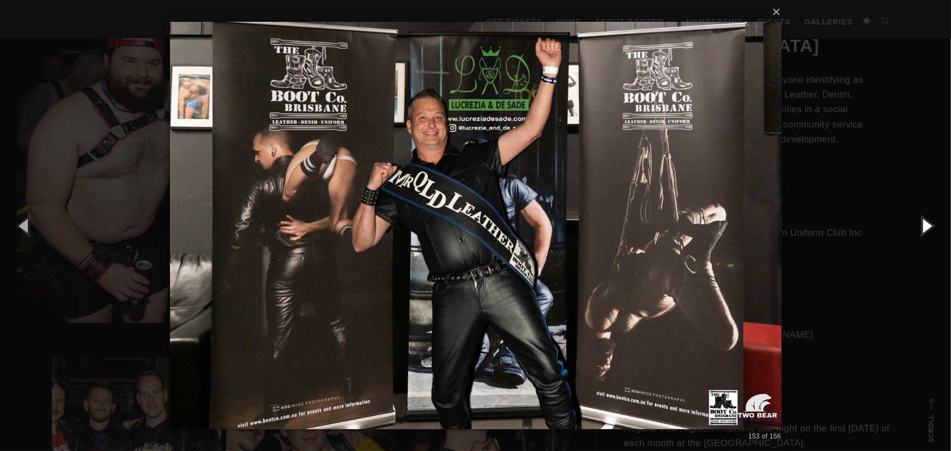
click at [927, 222] on button "button" at bounding box center [926, 226] width 49 height 60
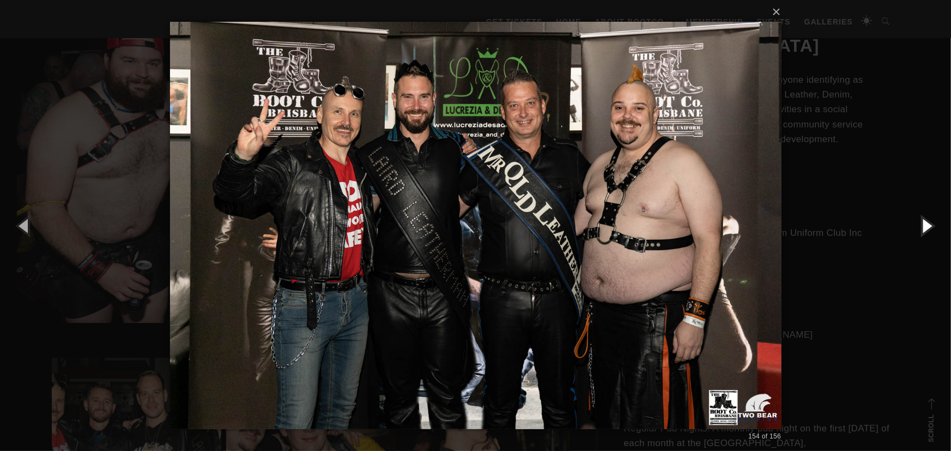
click at [926, 222] on button "button" at bounding box center [926, 226] width 49 height 60
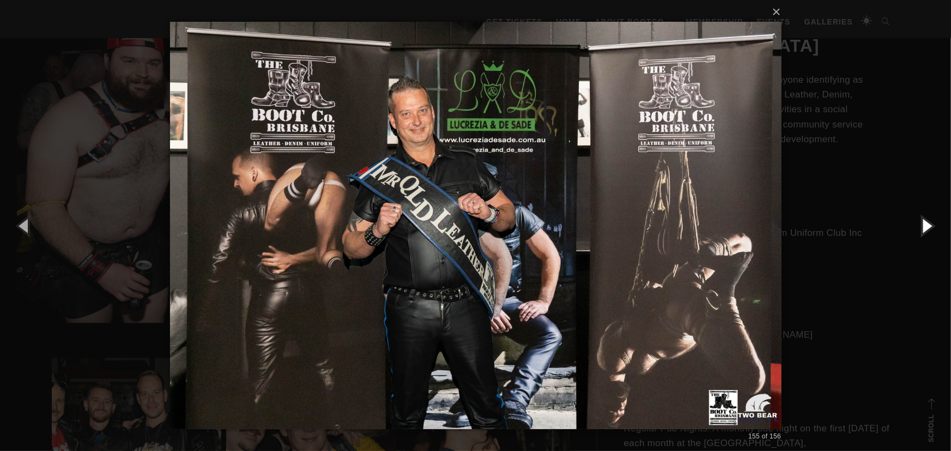
click at [926, 222] on button "button" at bounding box center [926, 226] width 49 height 60
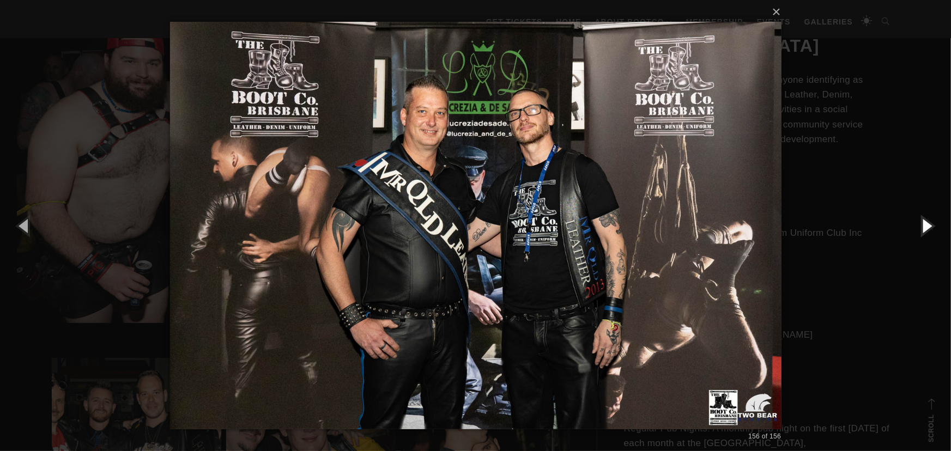
click at [926, 222] on button "button" at bounding box center [926, 226] width 49 height 60
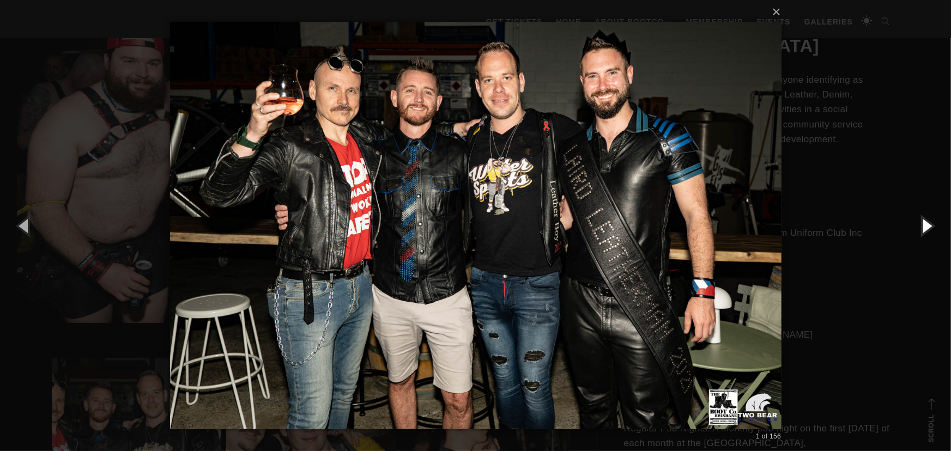
click at [926, 222] on button "button" at bounding box center [926, 226] width 49 height 60
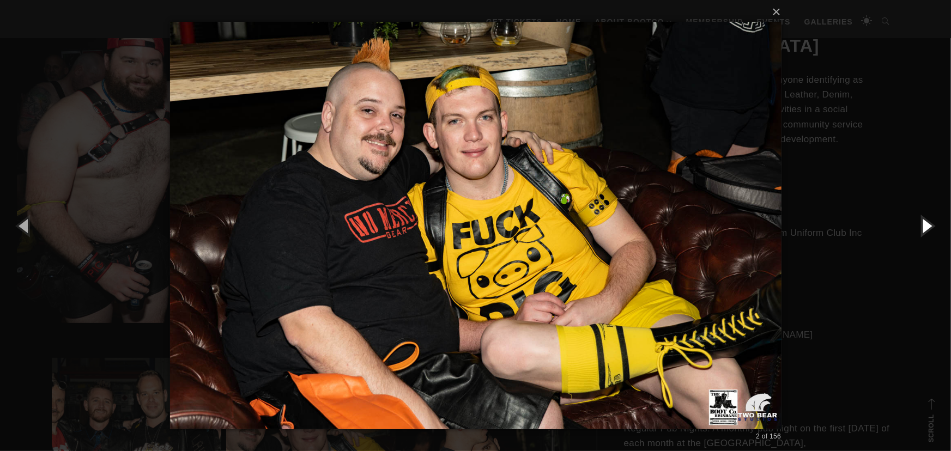
click at [926, 222] on button "button" at bounding box center [926, 226] width 49 height 60
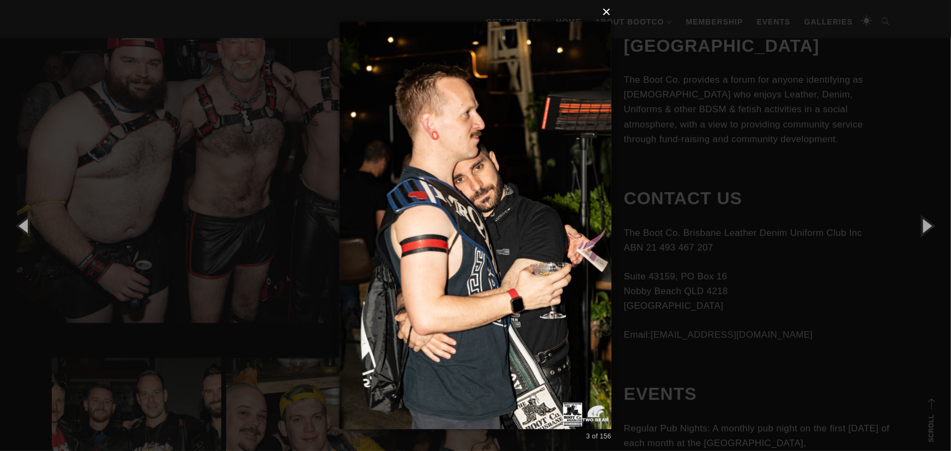
drag, startPoint x: 612, startPoint y: 13, endPoint x: 606, endPoint y: 13, distance: 6.0
click at [611, 13] on button "×" at bounding box center [479, 12] width 272 height 24
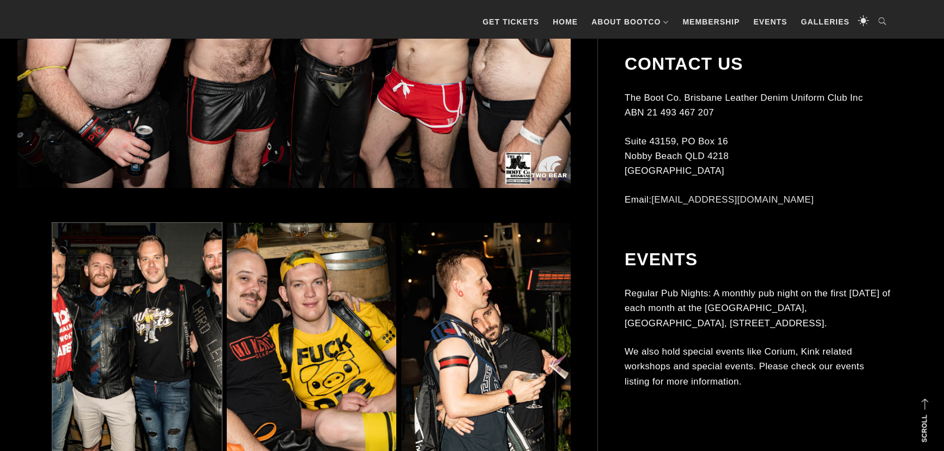
scroll to position [553, 0]
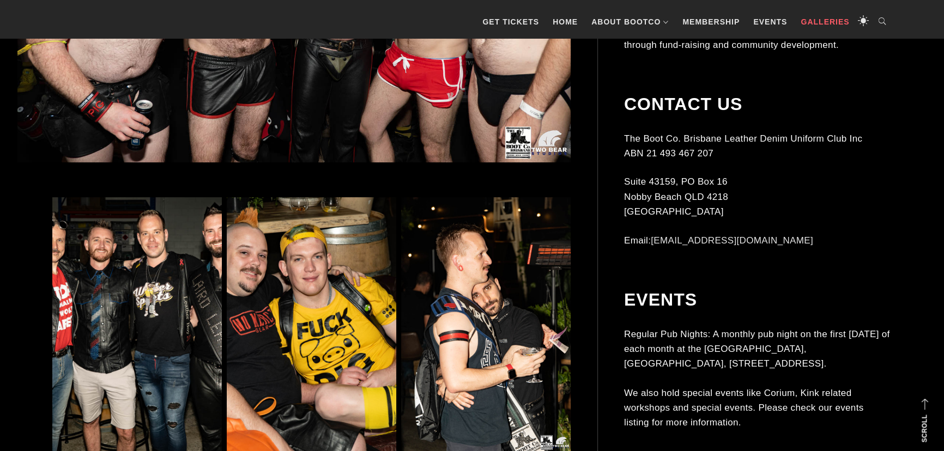
click at [828, 20] on link "Galleries" at bounding box center [825, 21] width 59 height 33
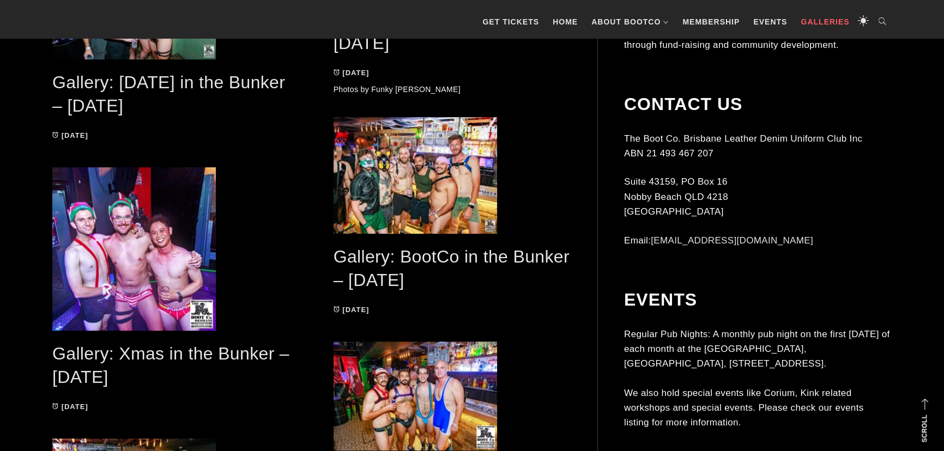
scroll to position [892, 0]
